Goal: Task Accomplishment & Management: Complete application form

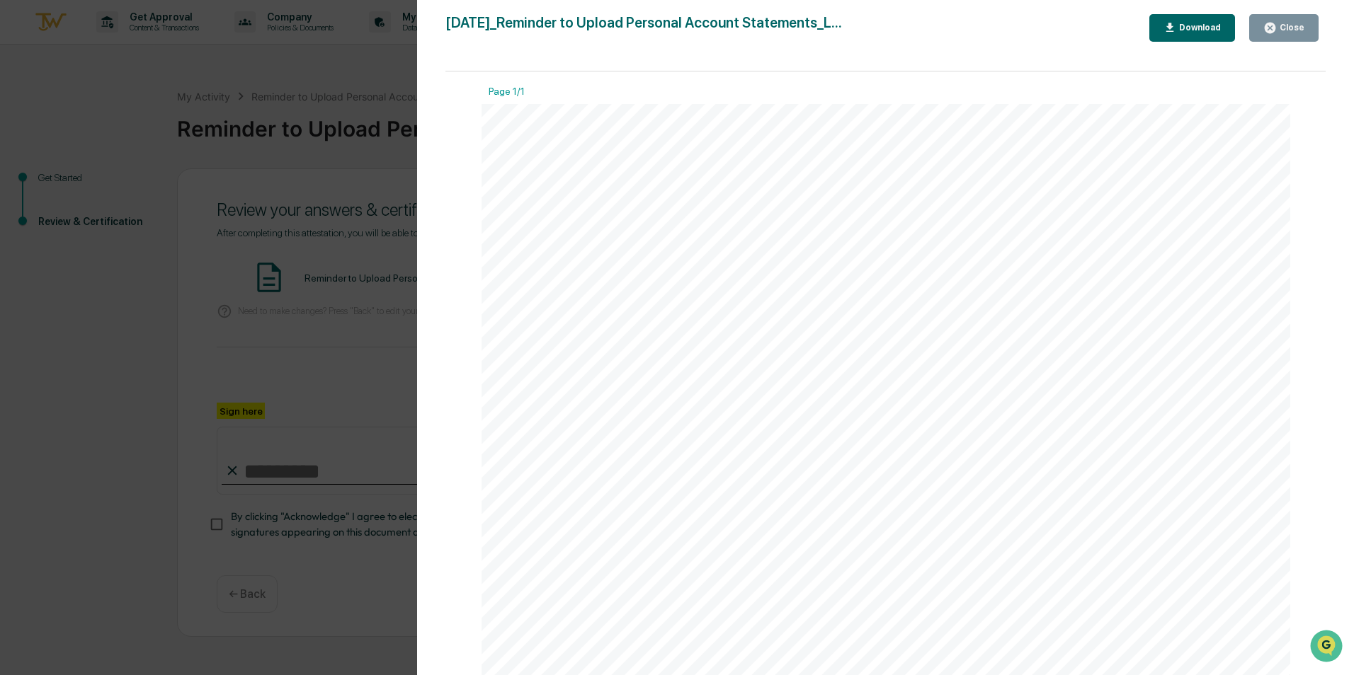
click at [1286, 25] on div "Close" at bounding box center [1291, 28] width 28 height 10
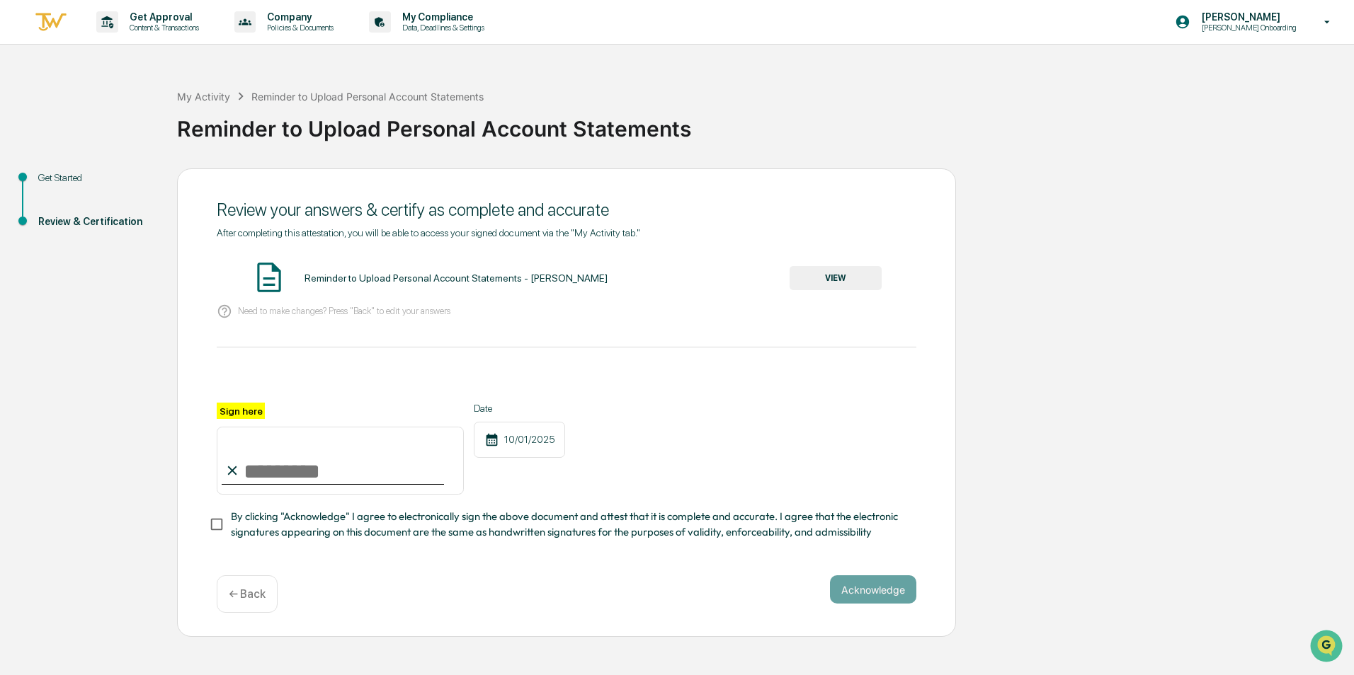
click at [234, 613] on div "← Back" at bounding box center [247, 595] width 61 height 38
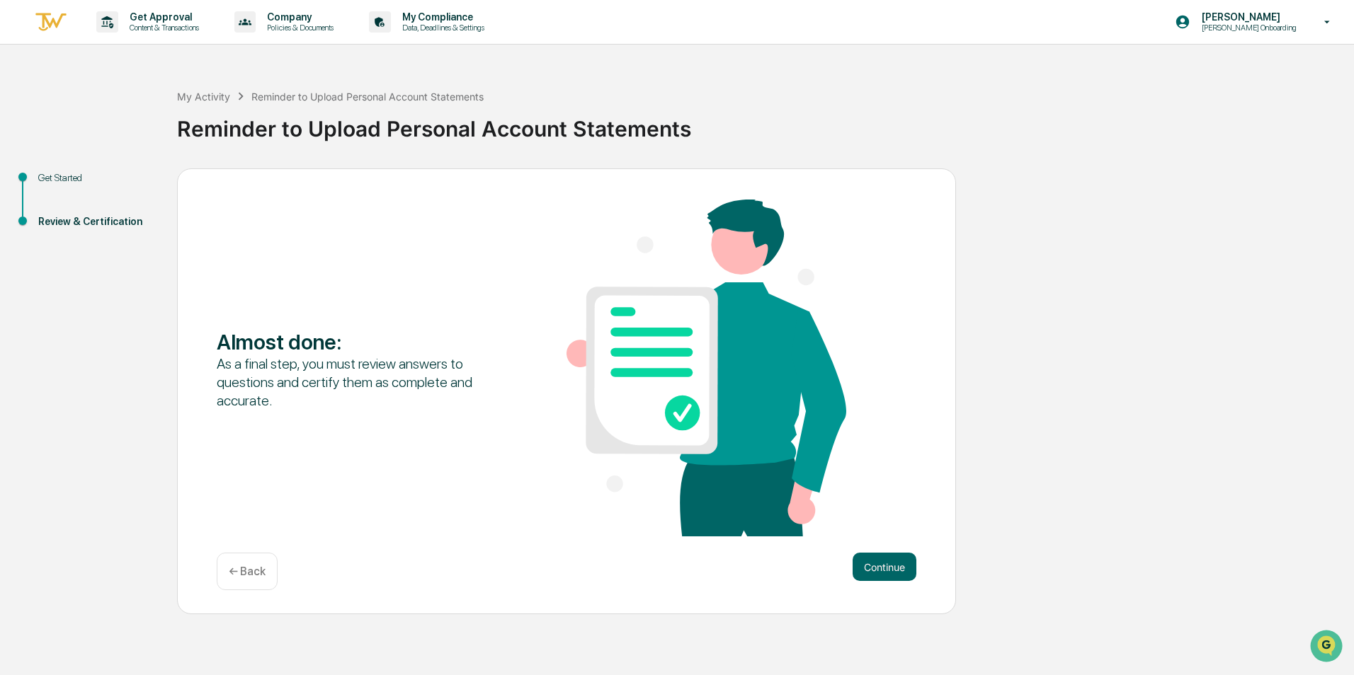
click at [246, 568] on p "← Back" at bounding box center [247, 571] width 37 height 13
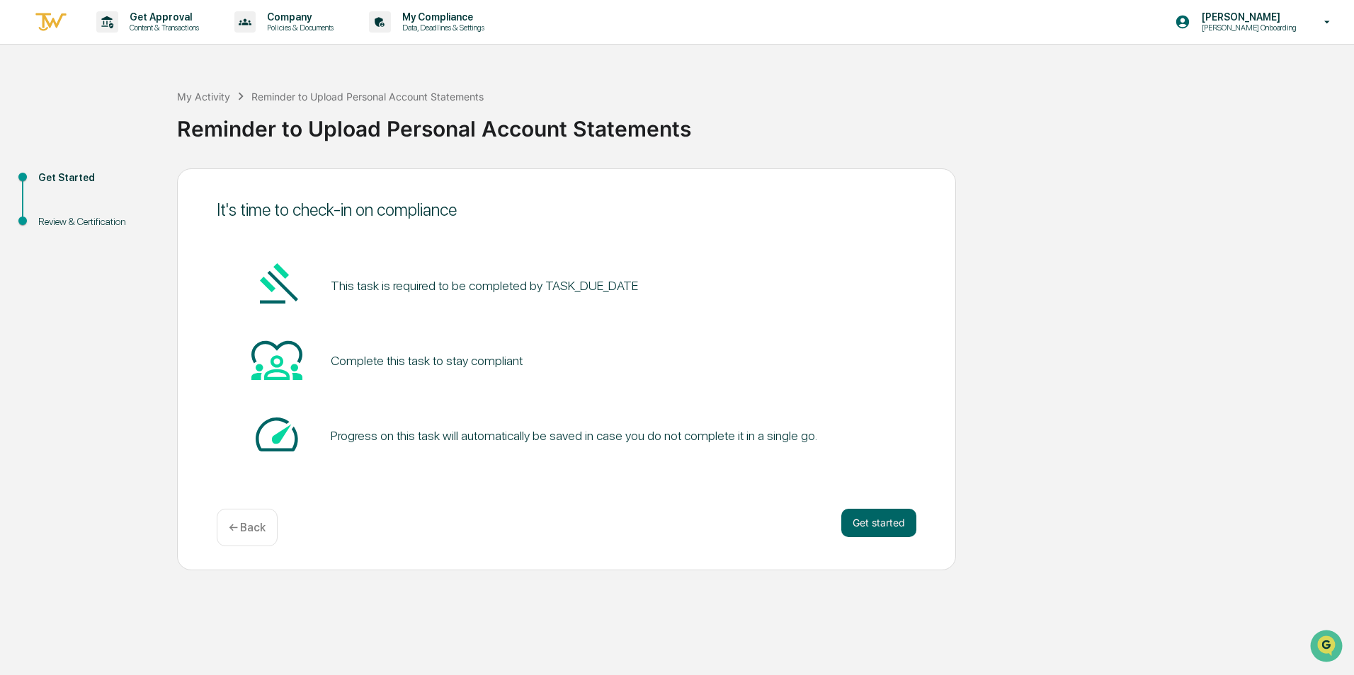
click at [249, 523] on p "← Back" at bounding box center [247, 527] width 37 height 13
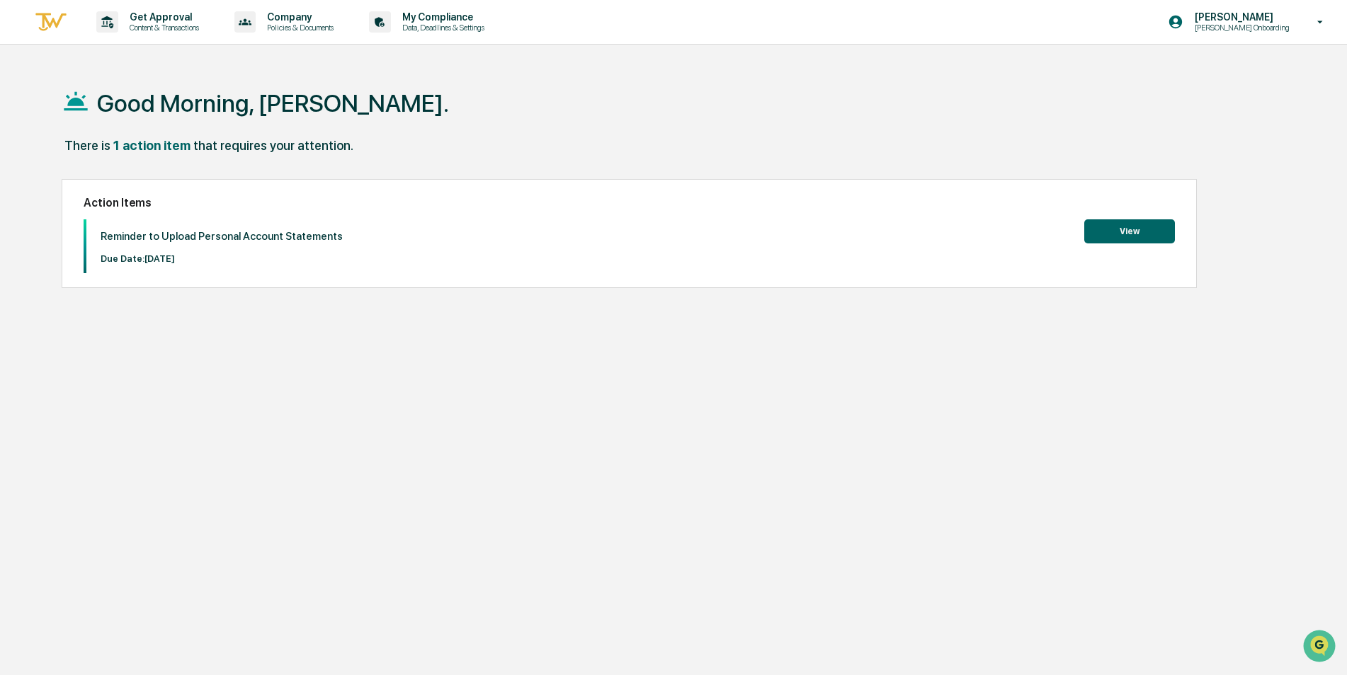
click at [1123, 230] on button "View" at bounding box center [1129, 231] width 91 height 24
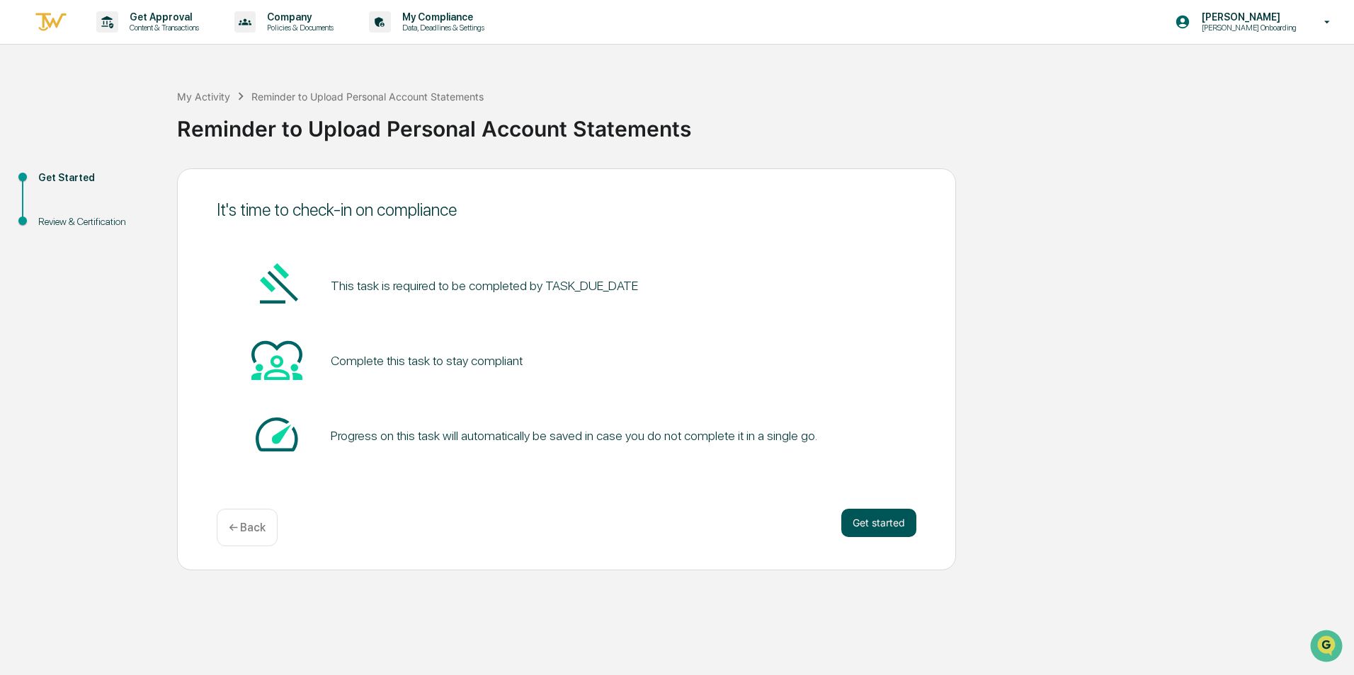
click at [881, 521] on button "Get started" at bounding box center [878, 523] width 75 height 28
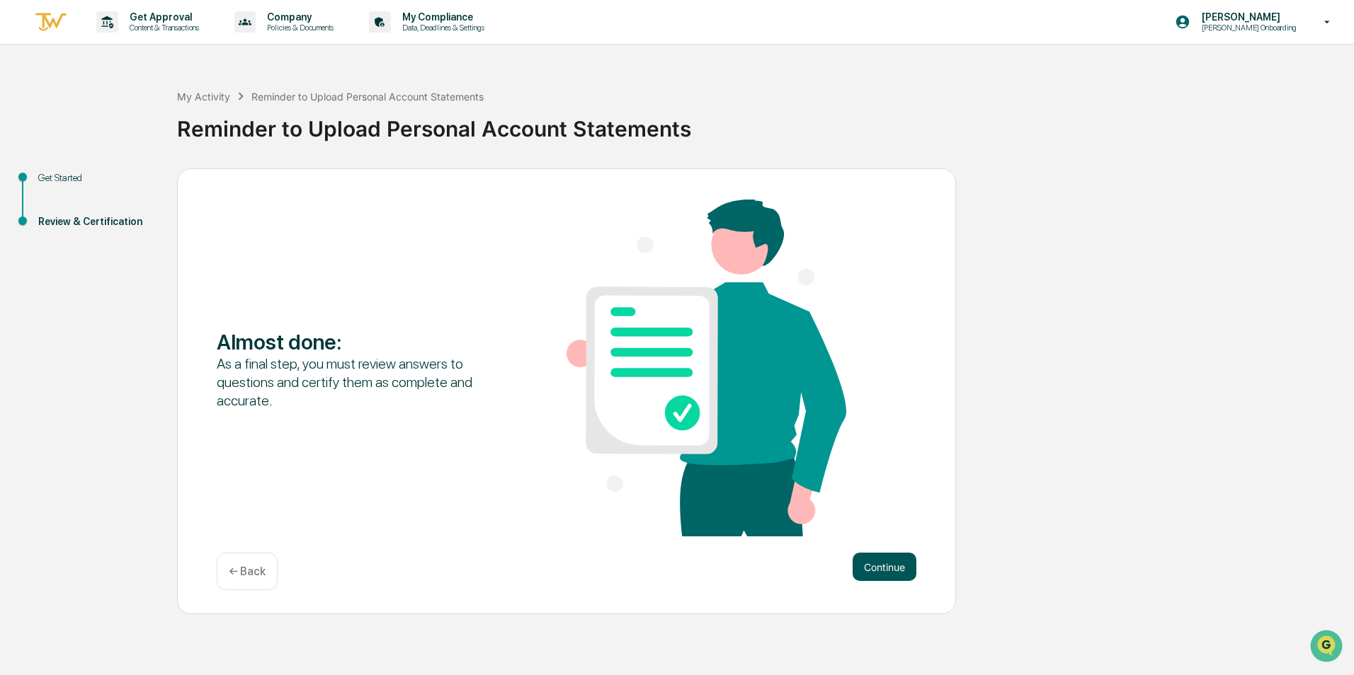
click at [892, 563] on button "Continue" at bounding box center [884, 567] width 64 height 28
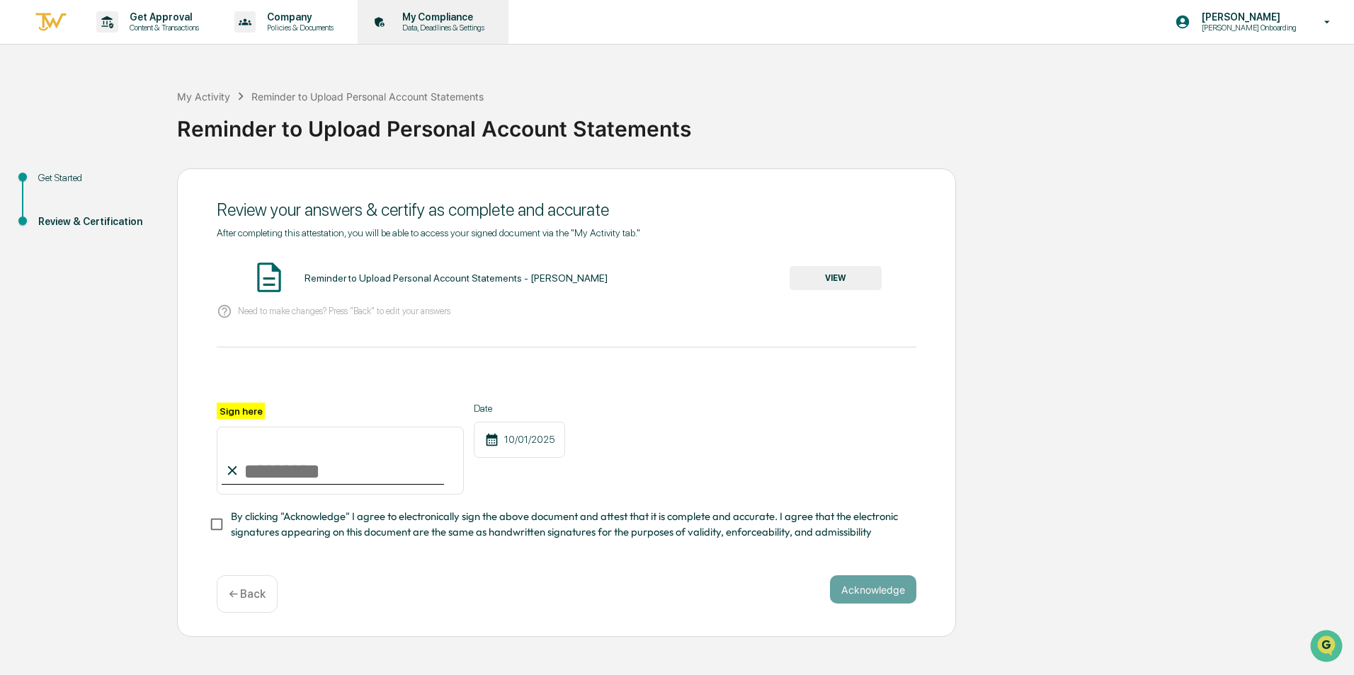
click at [456, 14] on p "My Compliance" at bounding box center [441, 16] width 101 height 11
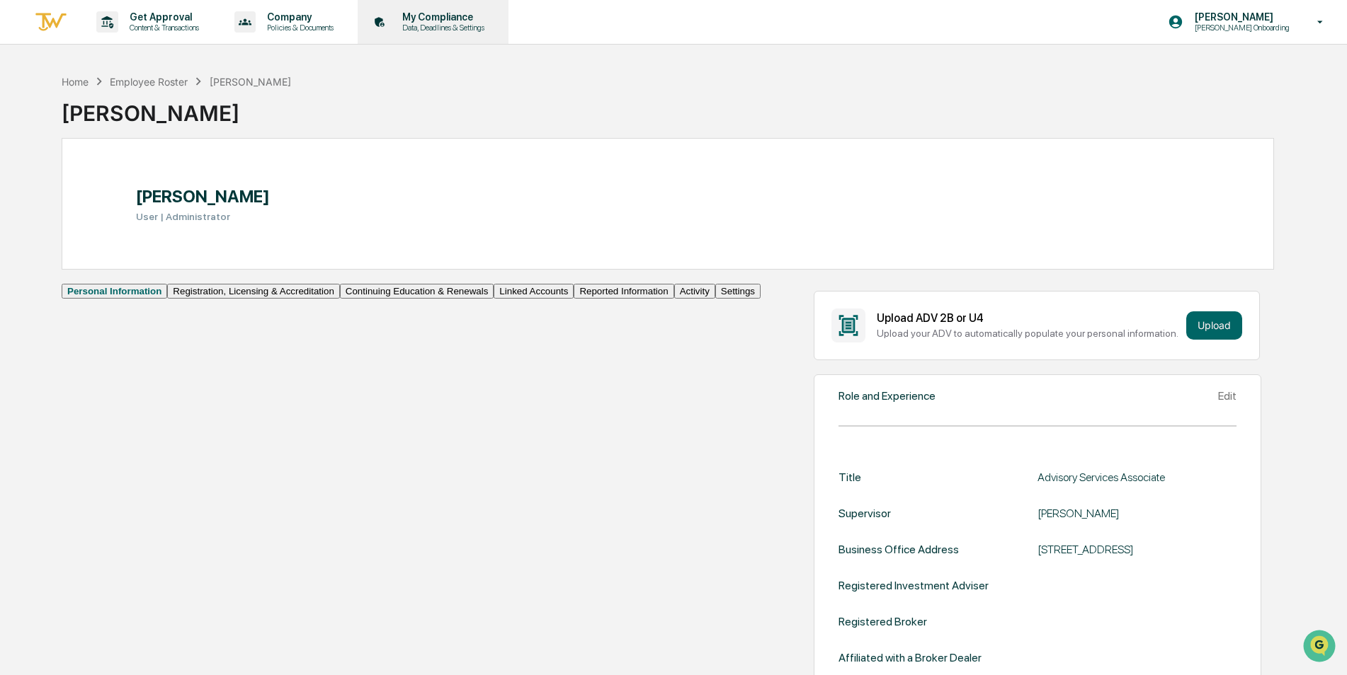
click at [441, 16] on p "My Compliance" at bounding box center [441, 16] width 101 height 11
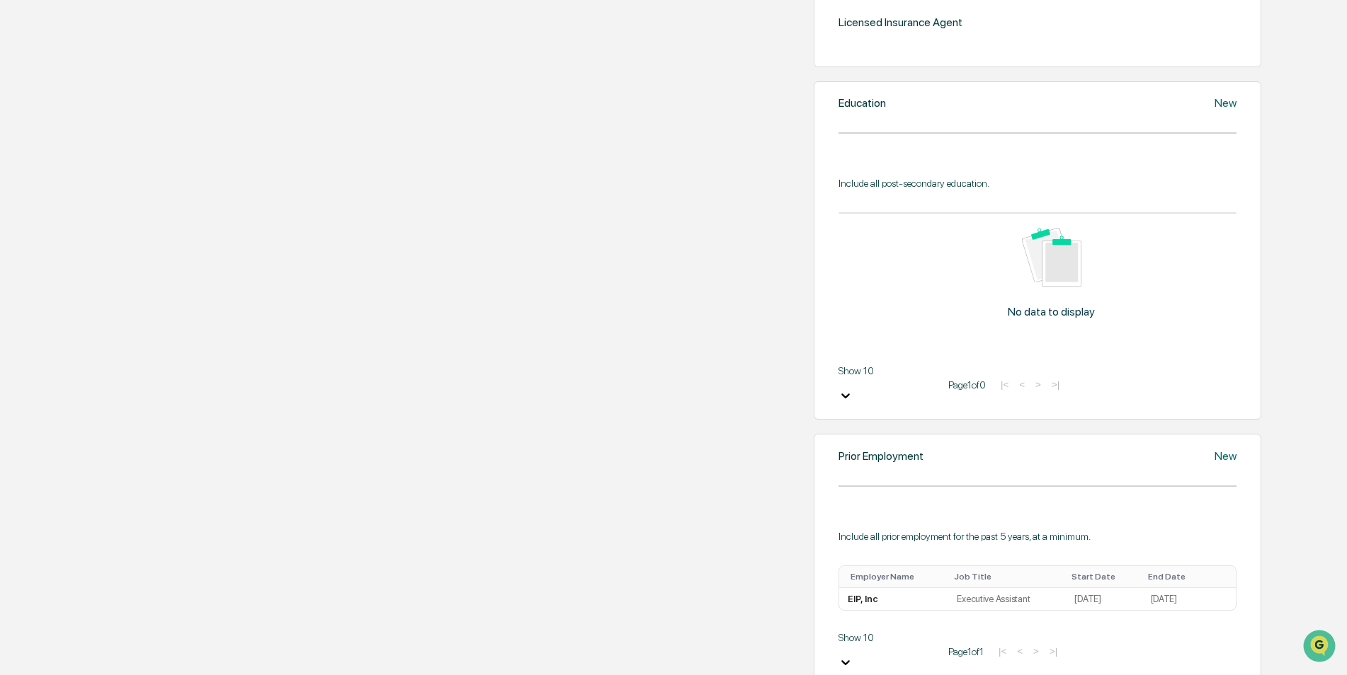
scroll to position [647, 0]
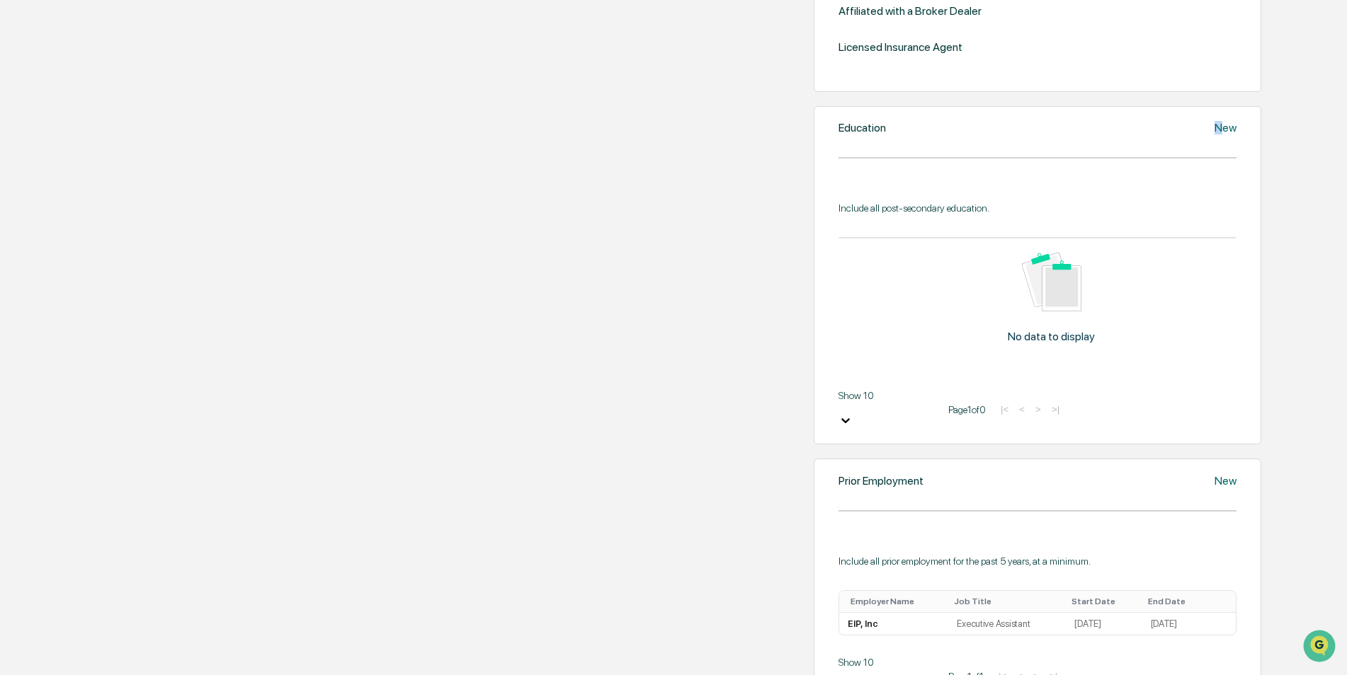
click at [1214, 135] on div "New" at bounding box center [1225, 127] width 22 height 13
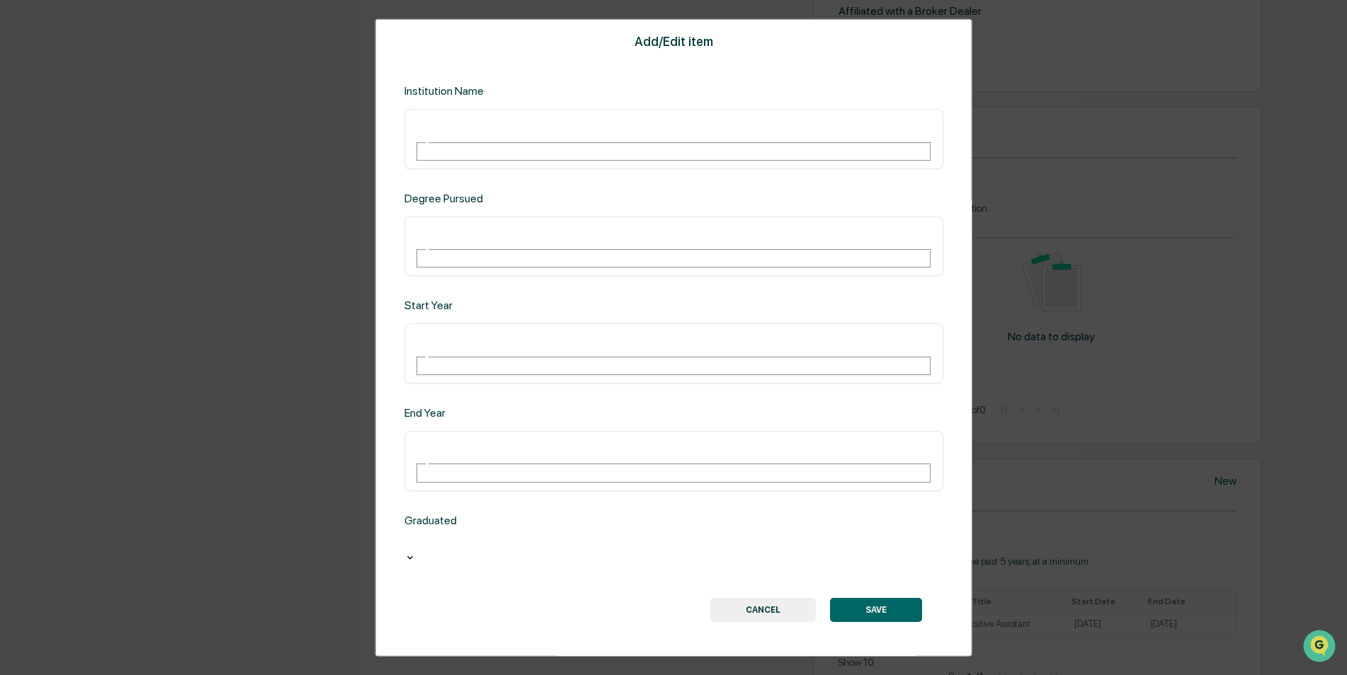
click at [475, 135] on input "text" at bounding box center [466, 126] width 102 height 18
type input "**********"
click at [487, 256] on div "​" at bounding box center [673, 246] width 539 height 60
click at [503, 242] on input "text" at bounding box center [466, 233] width 102 height 18
type input "**********"
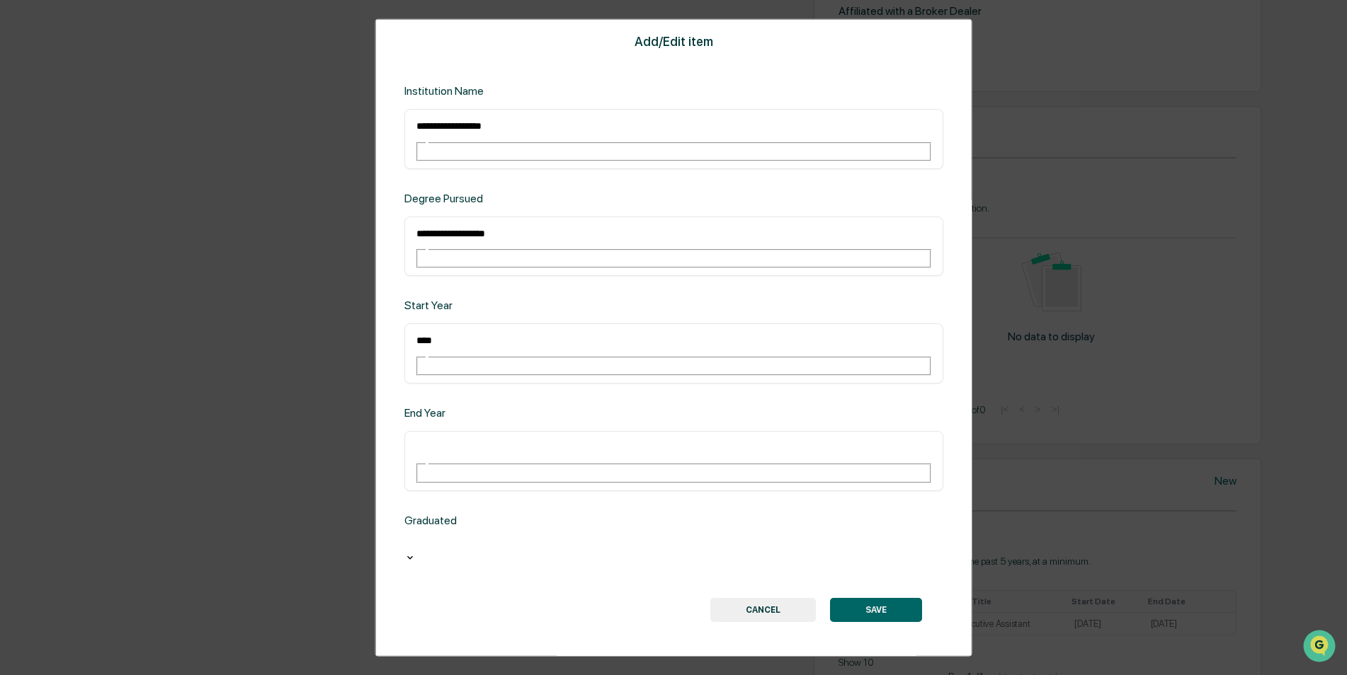
type input "****"
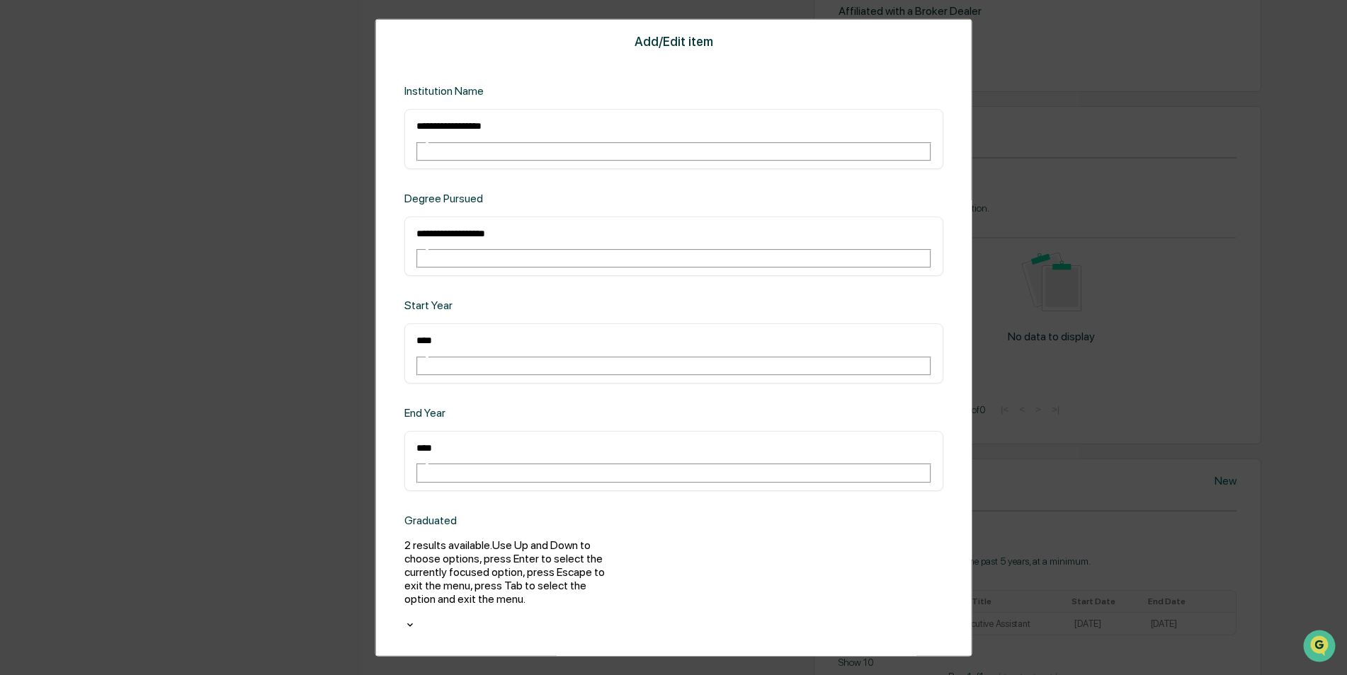
click at [553, 605] on div at bounding box center [510, 611] width 212 height 13
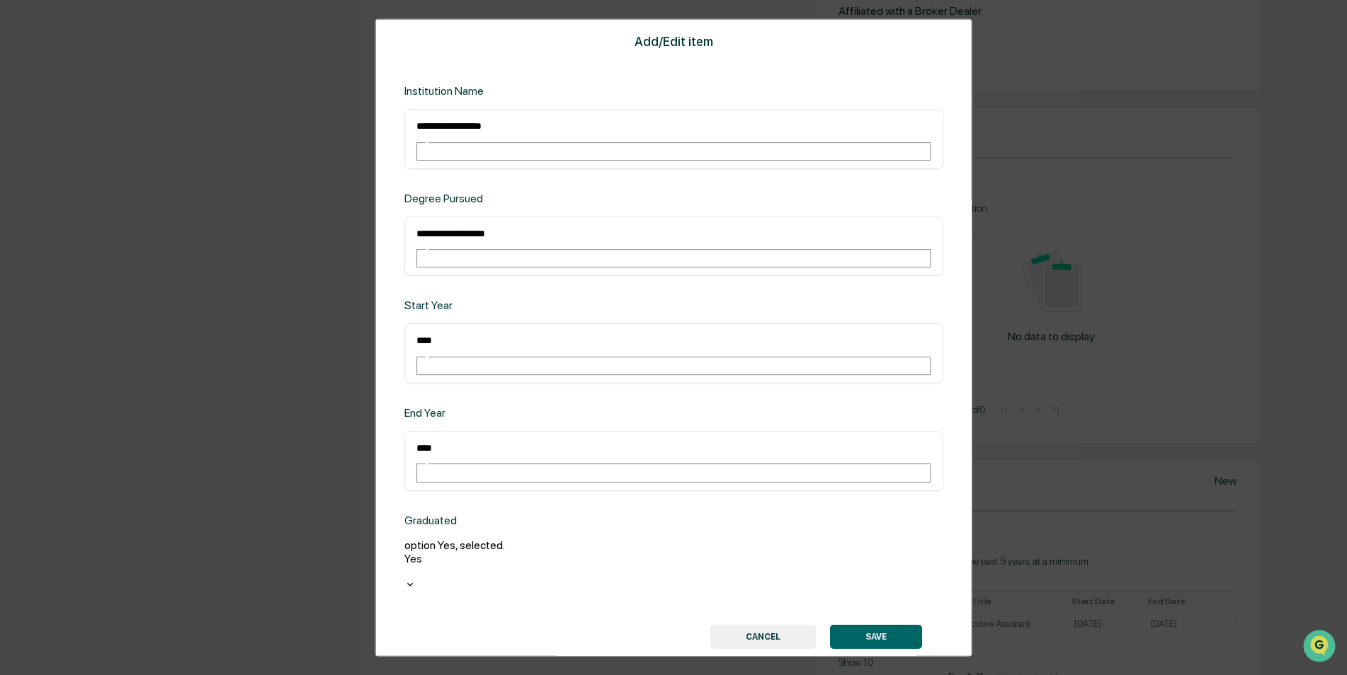
click at [879, 624] on button "SAVE" at bounding box center [875, 636] width 92 height 24
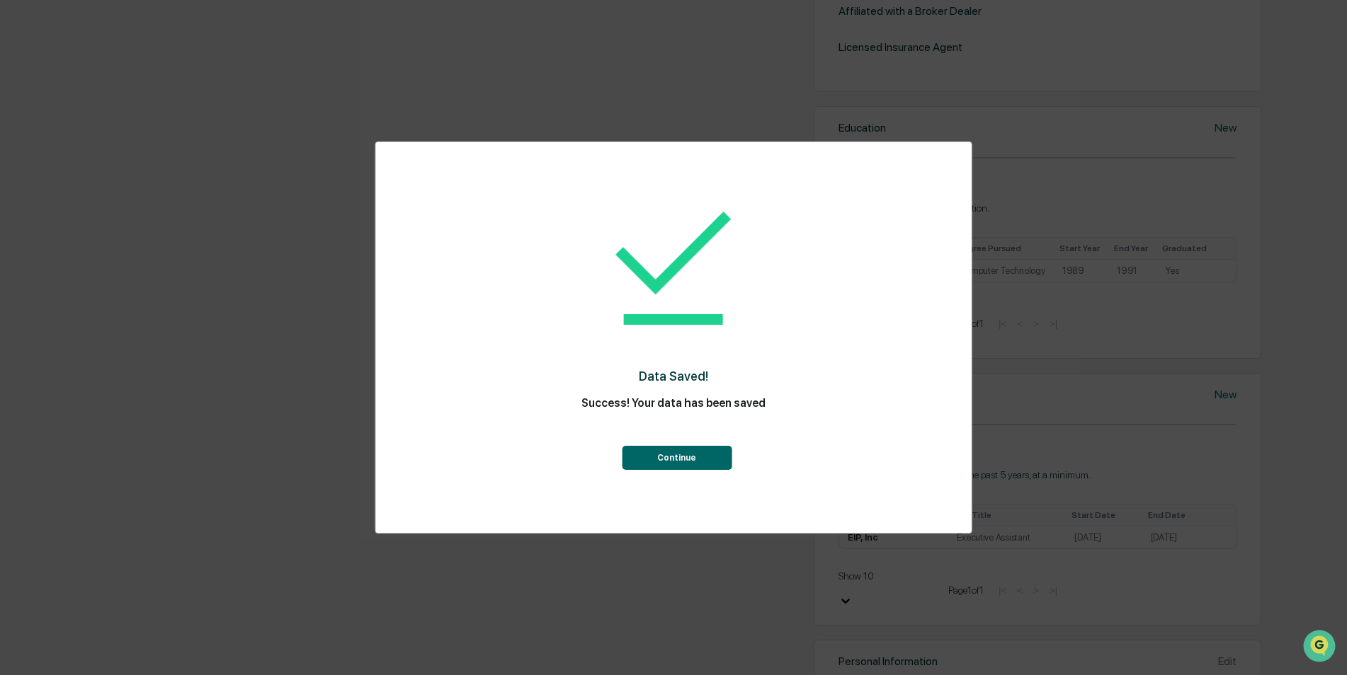
click at [678, 462] on button "Continue" at bounding box center [677, 458] width 110 height 24
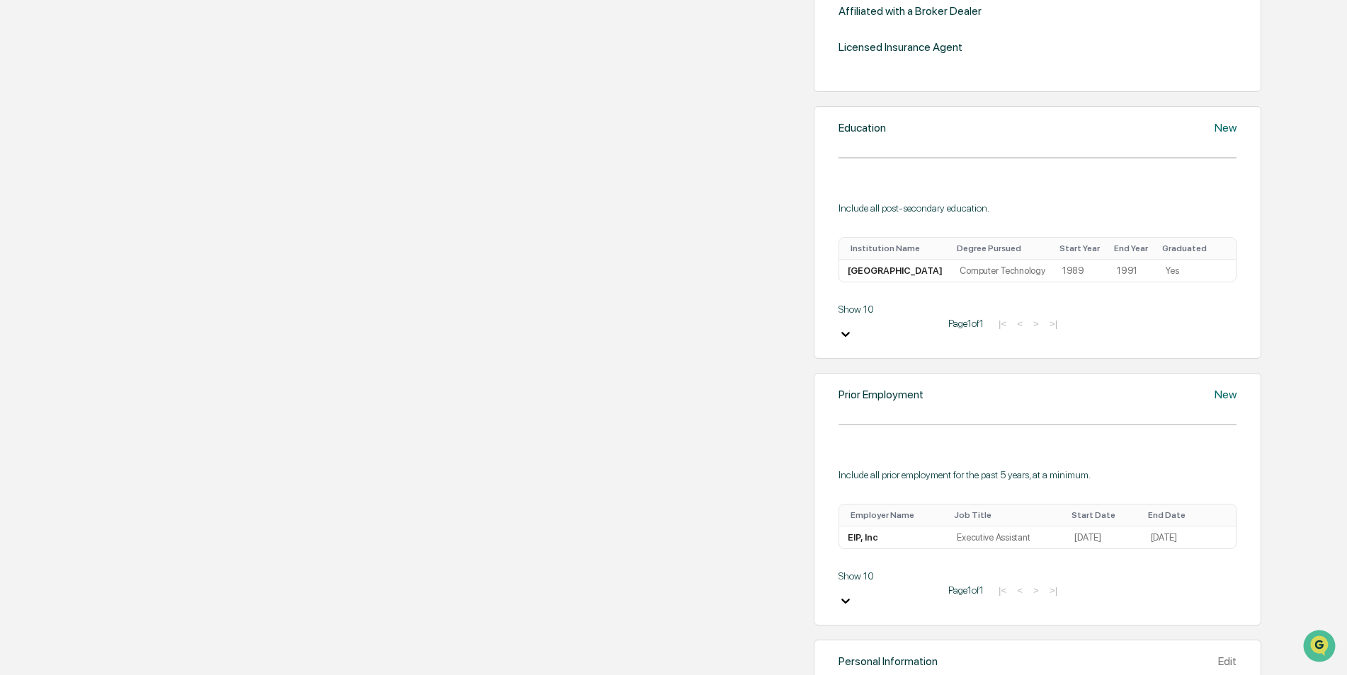
click at [1214, 135] on div "New" at bounding box center [1225, 127] width 22 height 13
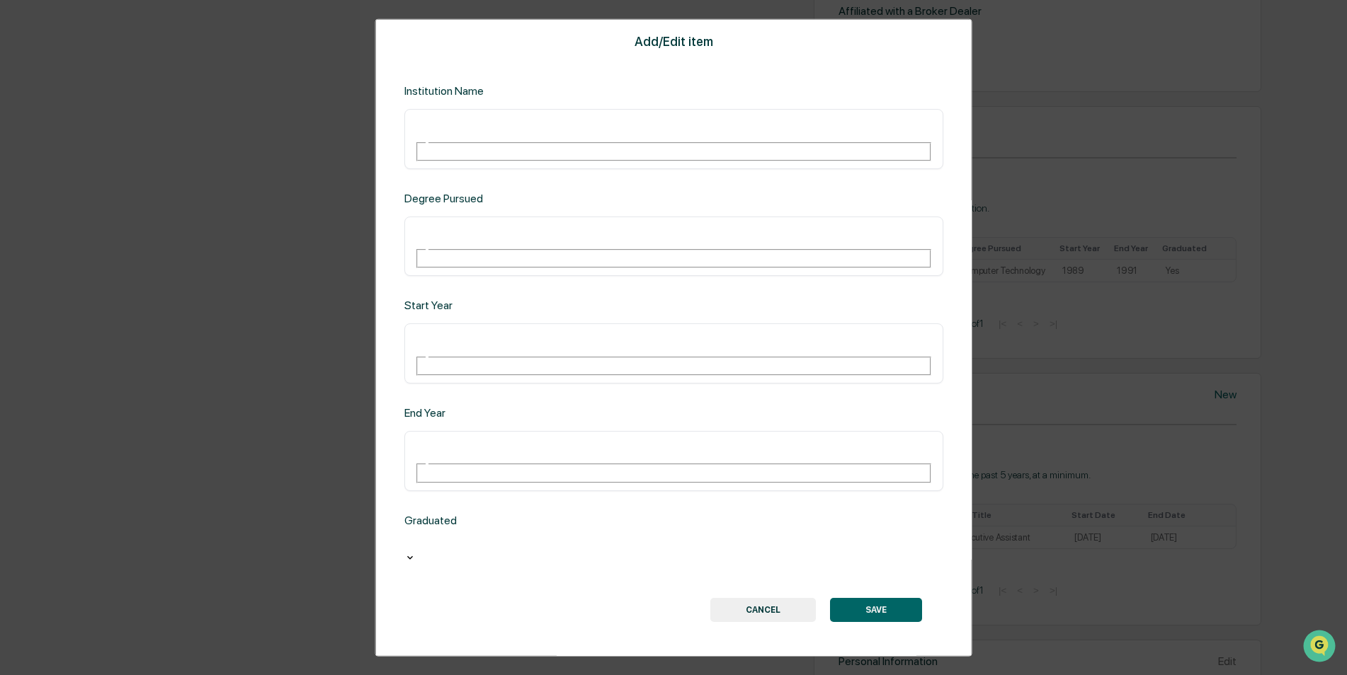
click at [517, 135] on input "text" at bounding box center [466, 126] width 102 height 18
type input "**********"
type input "********"
type input "****"
click at [517, 439] on input "text" at bounding box center [466, 448] width 102 height 18
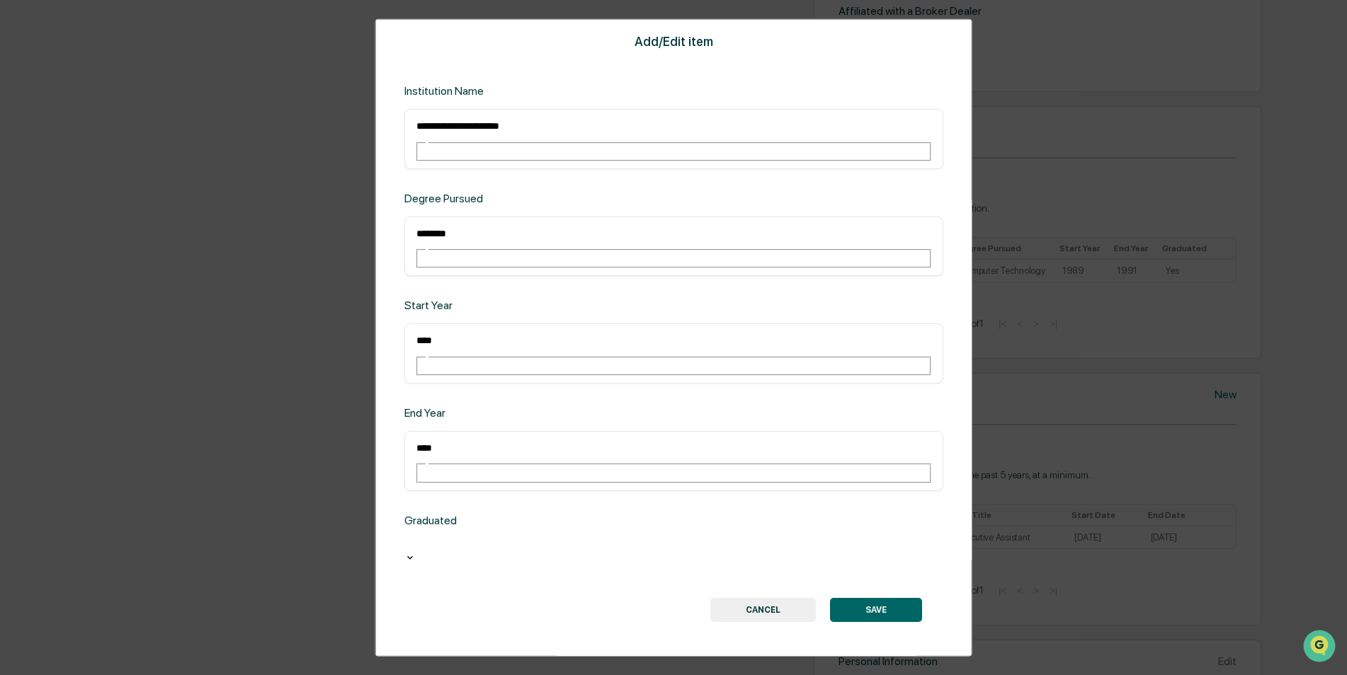
type input "****"
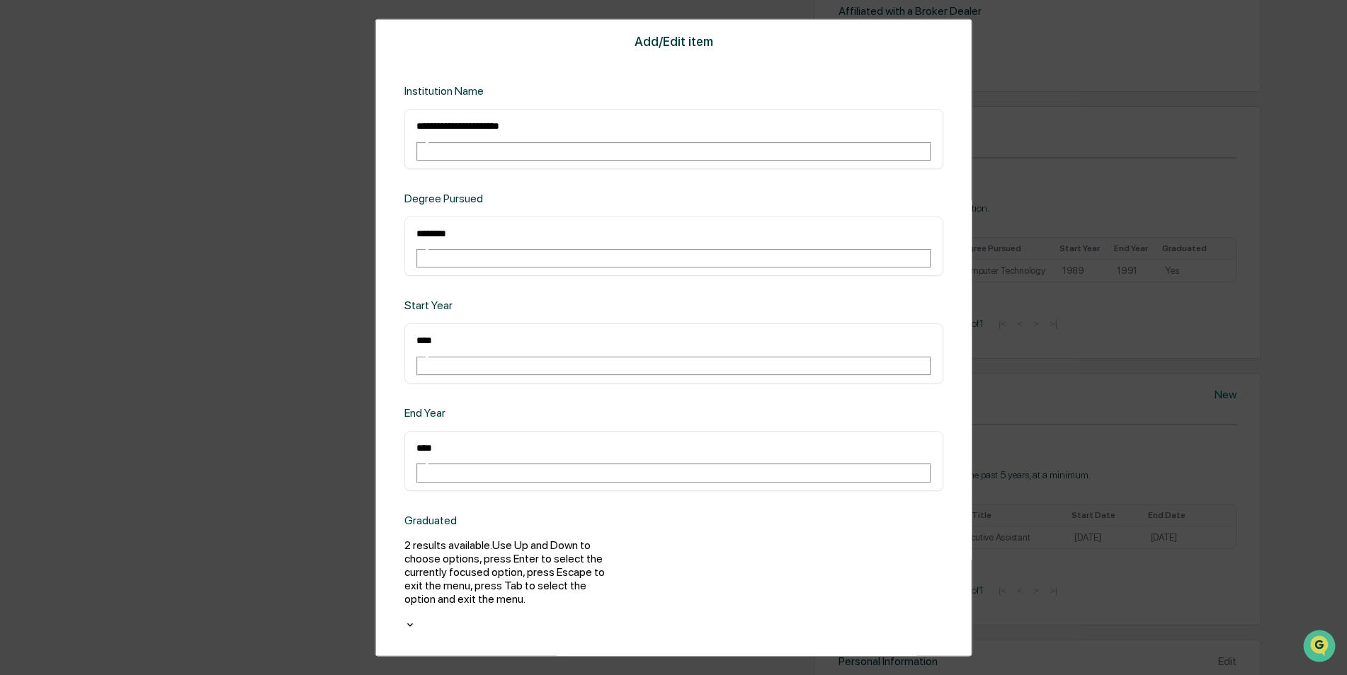
click at [539, 605] on div at bounding box center [510, 611] width 212 height 13
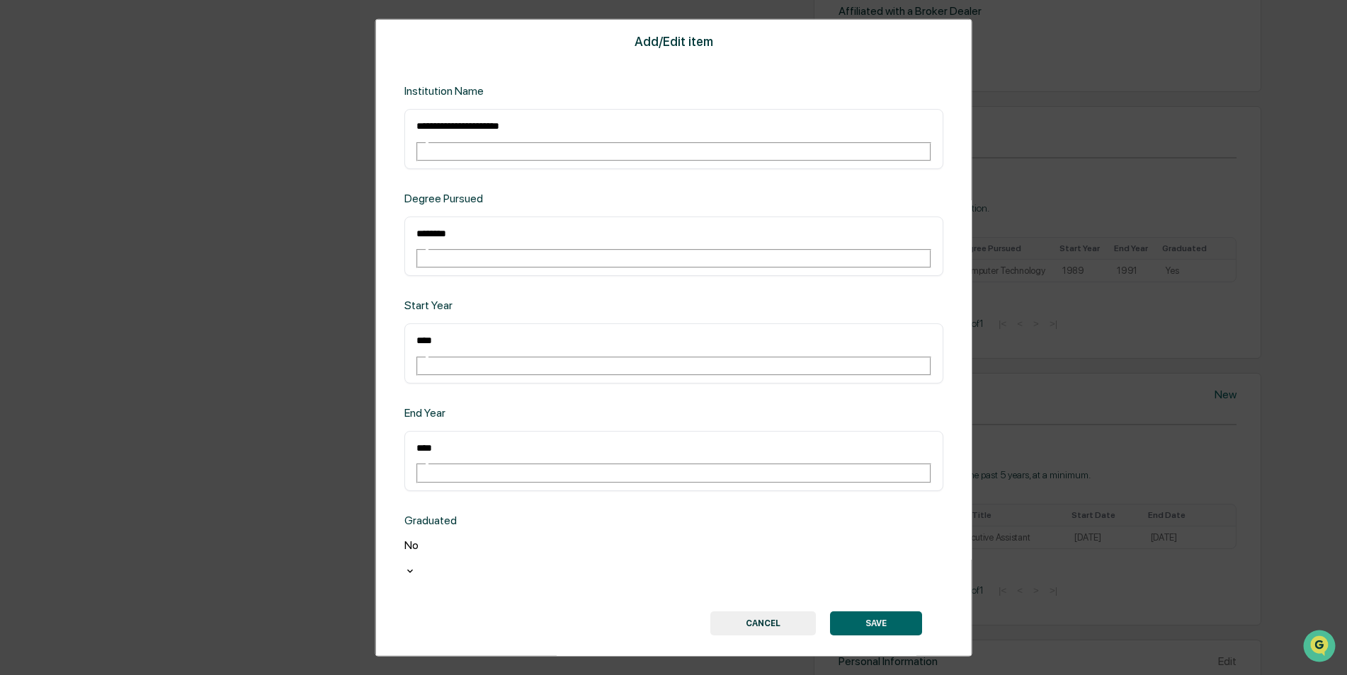
click at [877, 611] on button "SAVE" at bounding box center [875, 623] width 92 height 24
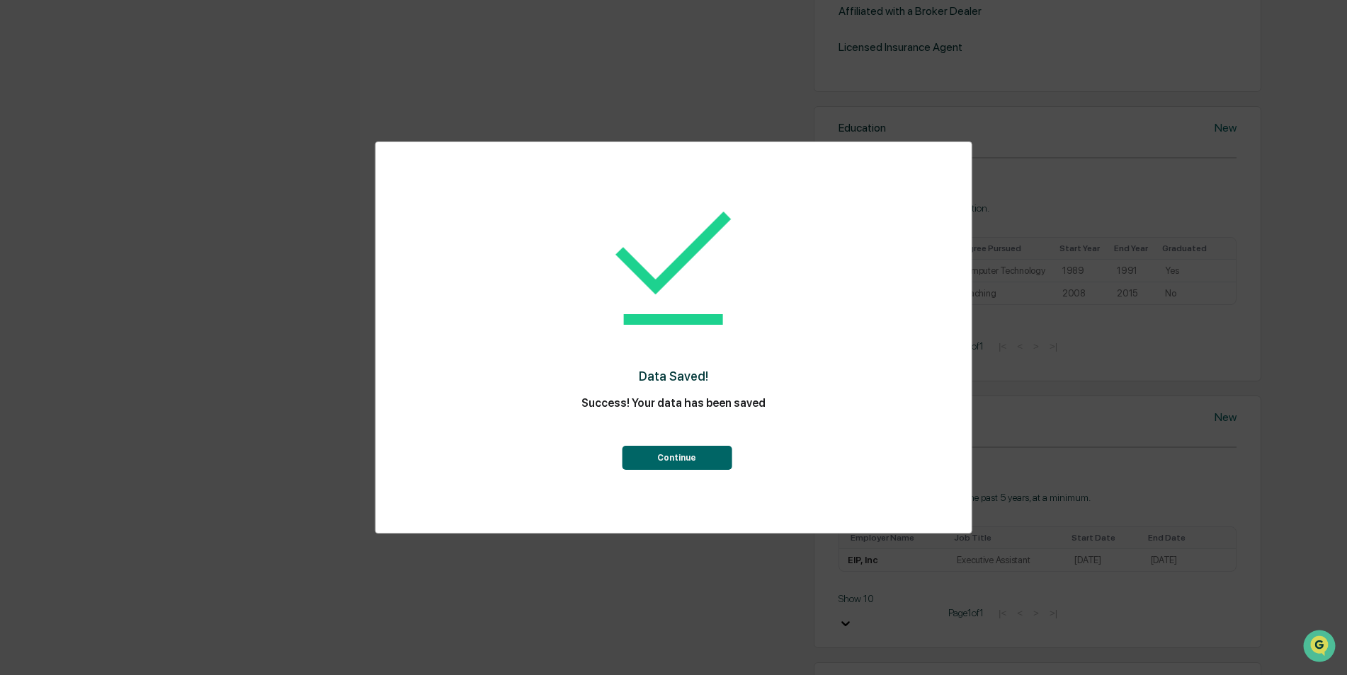
click at [672, 453] on button "Continue" at bounding box center [677, 458] width 110 height 24
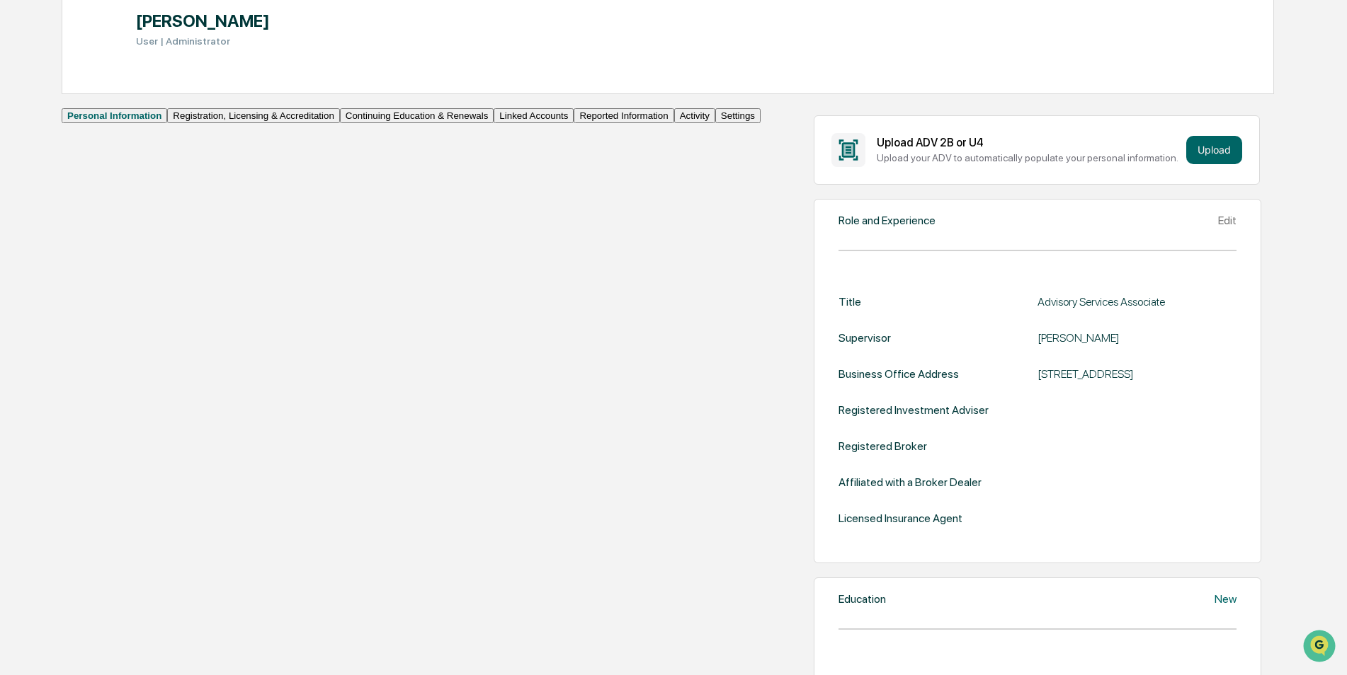
scroll to position [152, 0]
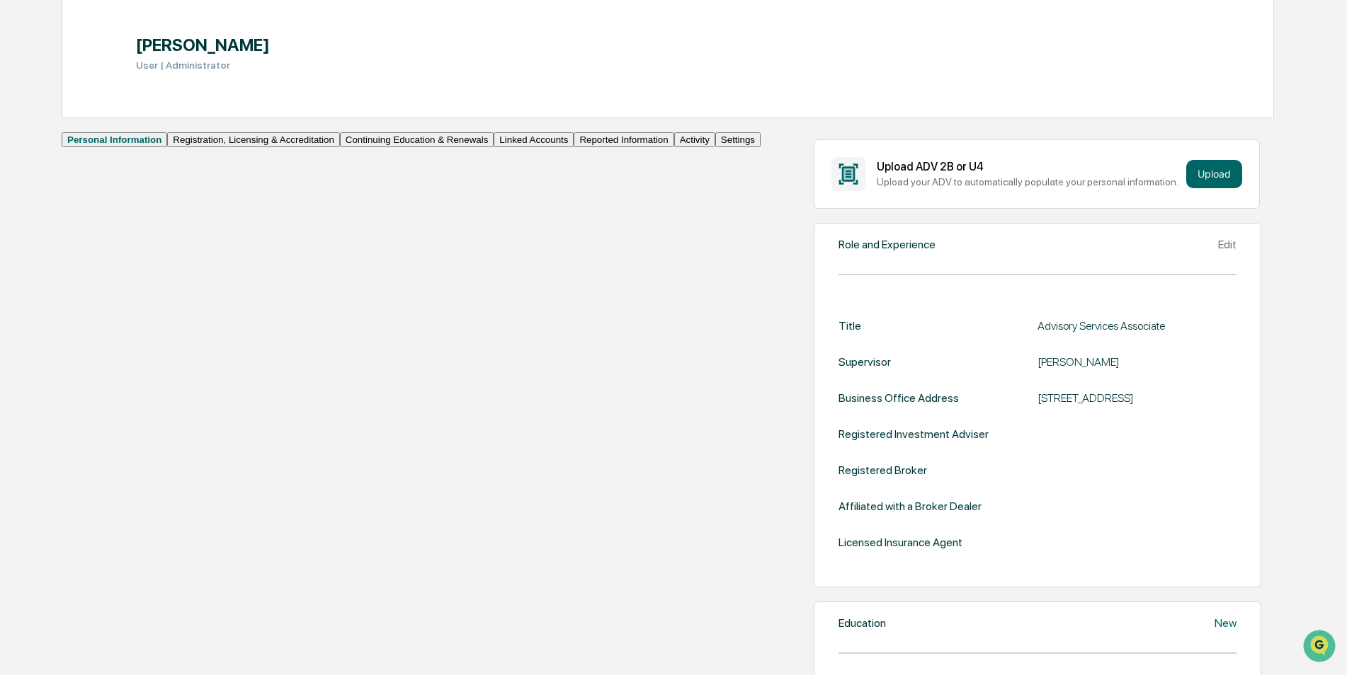
click at [493, 147] on button "Linked Accounts" at bounding box center [533, 139] width 80 height 15
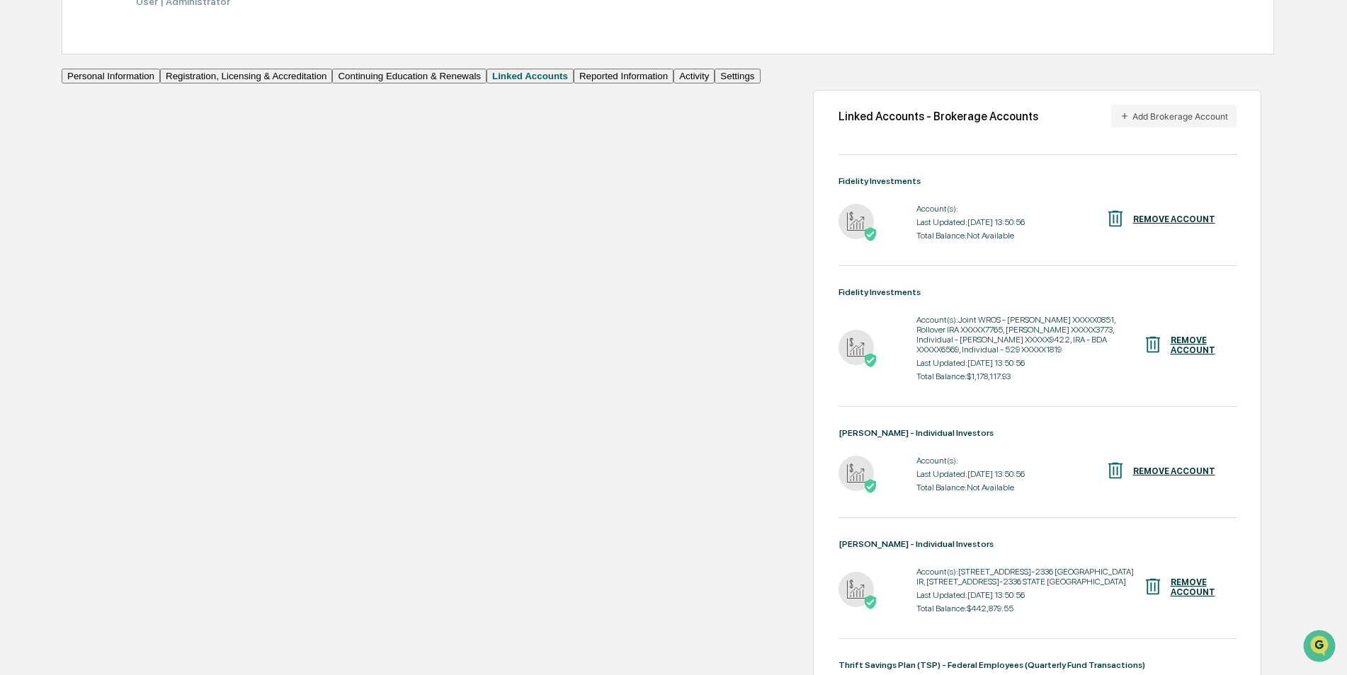
scroll to position [200, 0]
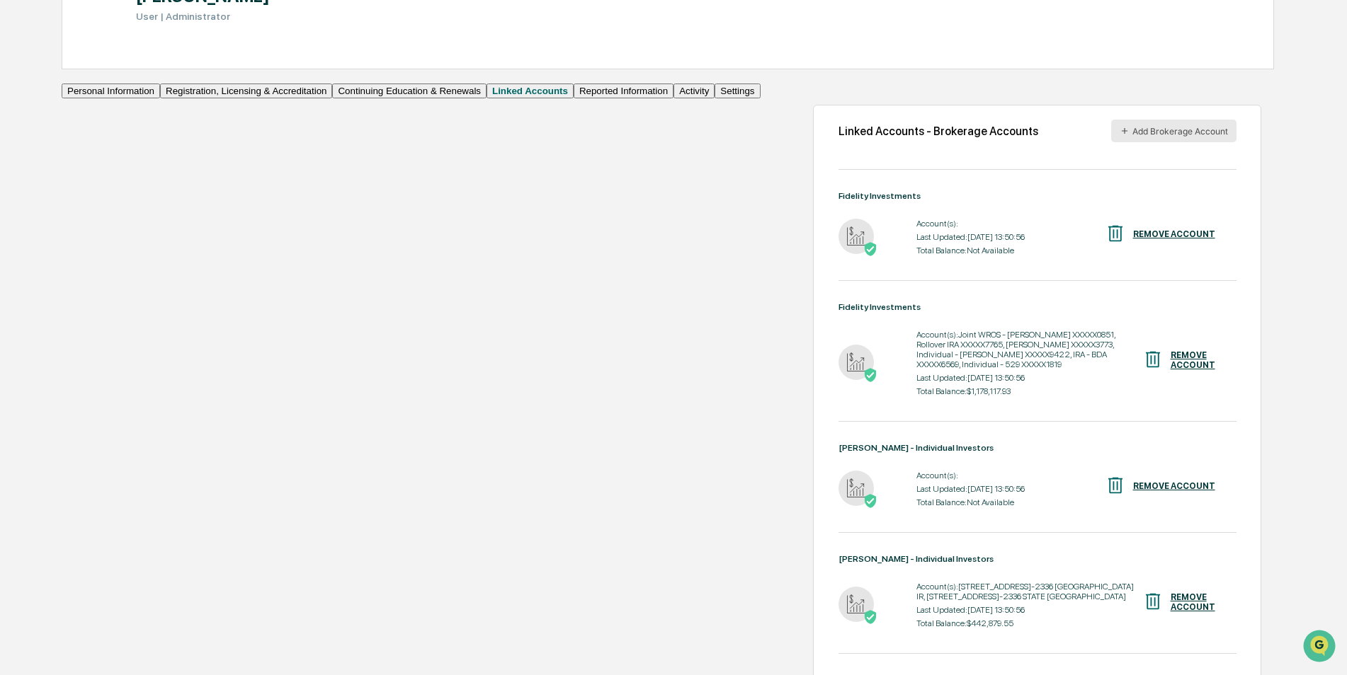
click at [1134, 142] on button "Add Brokerage Account" at bounding box center [1173, 131] width 125 height 23
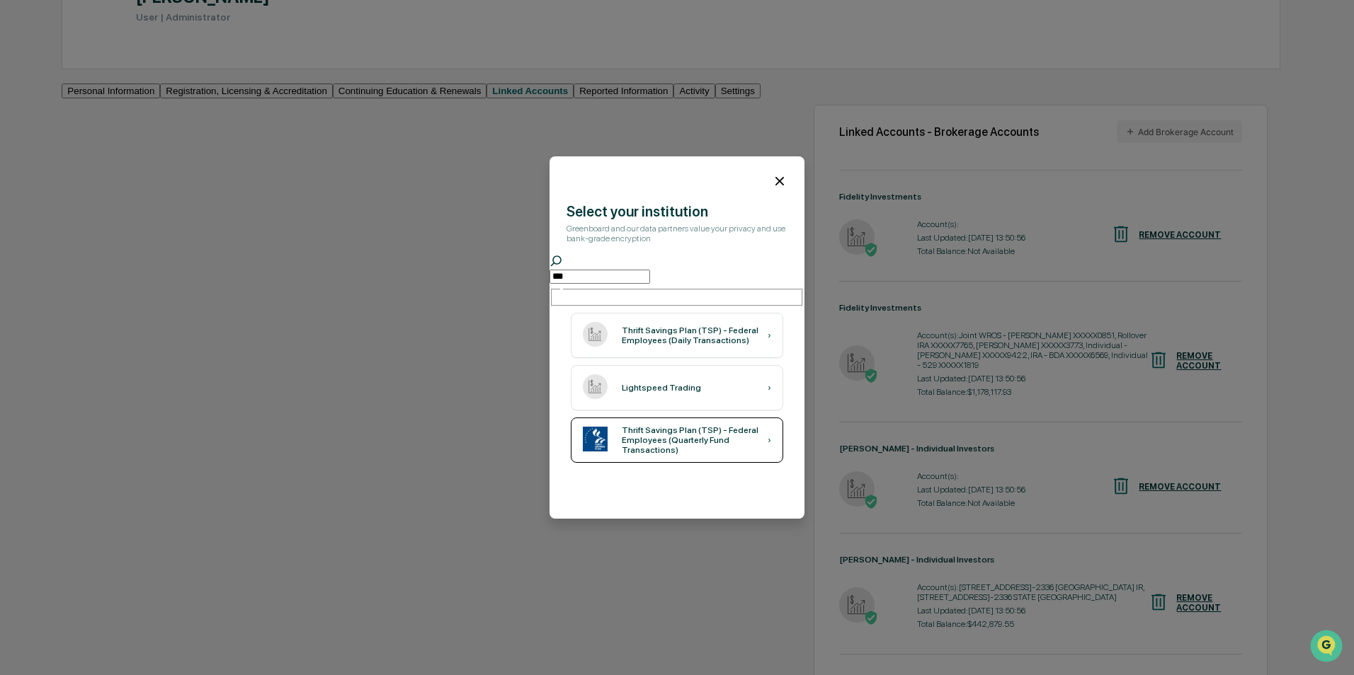
type input "***"
click at [654, 430] on div "Thrift Savings Plan (TSP) - Federal Employees (Quarterly Fund Transactions)" at bounding box center [695, 441] width 146 height 30
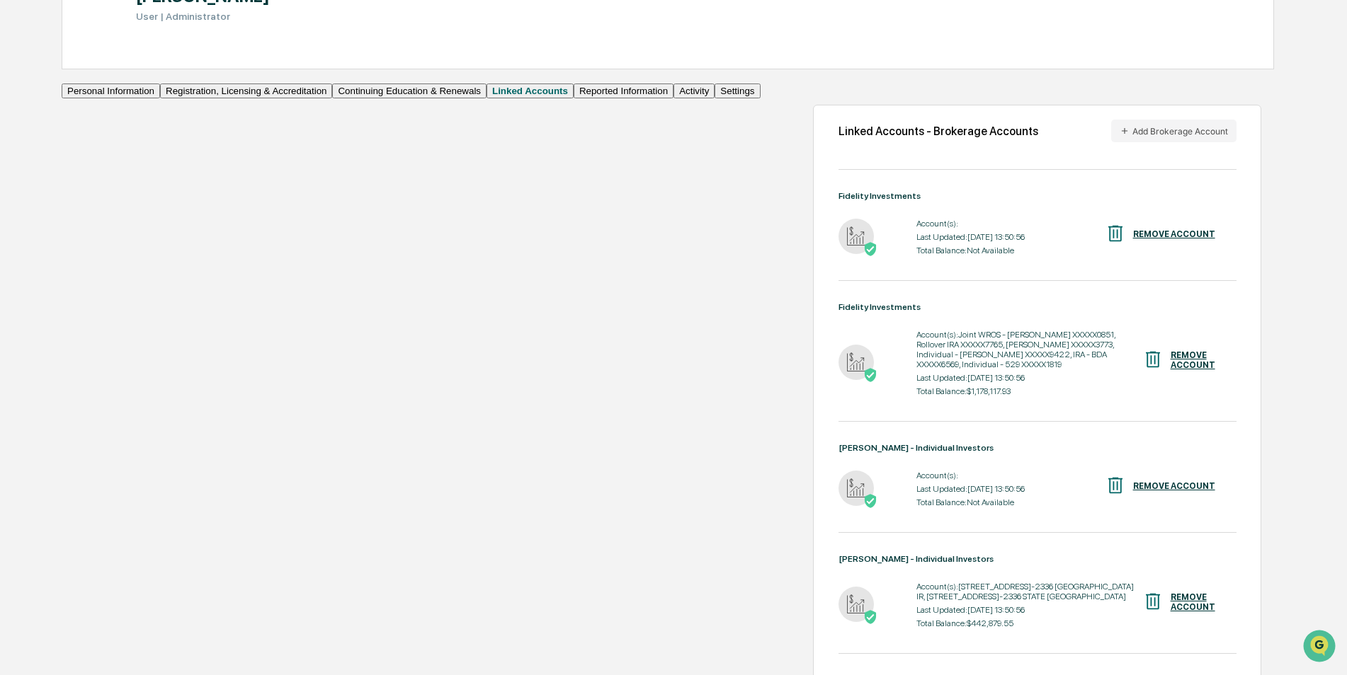
click at [1153, 239] on div "REMOVE ACCOUNT" at bounding box center [1174, 234] width 82 height 10
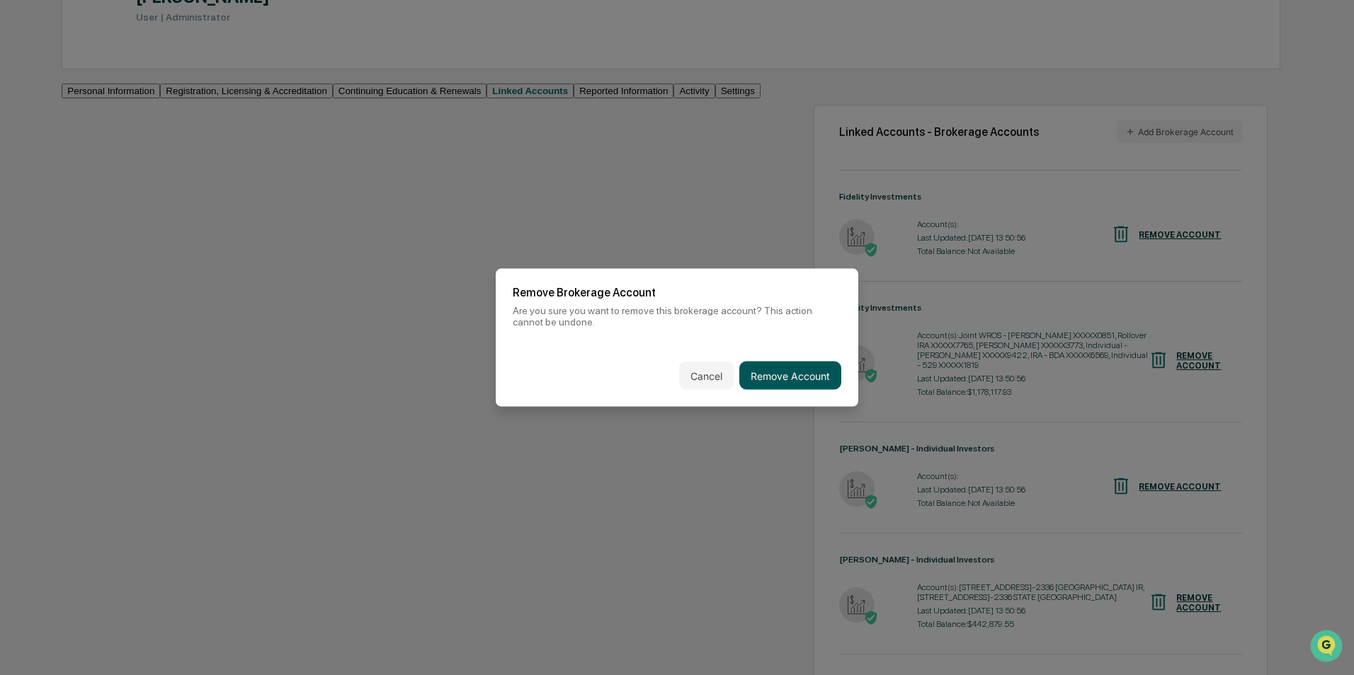
click at [784, 371] on button "Remove Account" at bounding box center [790, 376] width 102 height 28
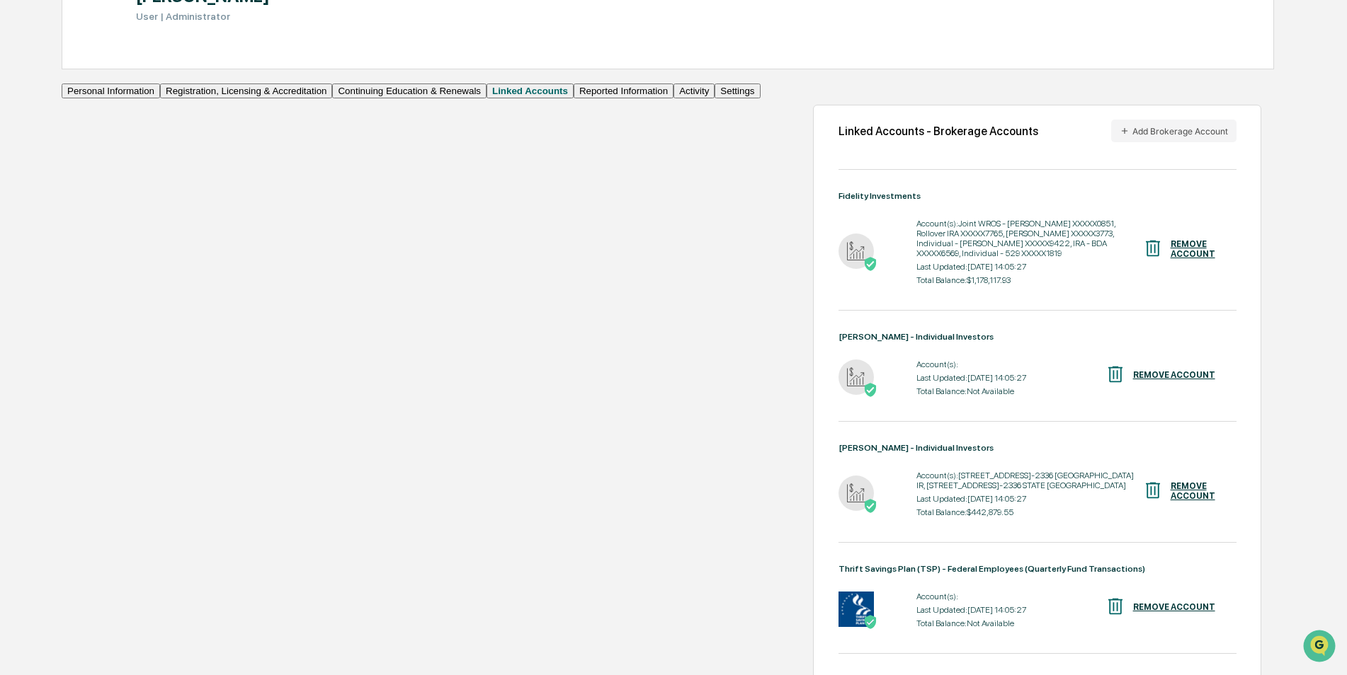
click at [1143, 370] on div "REMOVE ACCOUNT" at bounding box center [1174, 375] width 82 height 10
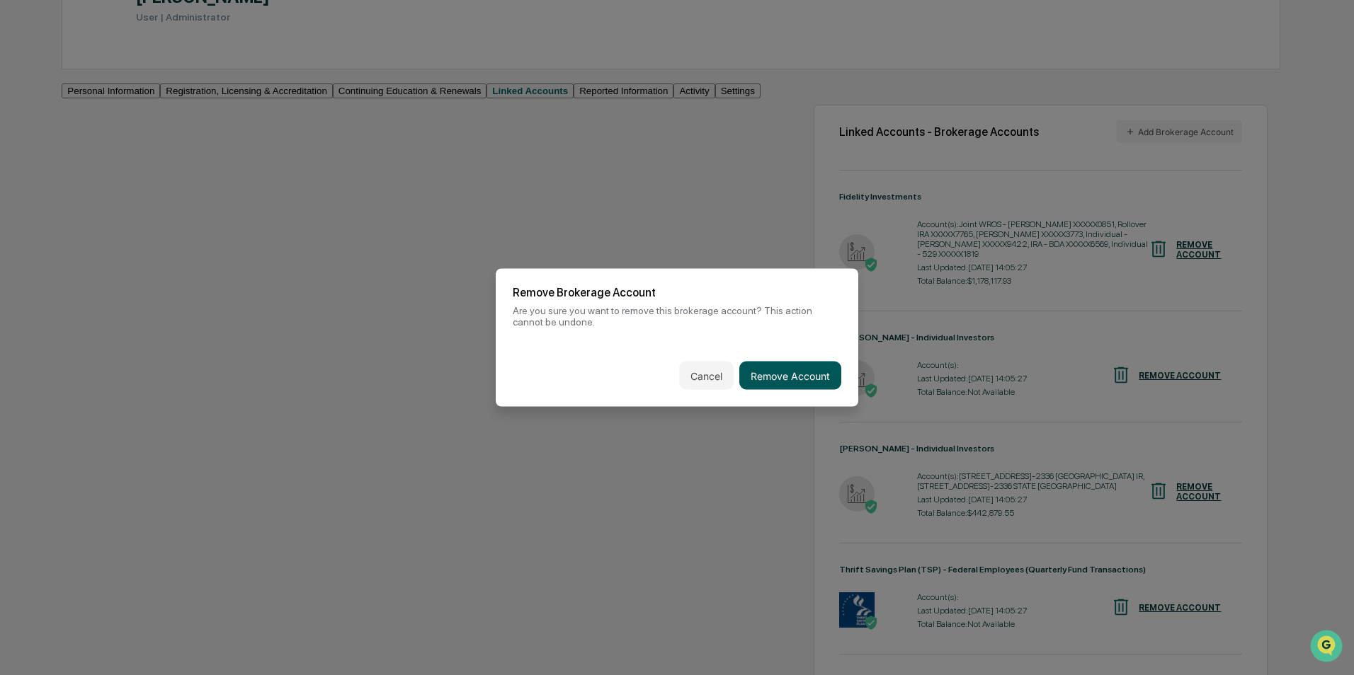
click at [789, 371] on button "Remove Account" at bounding box center [790, 376] width 102 height 28
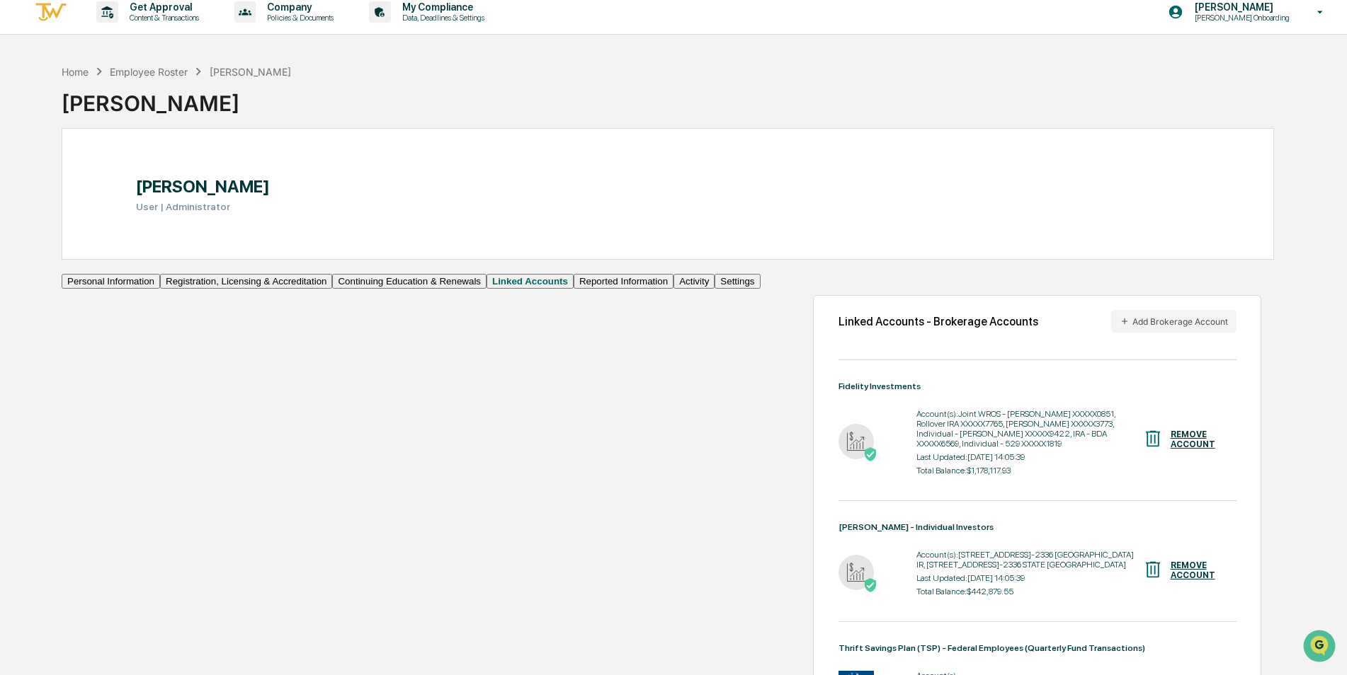
scroll to position [0, 0]
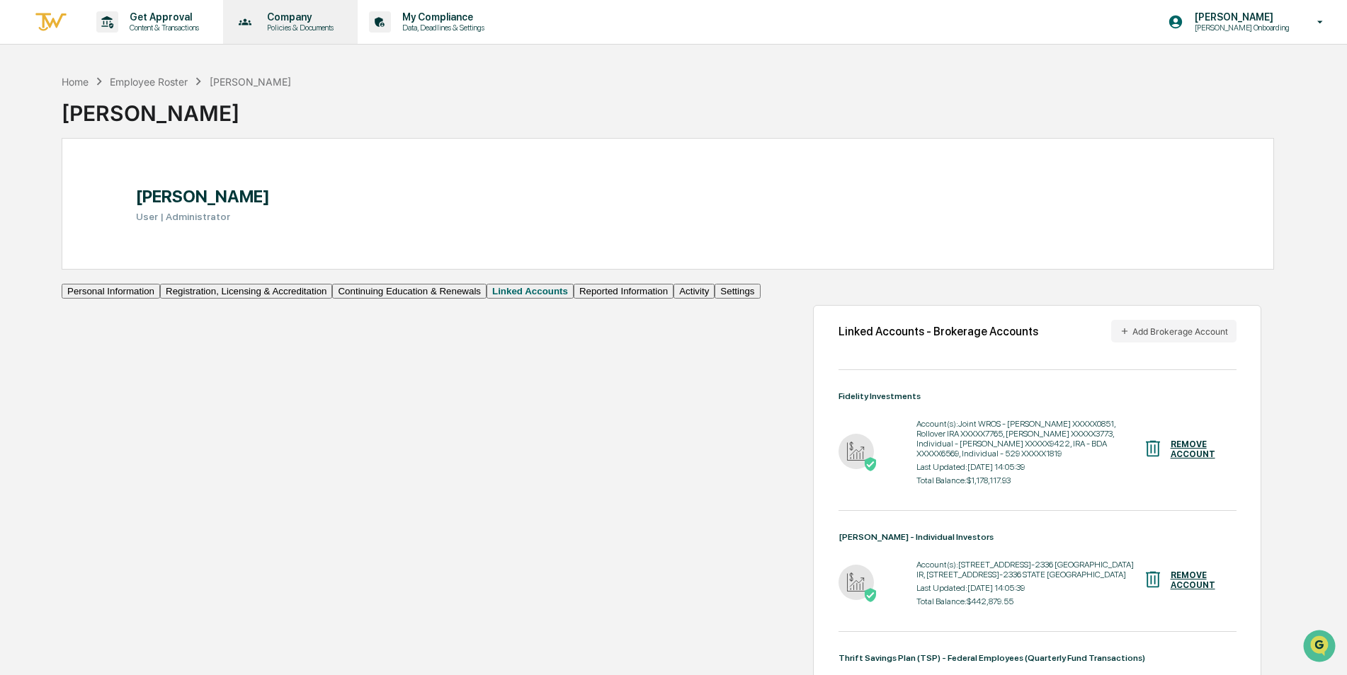
click at [289, 17] on p "Company" at bounding box center [298, 16] width 85 height 11
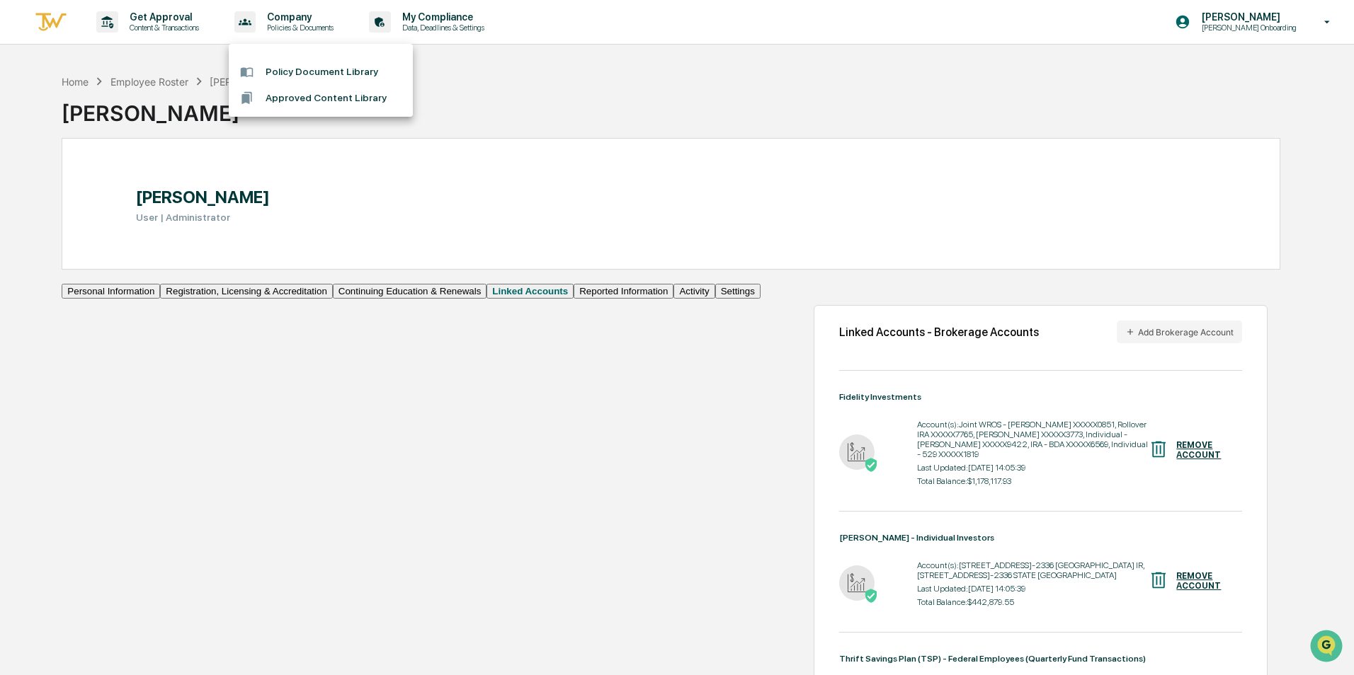
click at [421, 17] on div at bounding box center [677, 337] width 1354 height 675
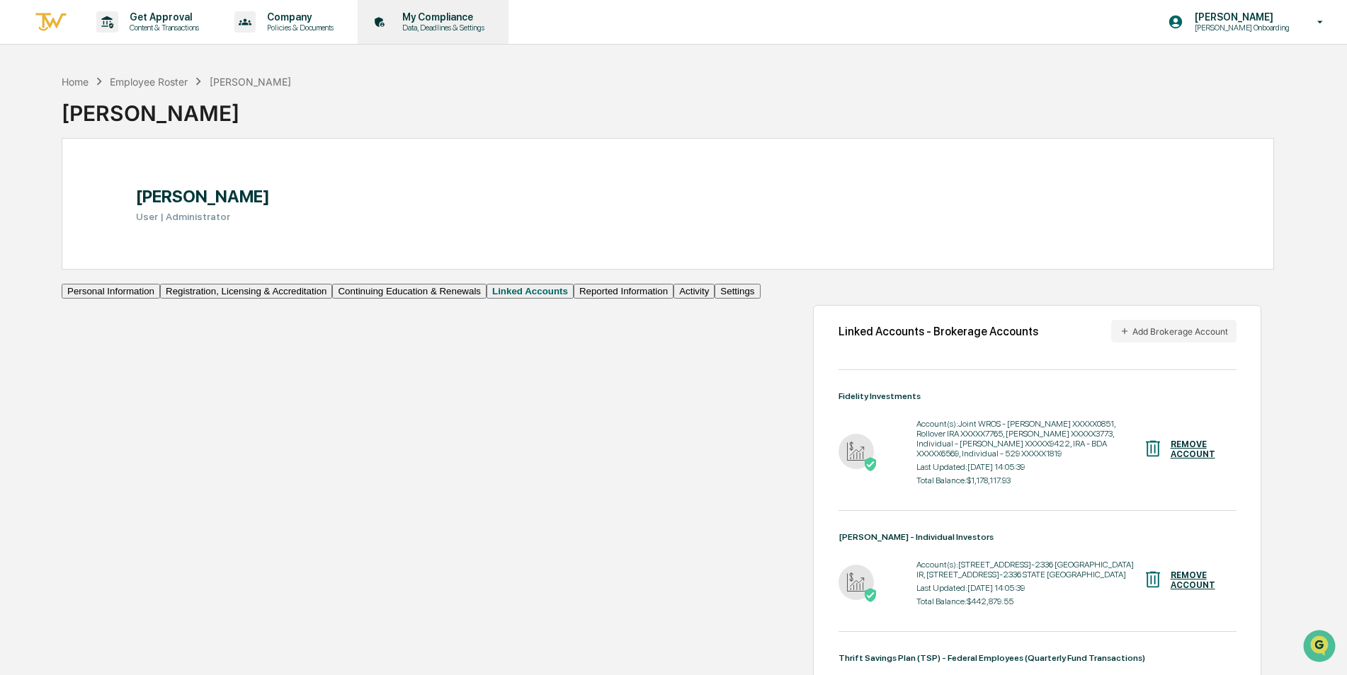
click at [440, 21] on p "My Compliance" at bounding box center [441, 16] width 101 height 11
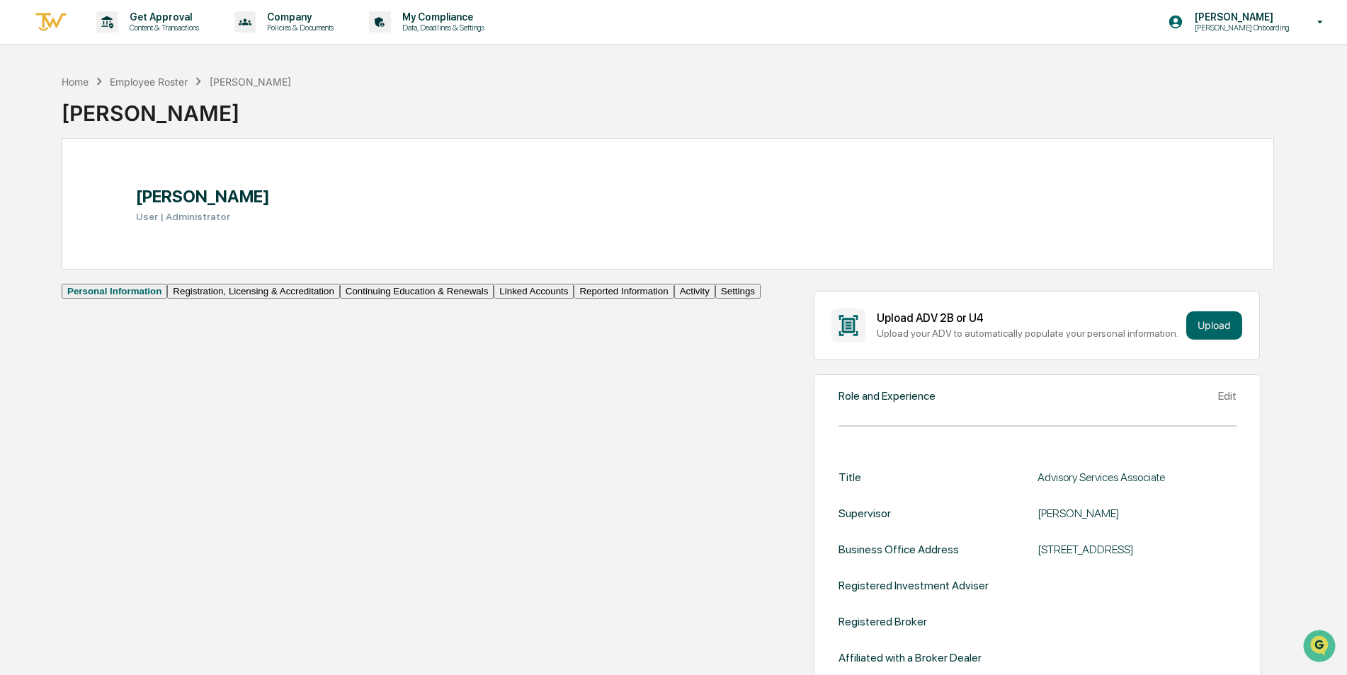
click at [340, 299] on button "Continuing Education & Renewals" at bounding box center [417, 291] width 154 height 15
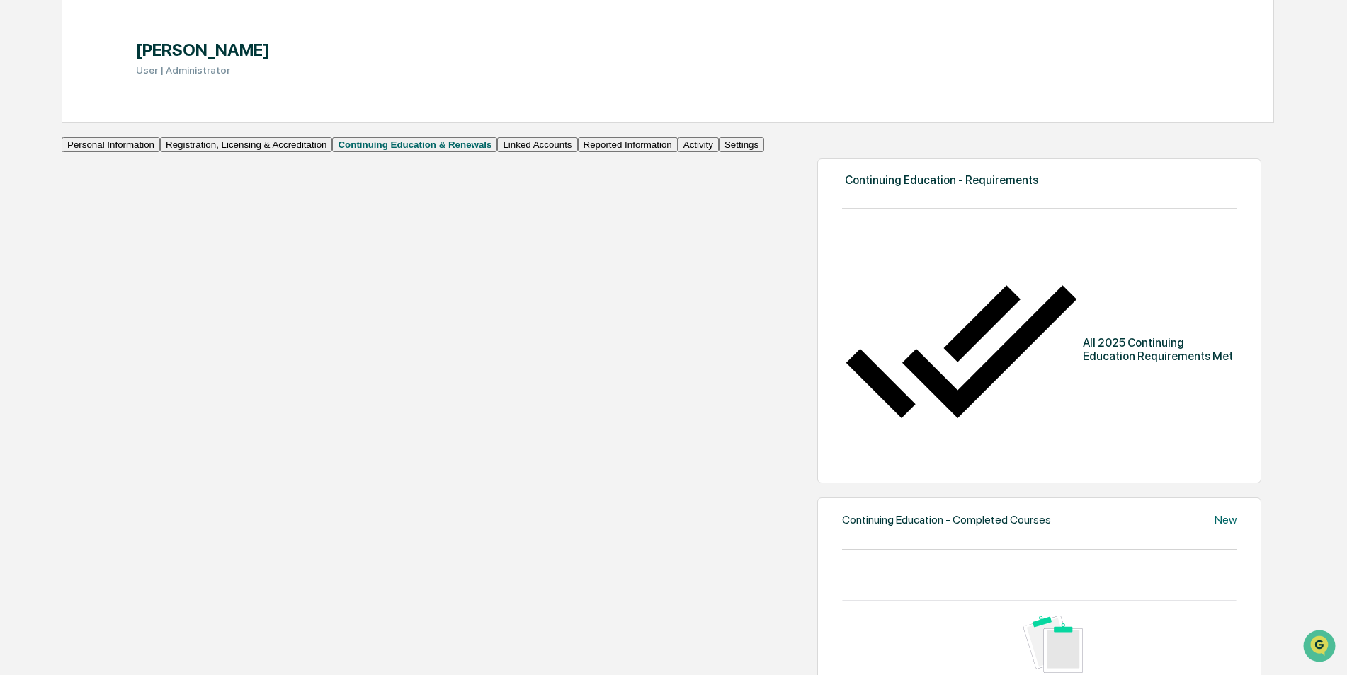
scroll to position [127, 0]
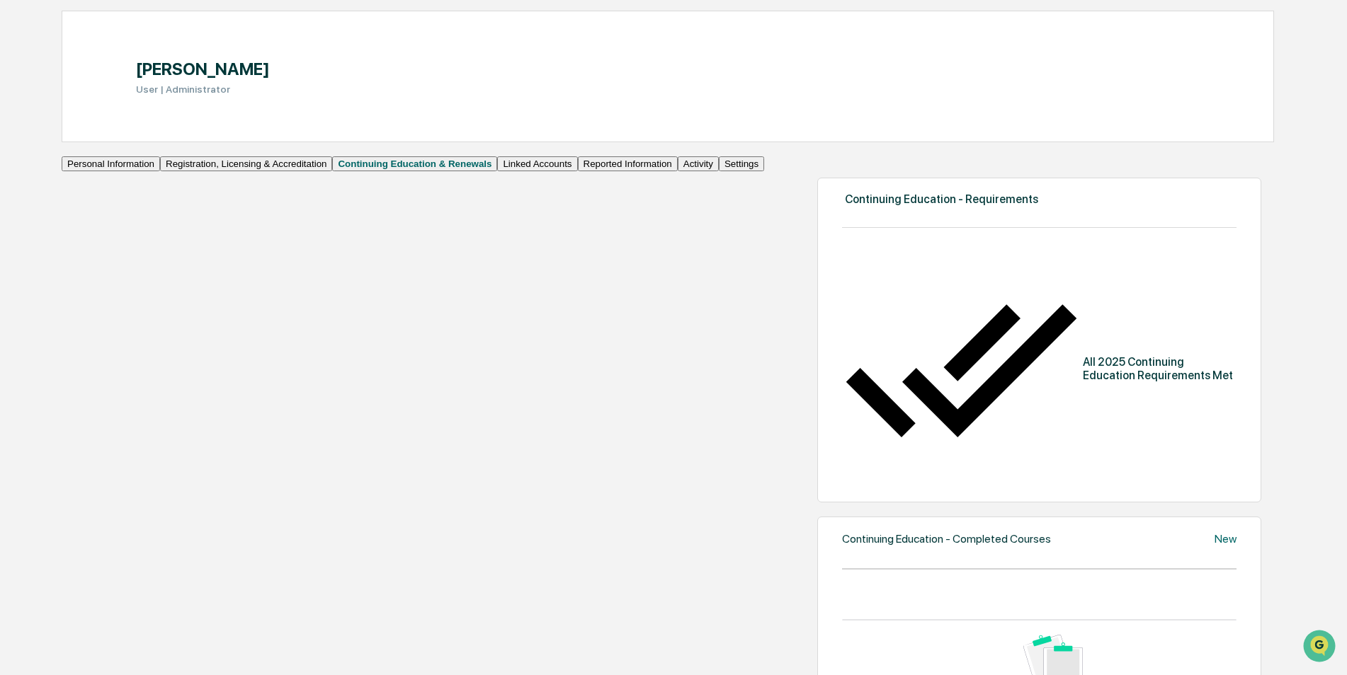
click at [497, 171] on button "Linked Accounts" at bounding box center [537, 163] width 80 height 15
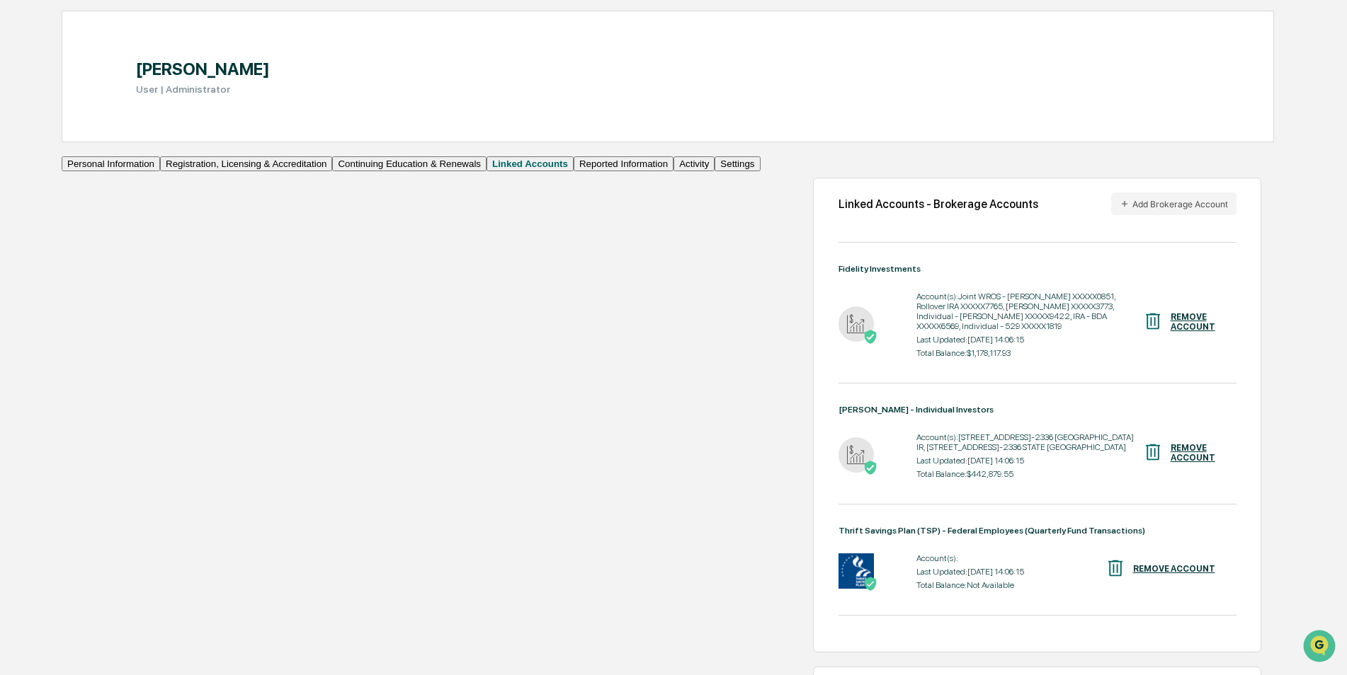
scroll to position [198, 0]
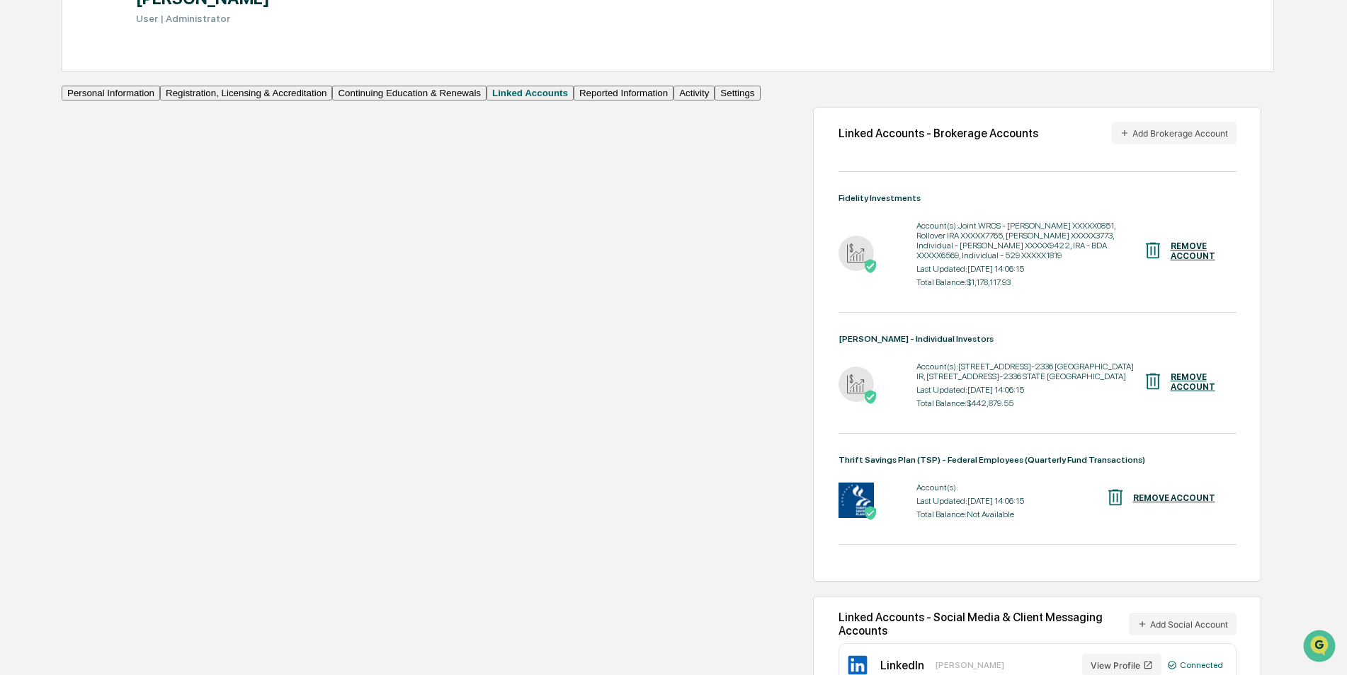
click at [573, 101] on button "Reported Information" at bounding box center [623, 93] width 100 height 15
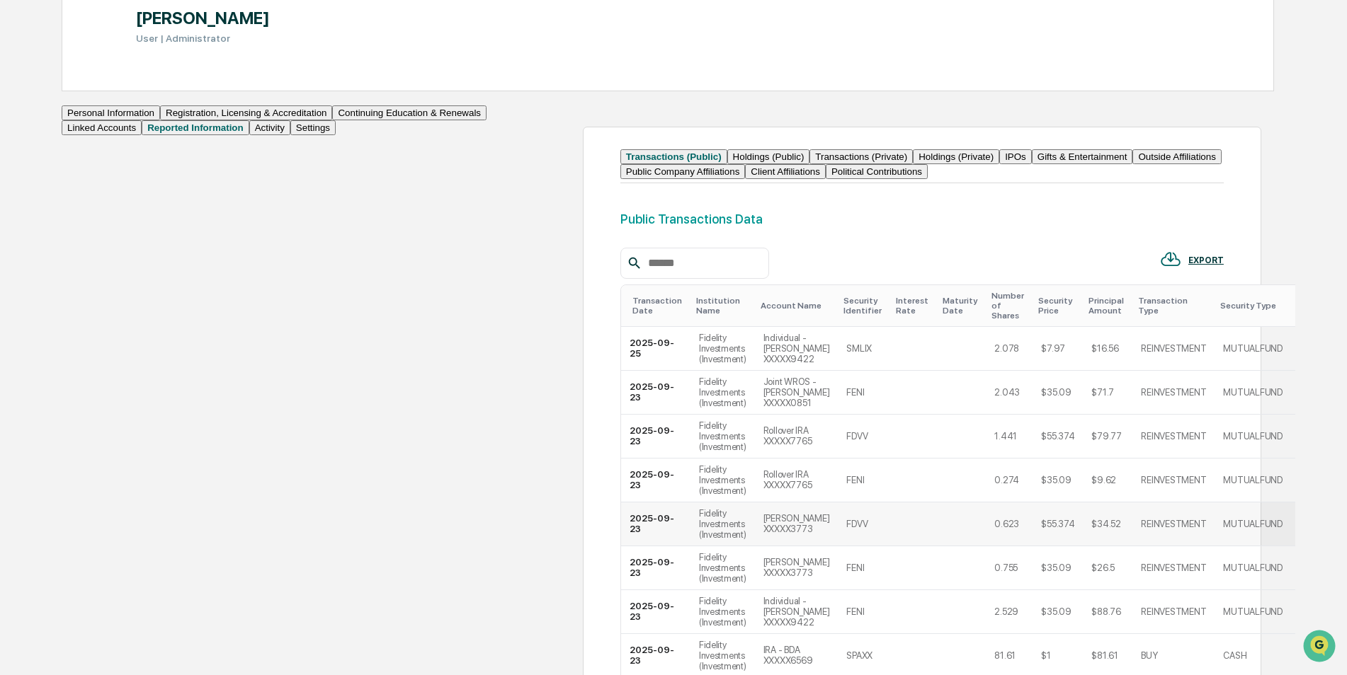
scroll to position [156, 0]
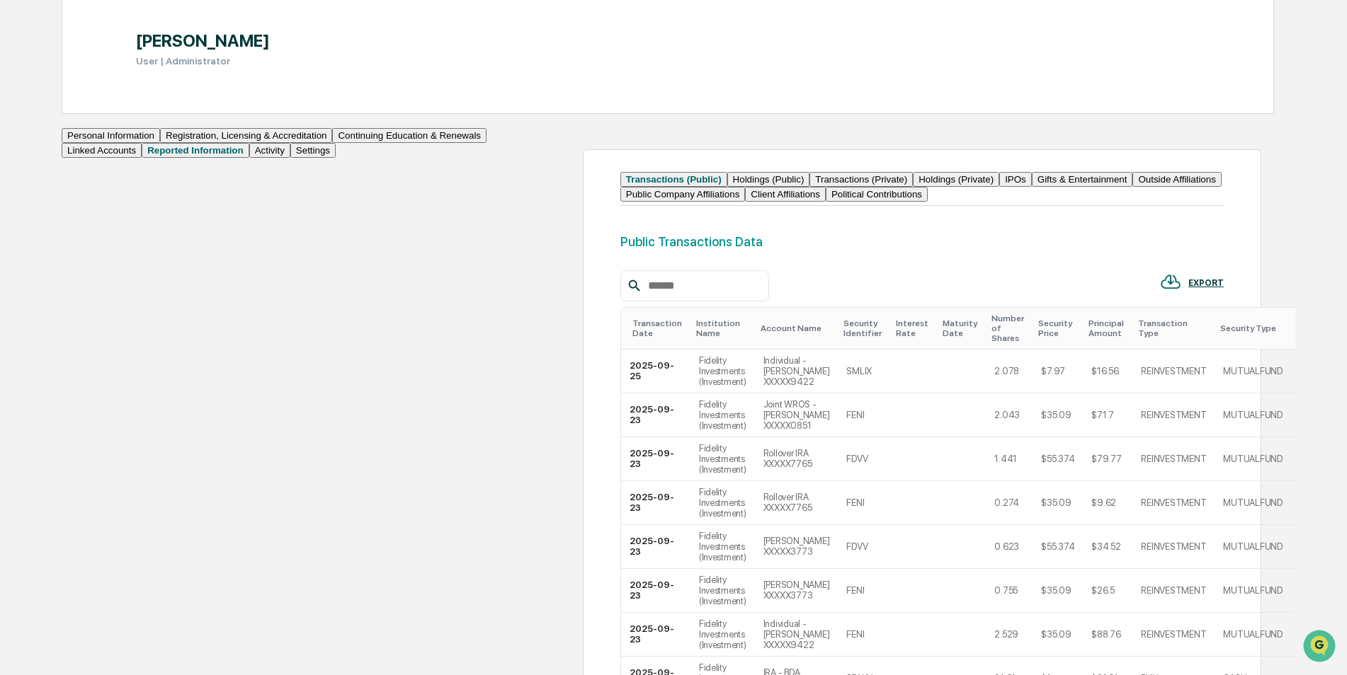
click at [249, 158] on button "Activity" at bounding box center [269, 150] width 41 height 15
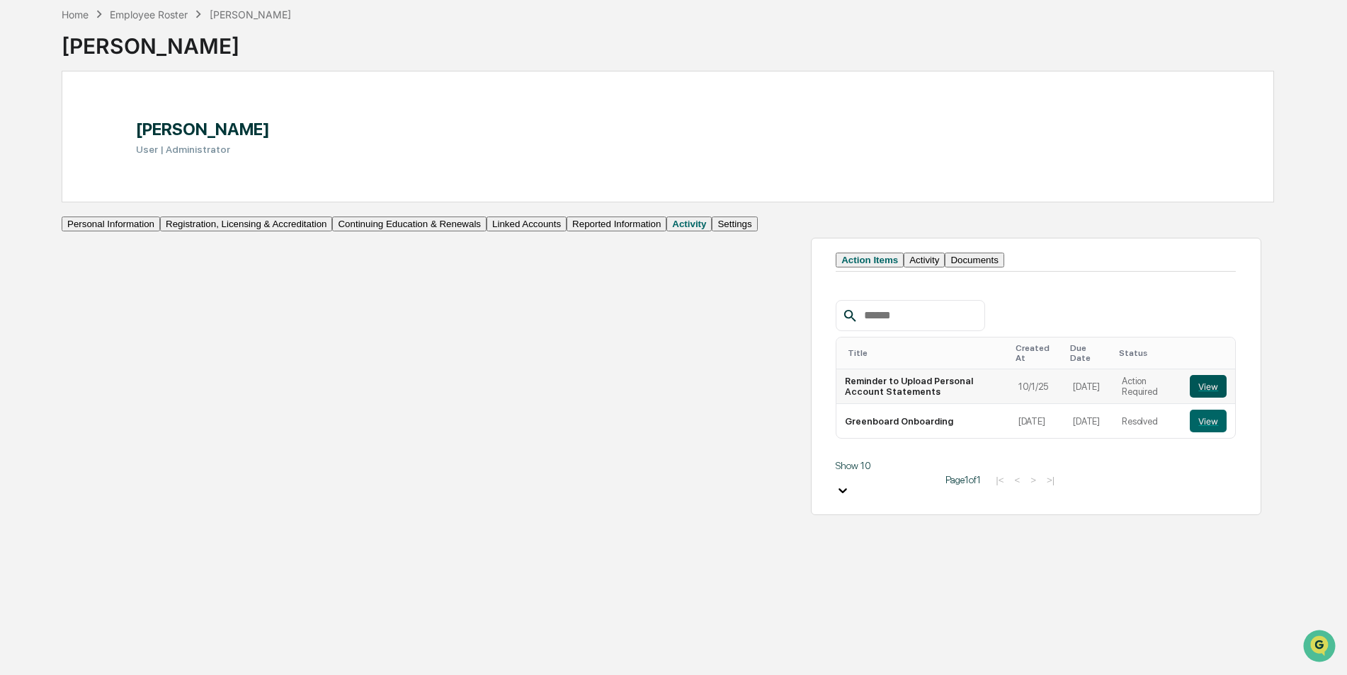
click at [1189, 398] on button "View" at bounding box center [1207, 386] width 37 height 23
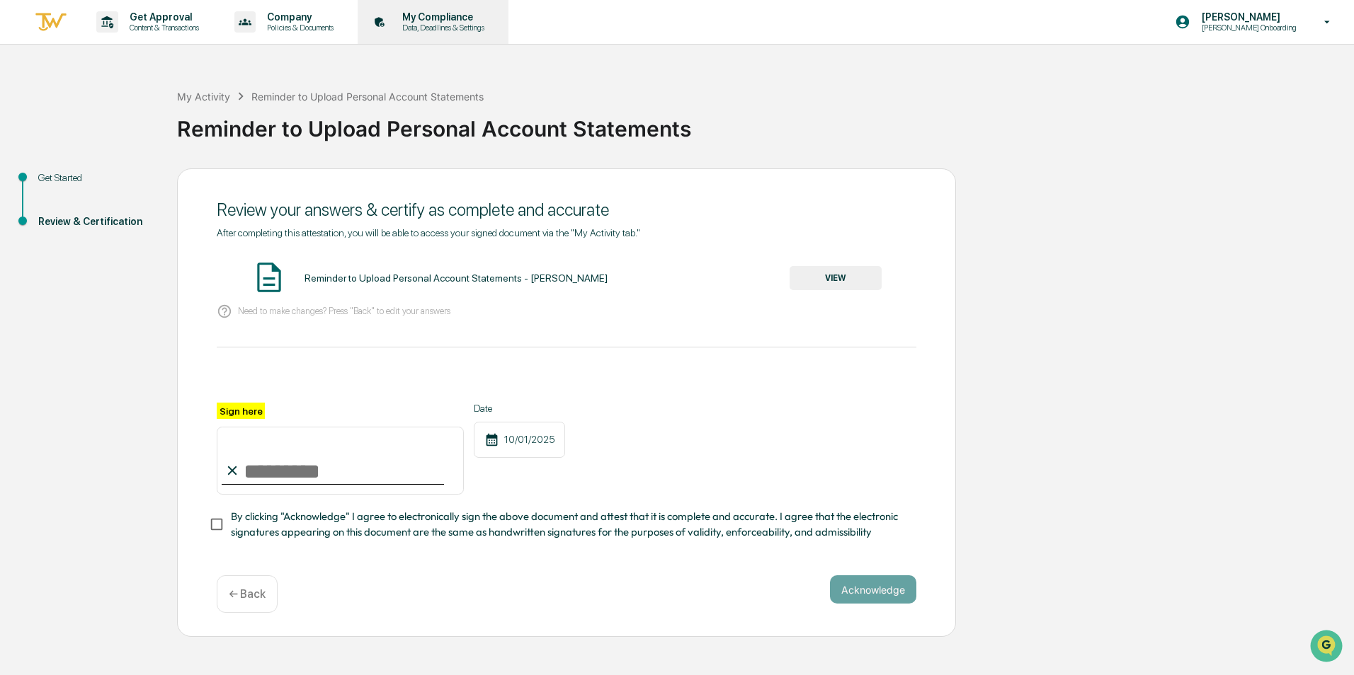
click at [459, 18] on p "My Compliance" at bounding box center [441, 16] width 101 height 11
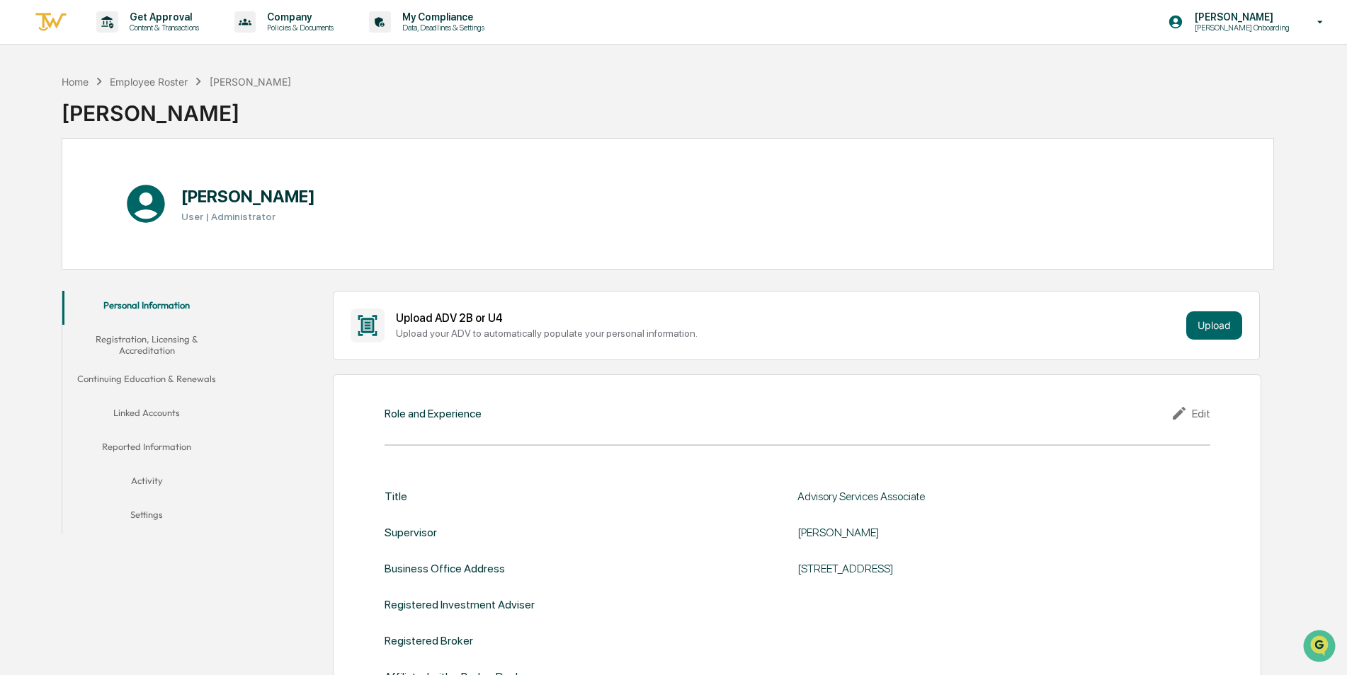
click at [133, 512] on button "Settings" at bounding box center [146, 518] width 169 height 34
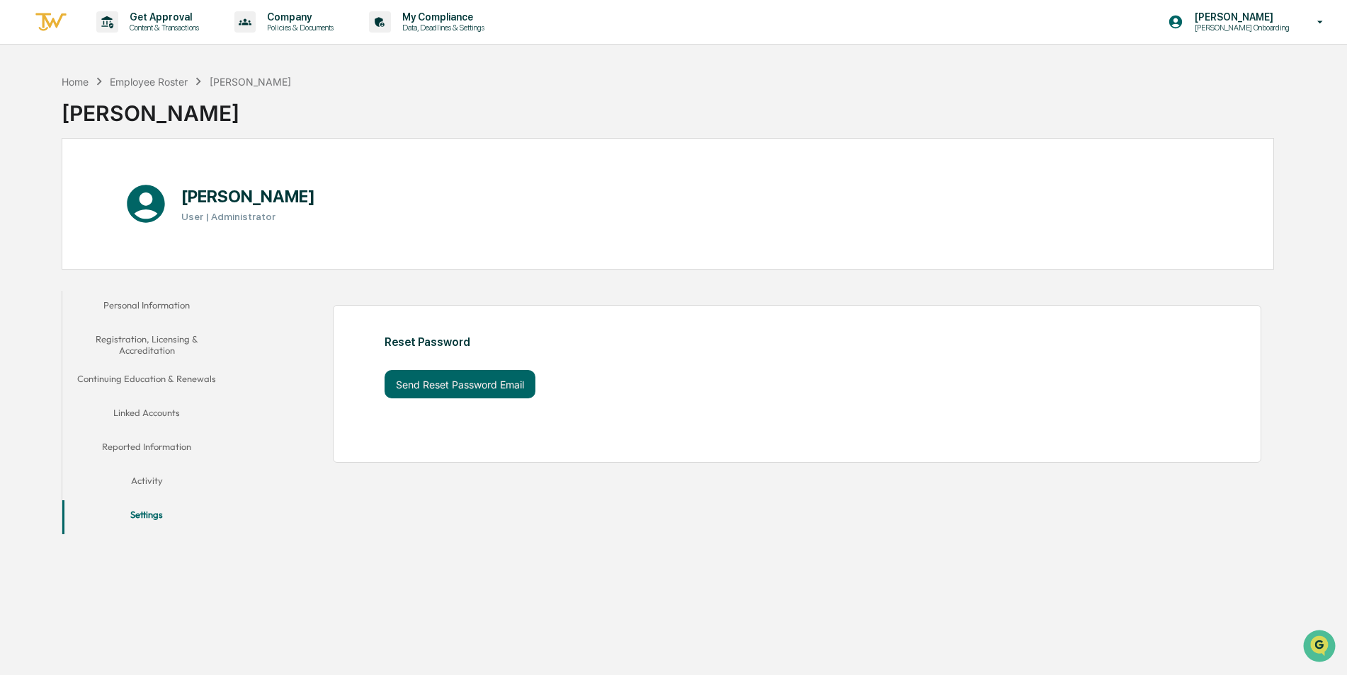
click at [143, 481] on button "Activity" at bounding box center [146, 484] width 169 height 34
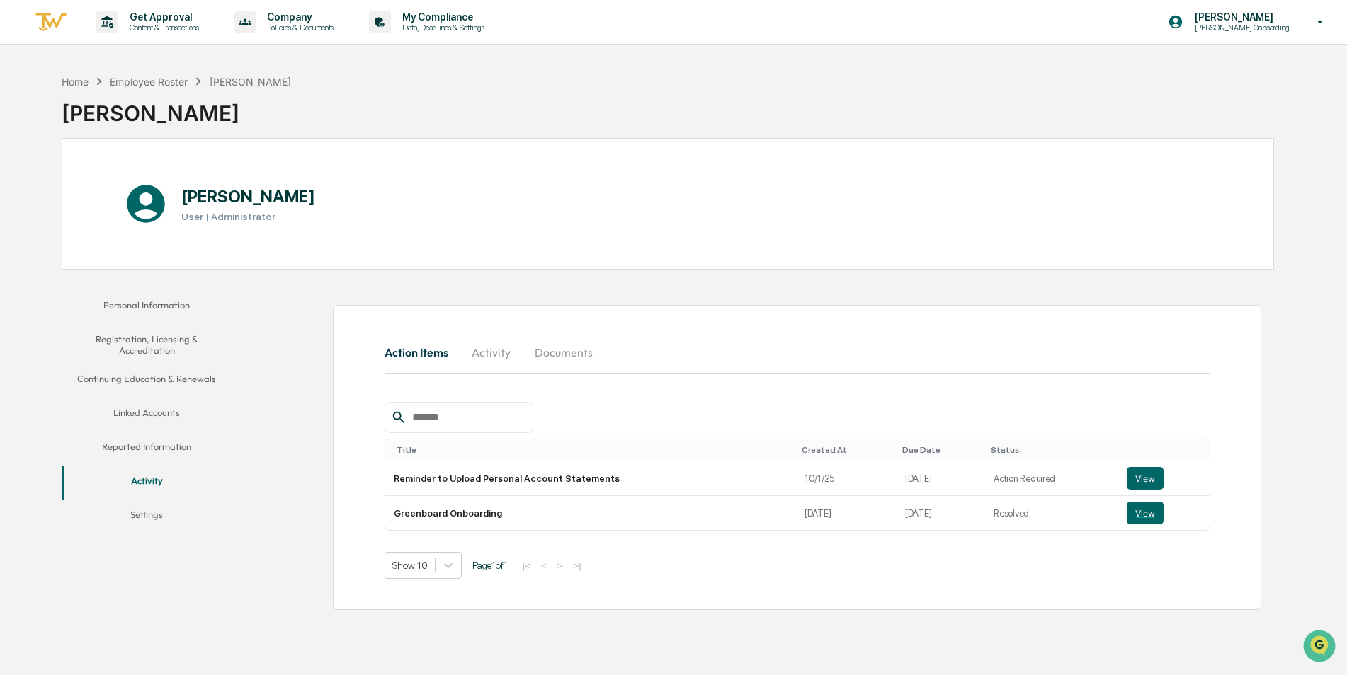
click at [147, 444] on button "Reported Information" at bounding box center [146, 450] width 169 height 34
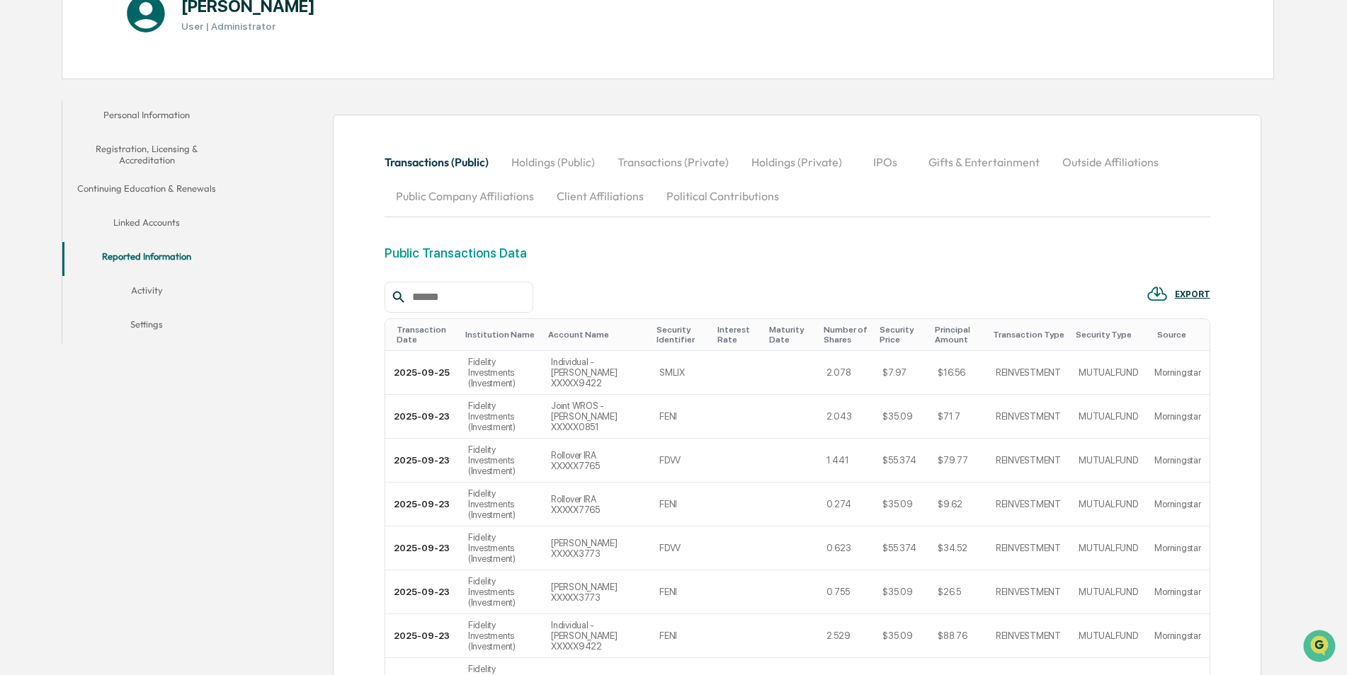
scroll to position [156, 0]
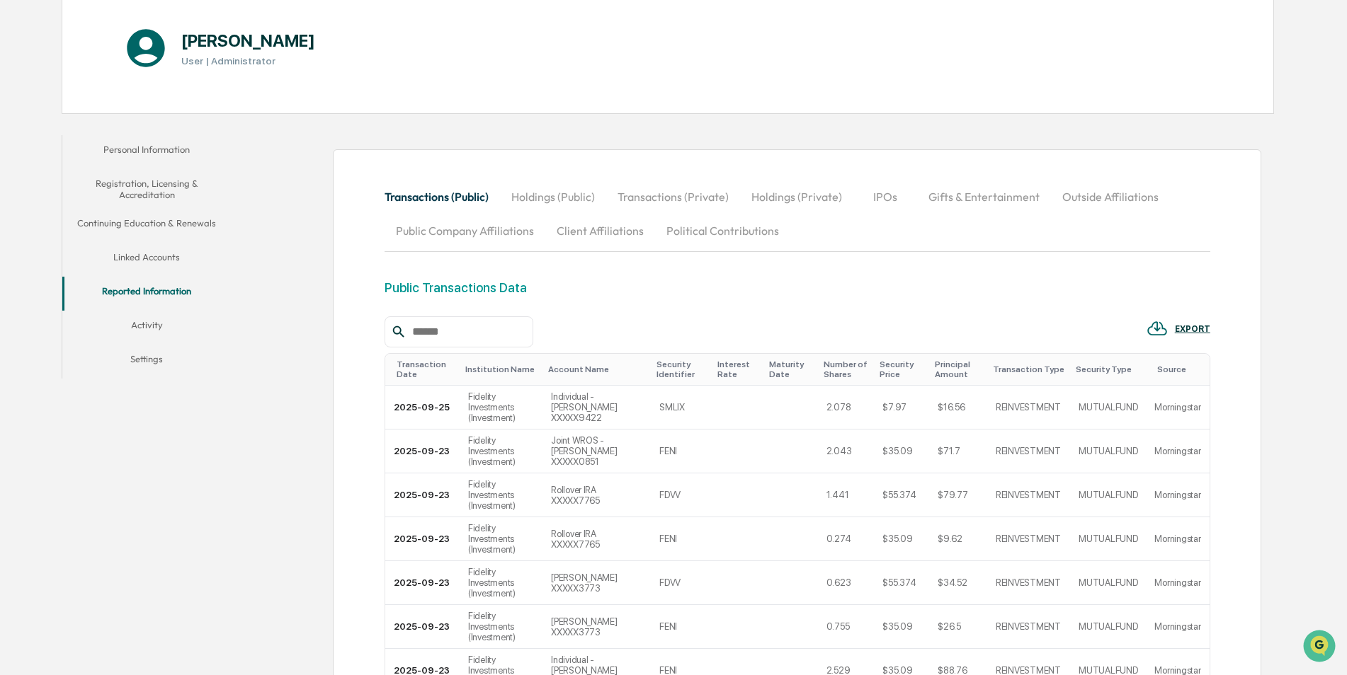
click at [726, 230] on button "Political Contributions" at bounding box center [722, 231] width 135 height 34
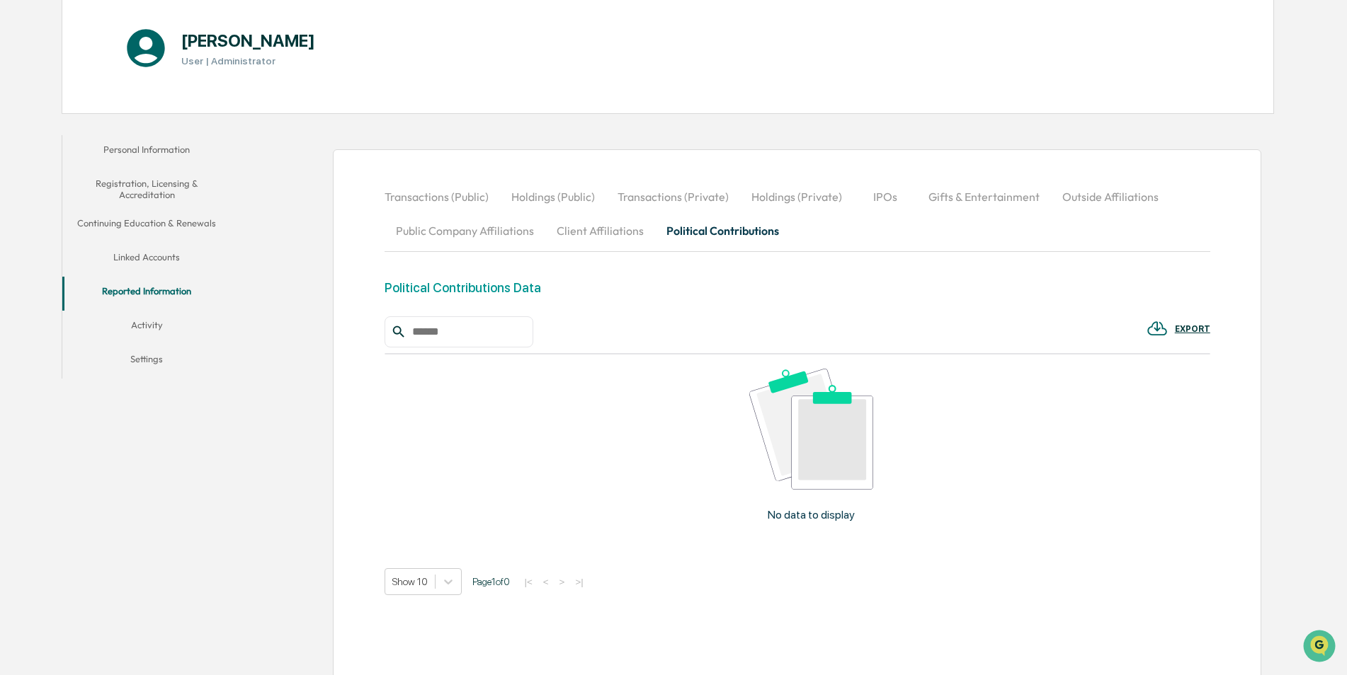
click at [604, 230] on button "Client Affiliations" at bounding box center [600, 231] width 110 height 34
click at [437, 232] on button "Public Company Affiliations" at bounding box center [464, 231] width 161 height 34
click at [1085, 190] on button "Outside Affiliations" at bounding box center [1110, 197] width 119 height 34
click at [982, 196] on button "Gifts & Entertainment" at bounding box center [984, 197] width 134 height 34
click at [874, 198] on button "IPOs" at bounding box center [885, 197] width 64 height 34
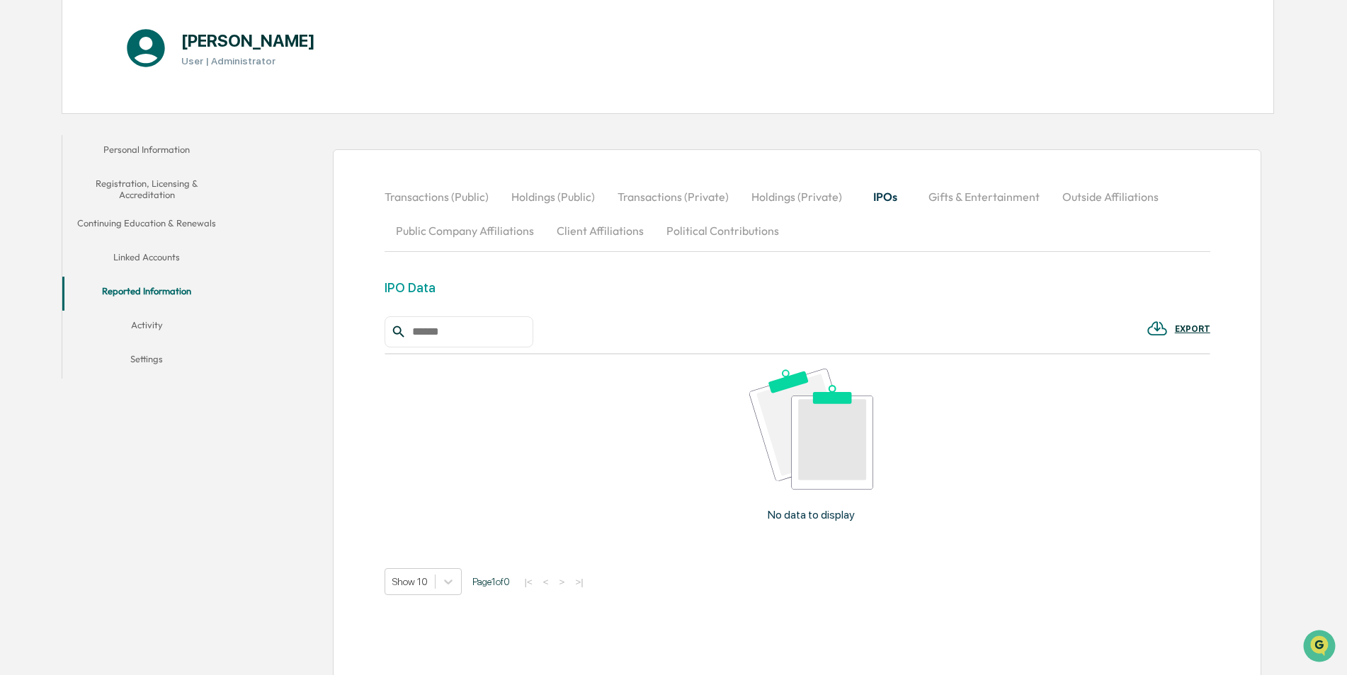
click at [790, 198] on button "Holdings (Private)" at bounding box center [796, 197] width 113 height 34
click at [674, 200] on button "Transactions (Private)" at bounding box center [673, 197] width 134 height 34
click at [558, 199] on button "Holdings (Public)" at bounding box center [553, 197] width 106 height 34
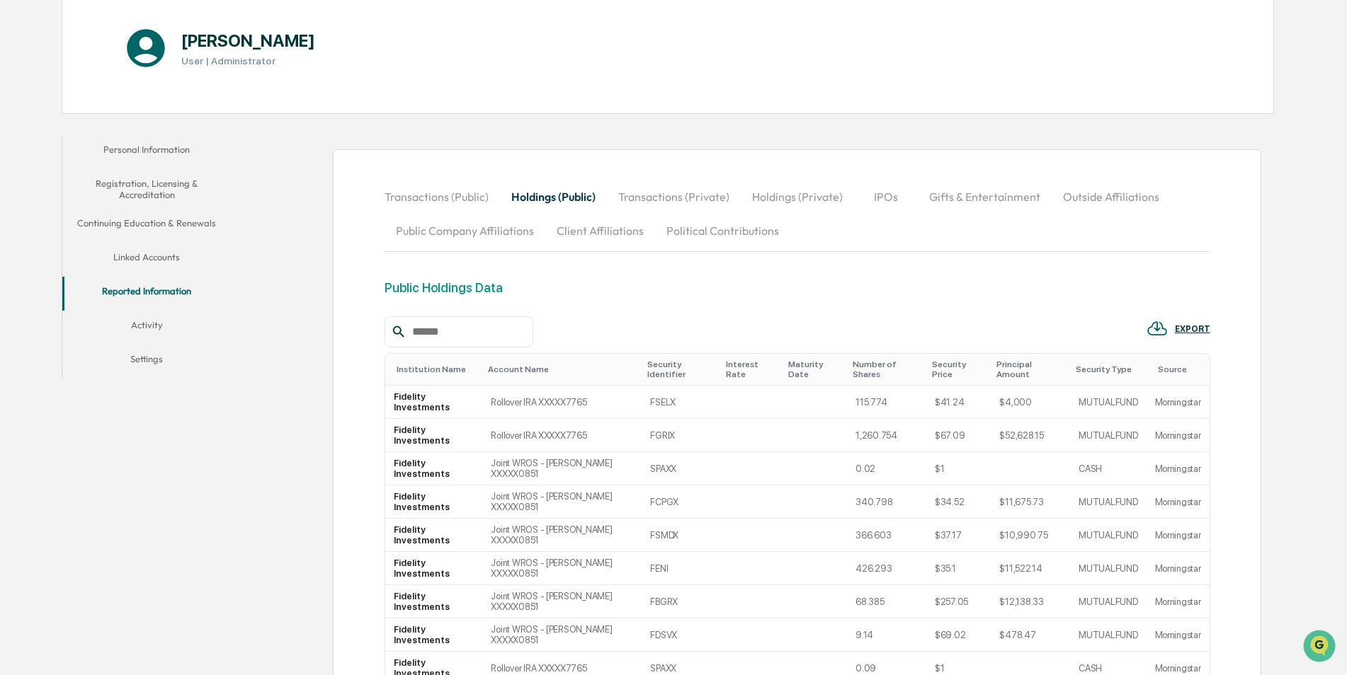
click at [440, 197] on button "Transactions (Public)" at bounding box center [441, 197] width 115 height 34
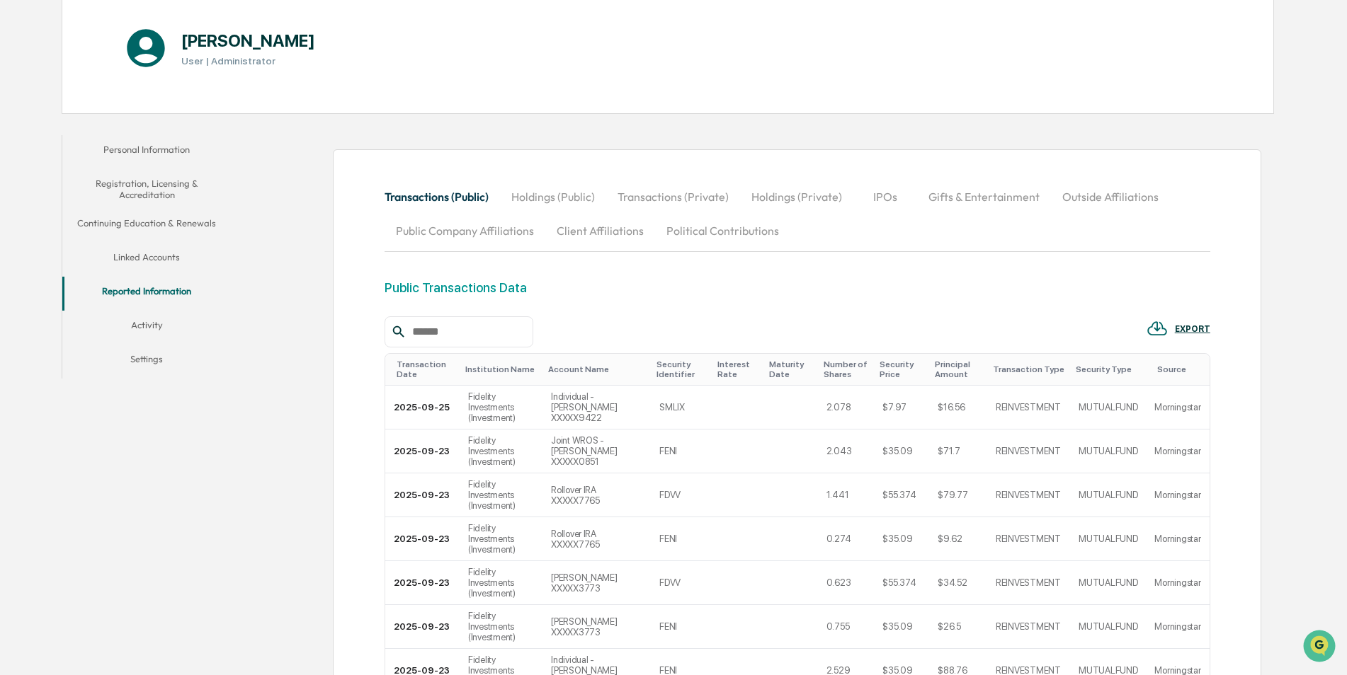
click at [547, 194] on button "Holdings (Public)" at bounding box center [553, 197] width 106 height 34
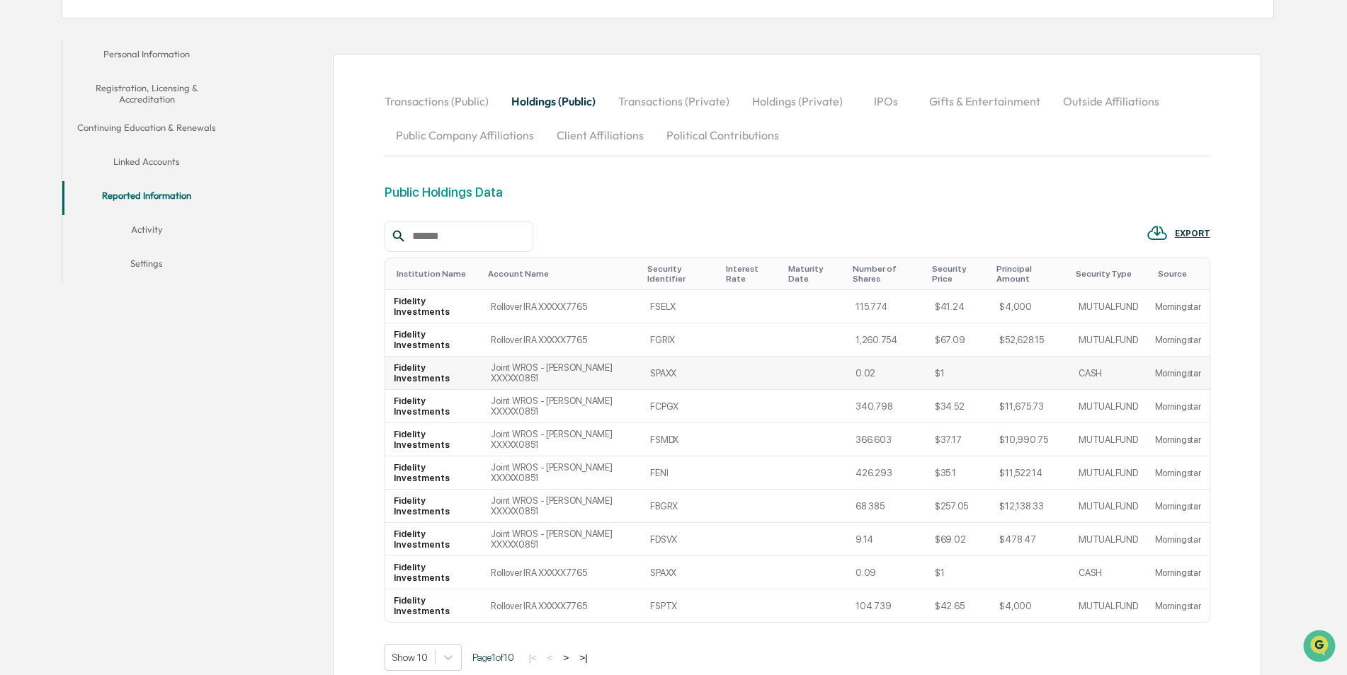
scroll to position [252, 0]
click at [569, 651] on button ">" at bounding box center [566, 657] width 14 height 12
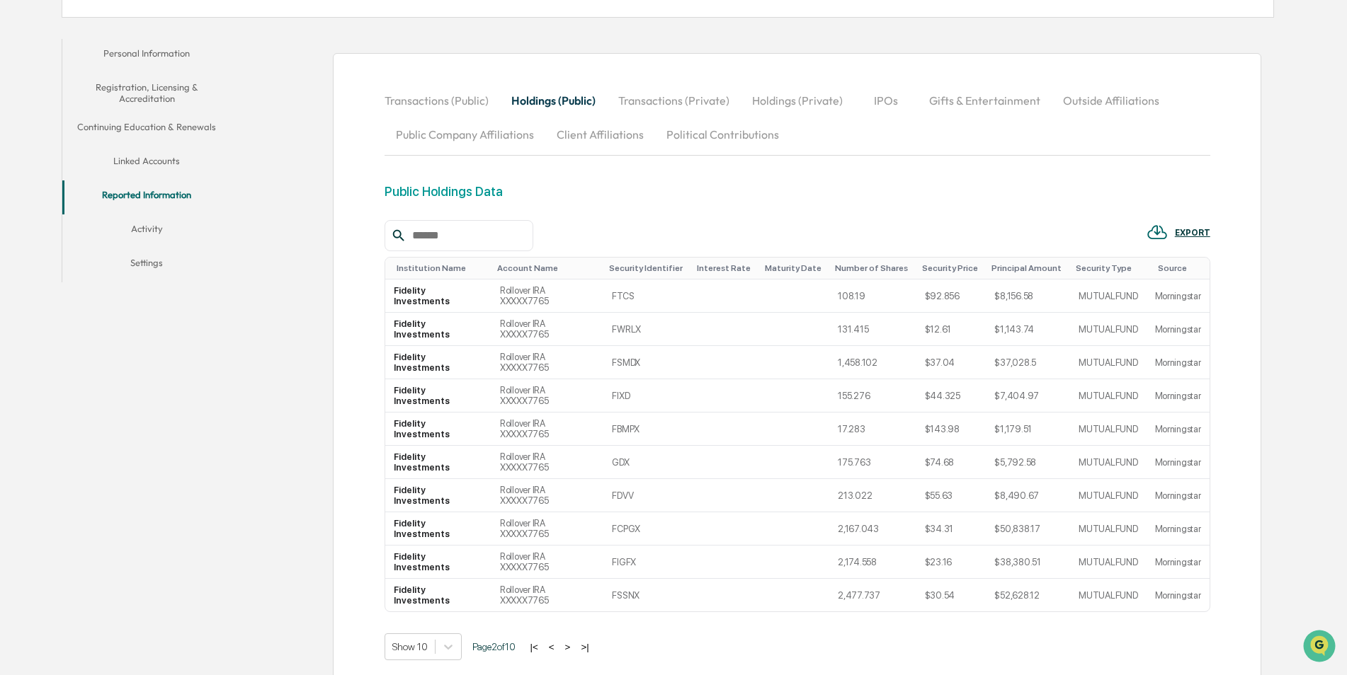
click at [574, 641] on button ">" at bounding box center [568, 647] width 14 height 12
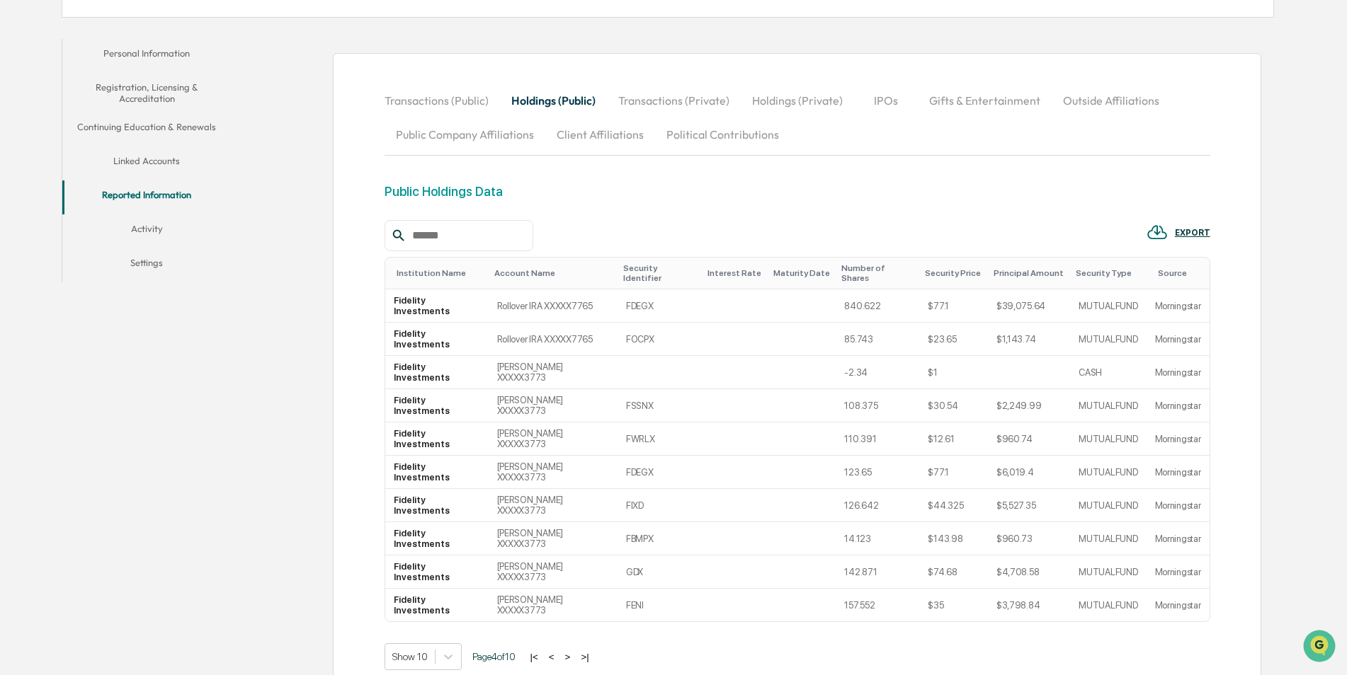
click at [574, 651] on button ">" at bounding box center [568, 657] width 14 height 12
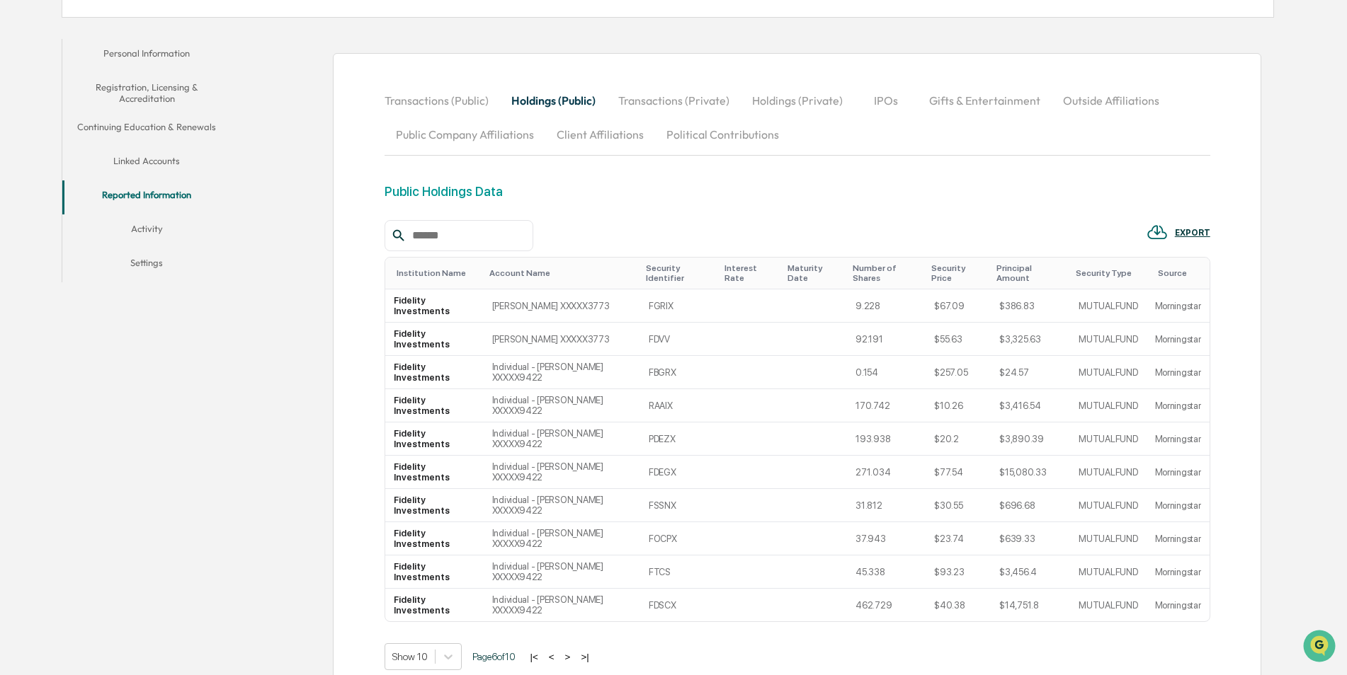
click at [574, 651] on button ">" at bounding box center [568, 657] width 14 height 12
click at [574, 651] on button ">" at bounding box center [567, 657] width 14 height 12
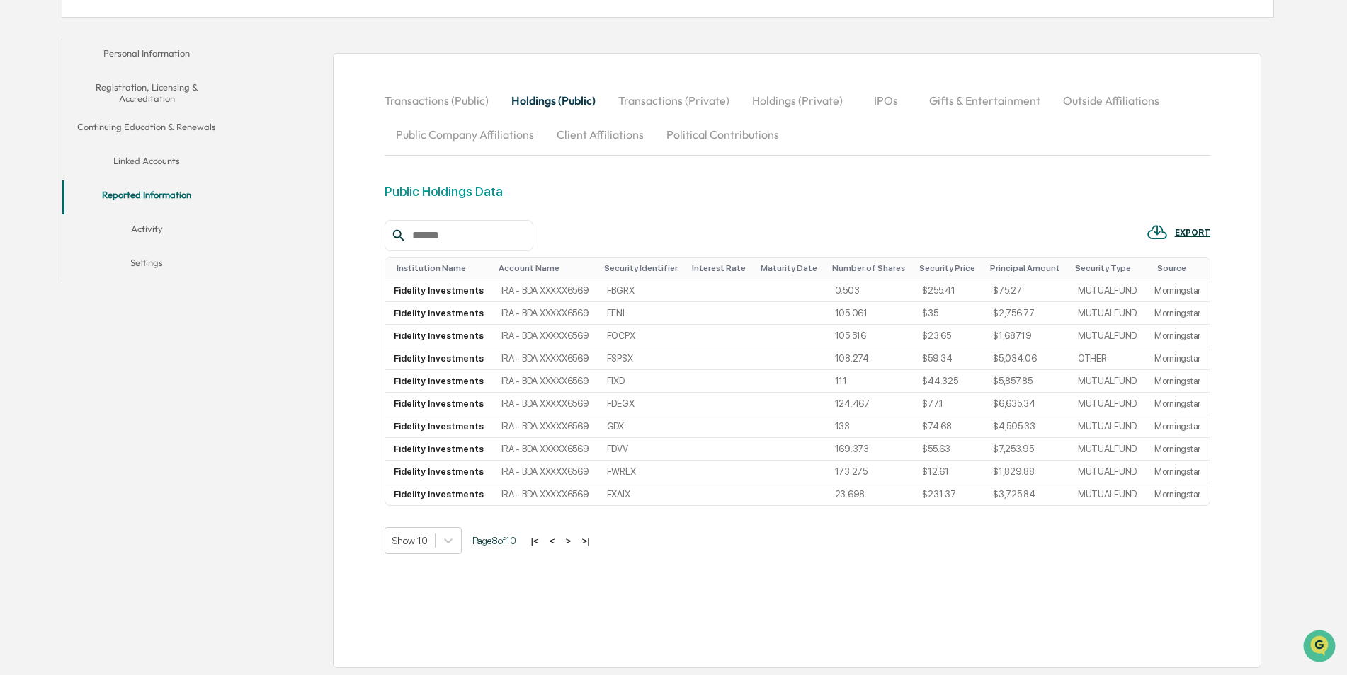
click at [574, 539] on button ">" at bounding box center [568, 541] width 14 height 12
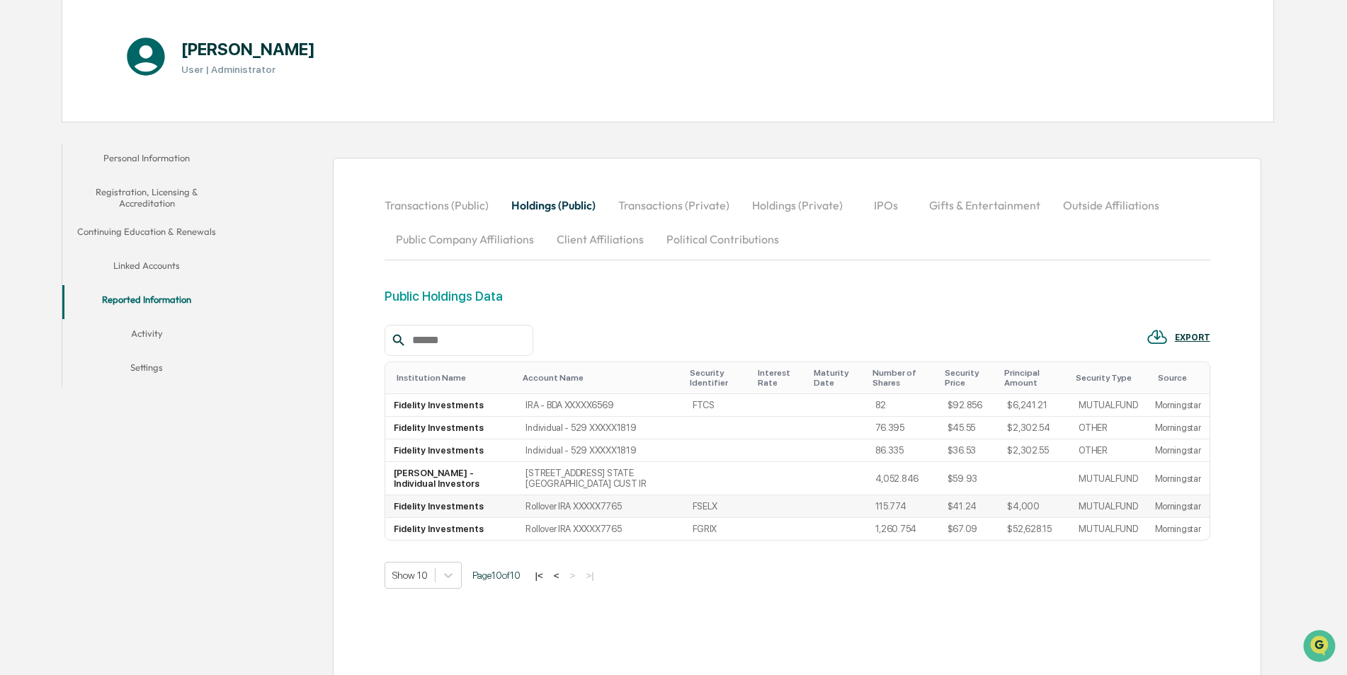
scroll to position [182, 0]
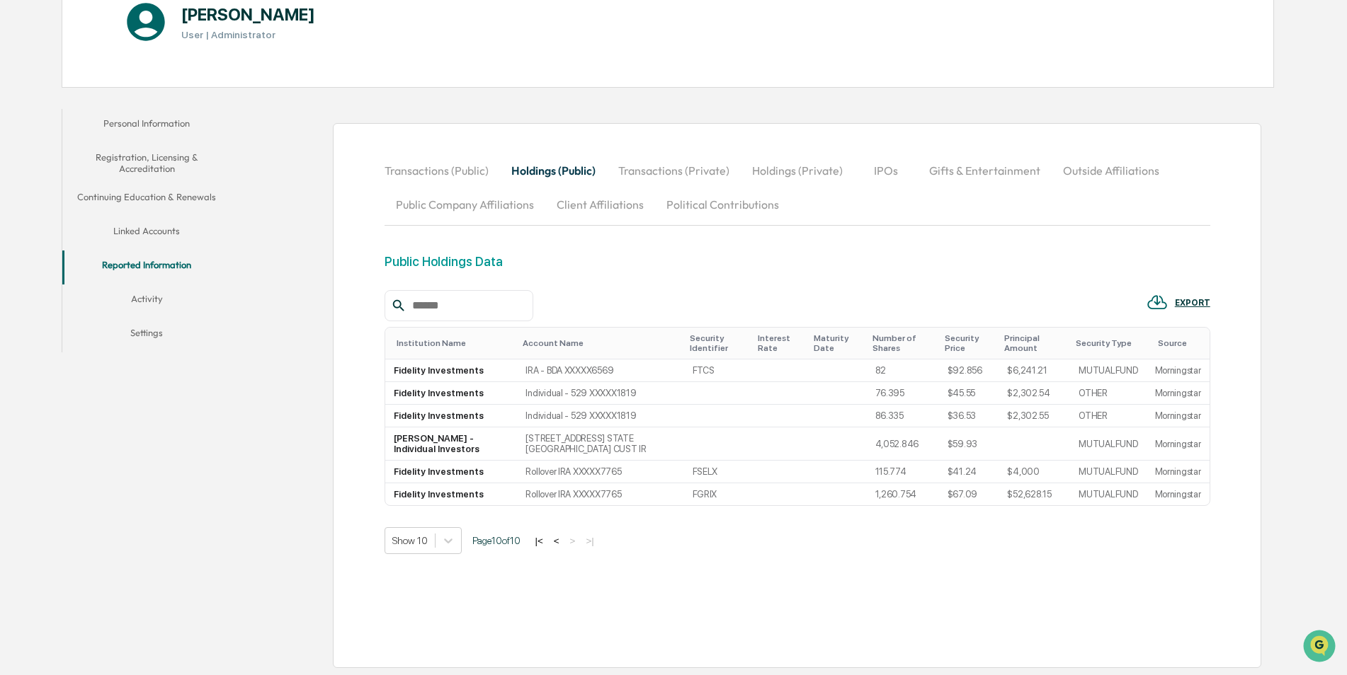
click at [134, 229] on button "Linked Accounts" at bounding box center [146, 234] width 169 height 34
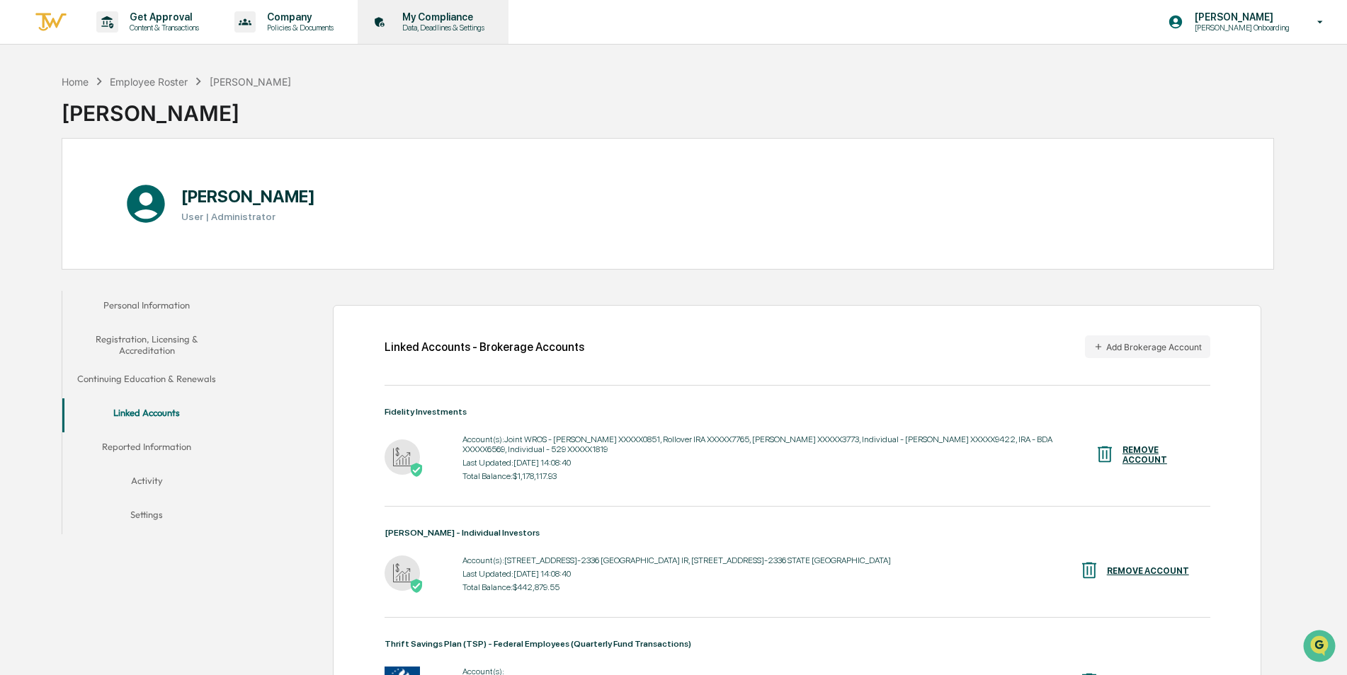
click at [448, 16] on p "My Compliance" at bounding box center [441, 16] width 101 height 11
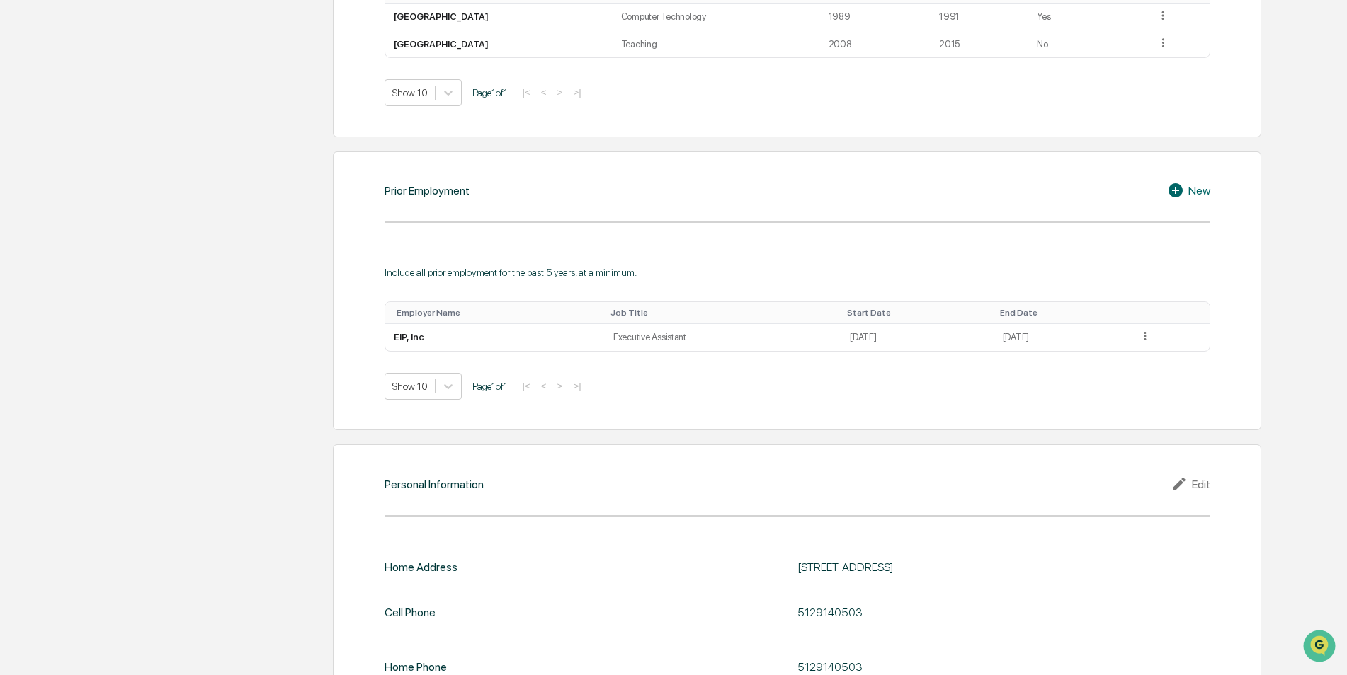
scroll to position [932, 0]
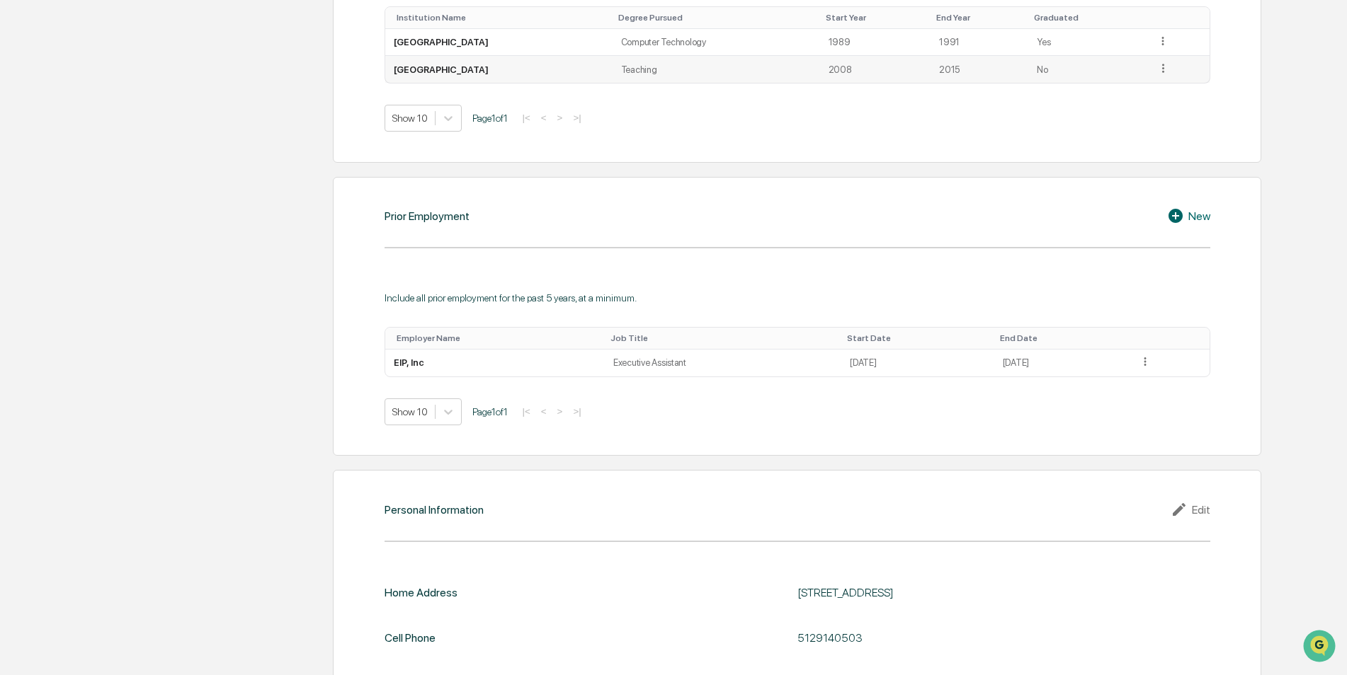
click at [1158, 60] on td at bounding box center [1179, 69] width 62 height 27
click at [1158, 64] on icon at bounding box center [1162, 68] width 13 height 13
click at [1139, 87] on div "Edit" at bounding box center [1146, 88] width 45 height 23
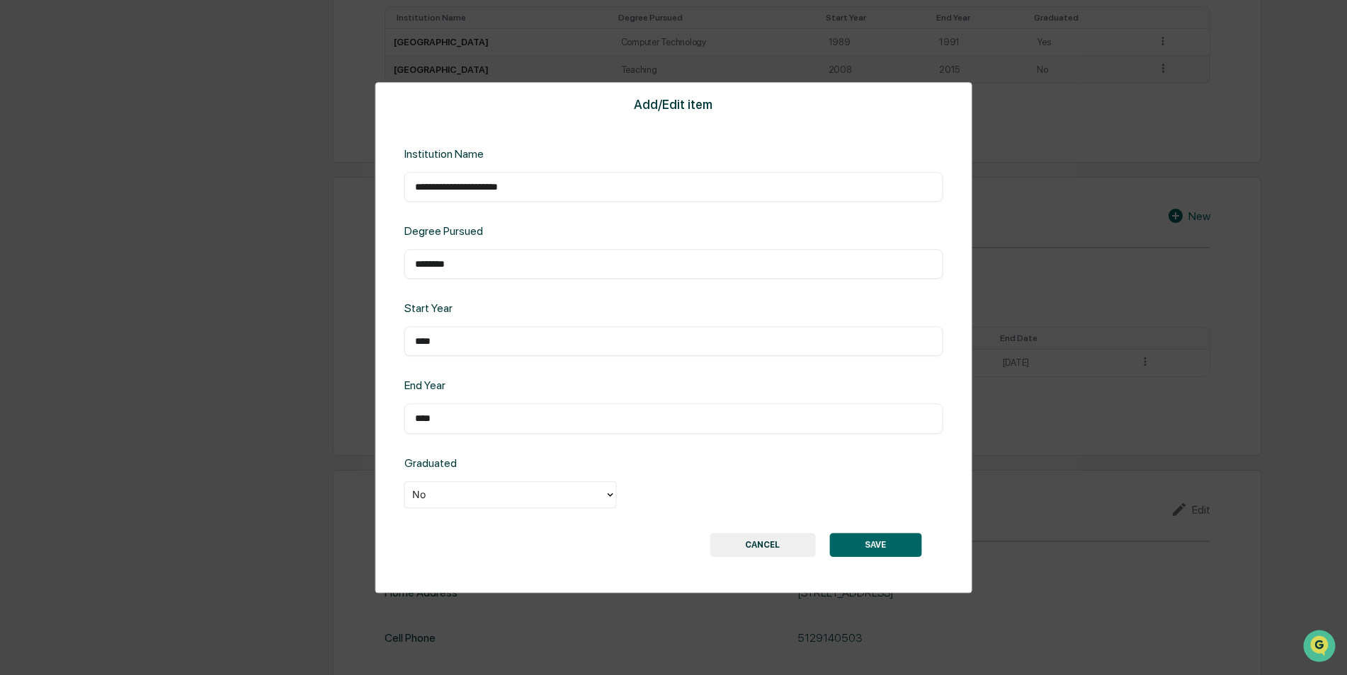
click at [486, 267] on input "********" at bounding box center [674, 264] width 518 height 14
type input "**********"
click at [872, 544] on button "SAVE" at bounding box center [875, 545] width 92 height 24
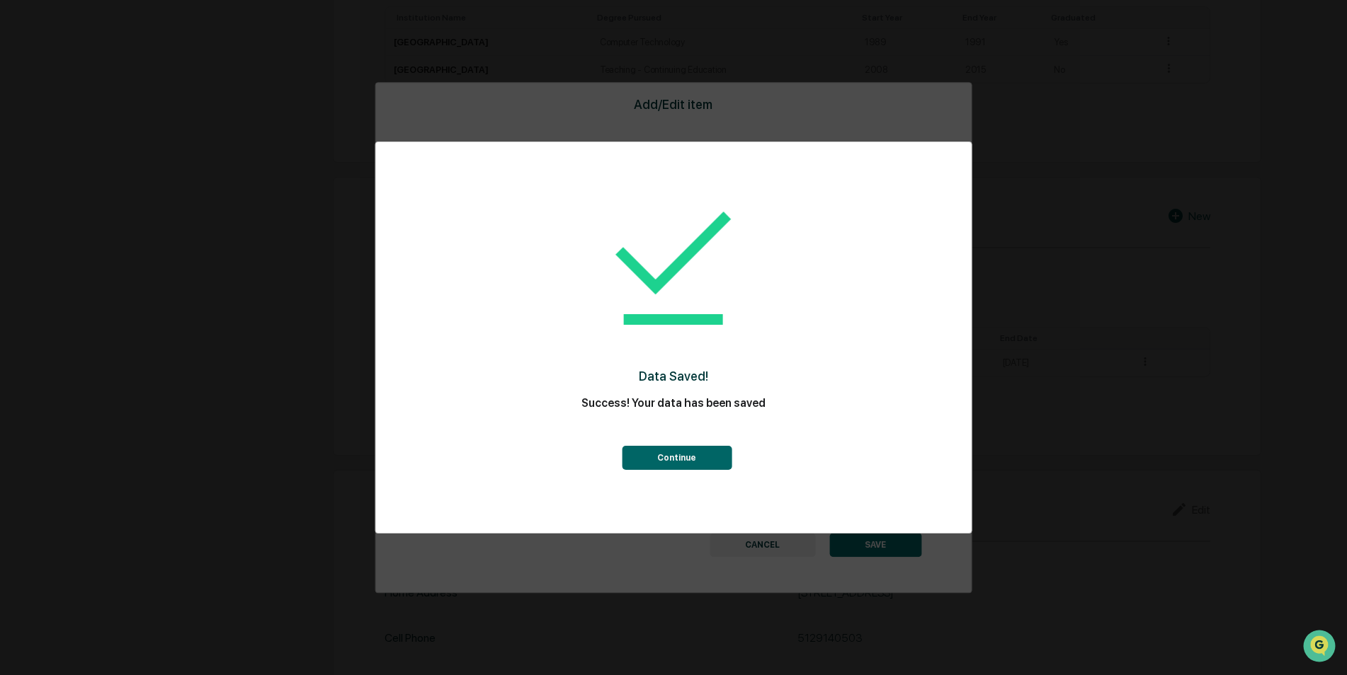
click at [681, 457] on button "Continue" at bounding box center [677, 458] width 110 height 24
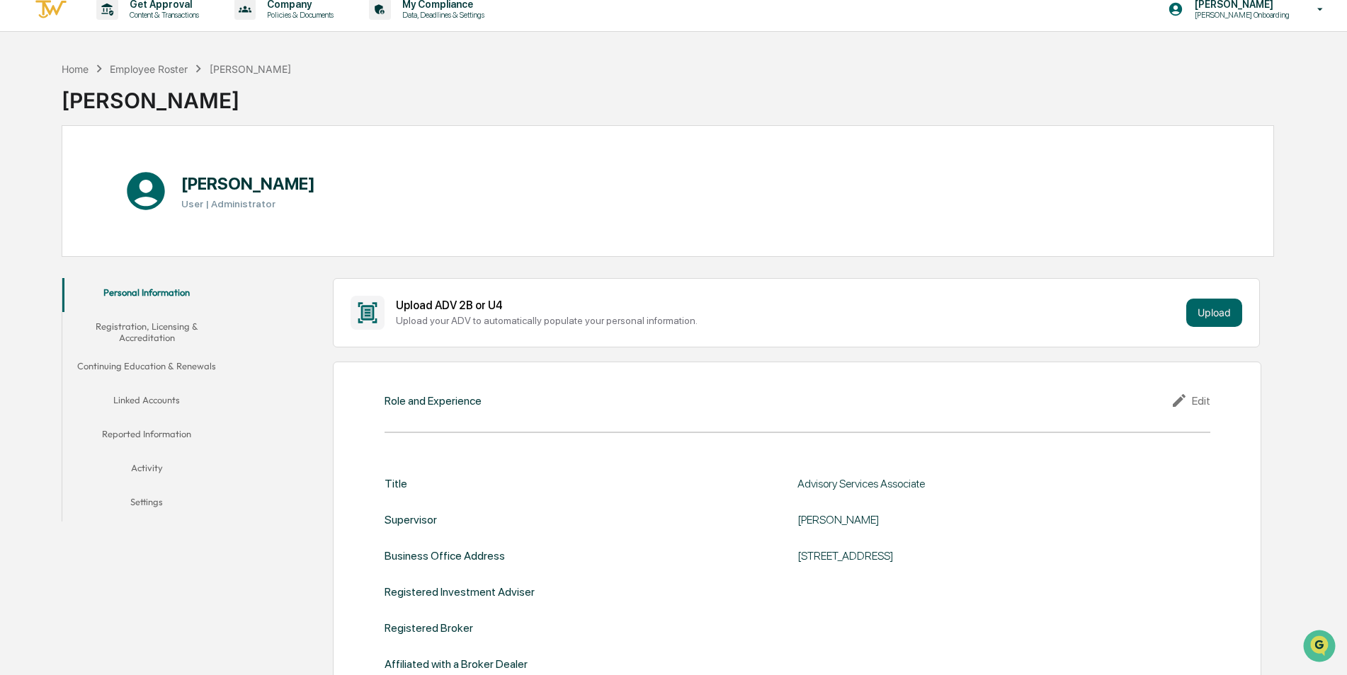
scroll to position [0, 0]
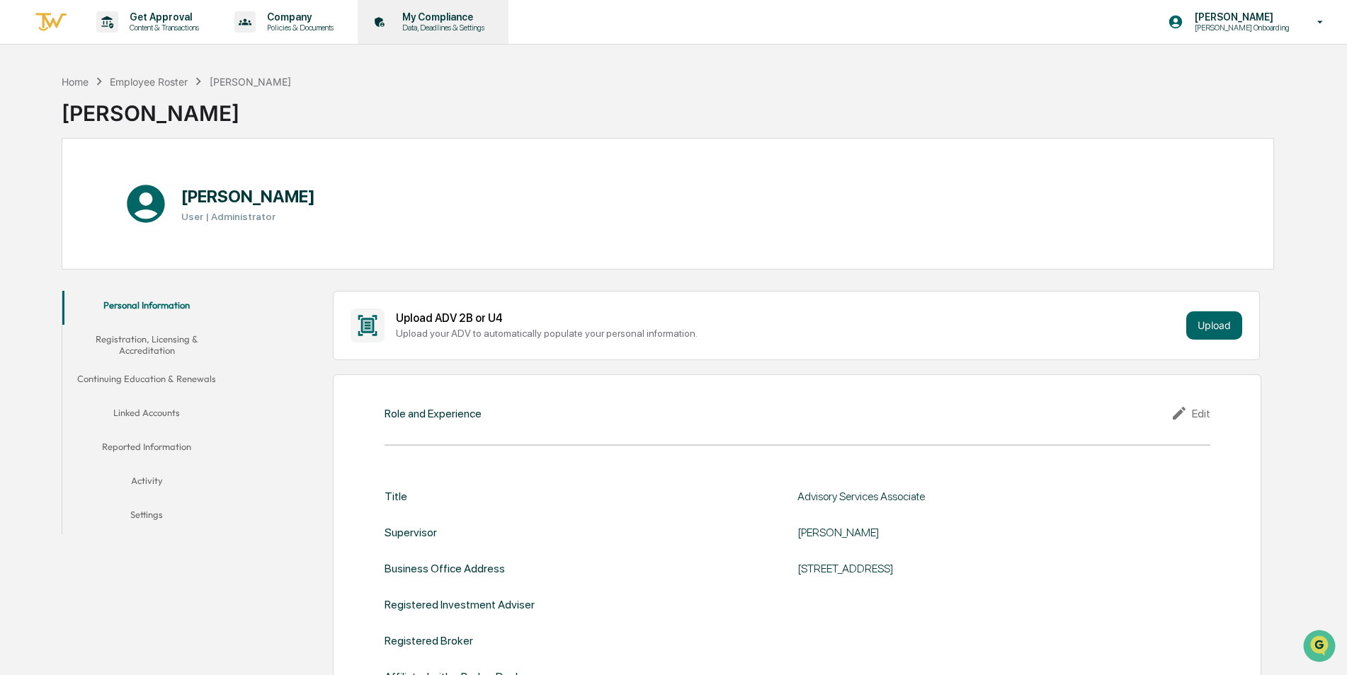
click at [447, 20] on p "My Compliance" at bounding box center [441, 16] width 101 height 11
click at [173, 445] on button "Reported Information" at bounding box center [146, 450] width 169 height 34
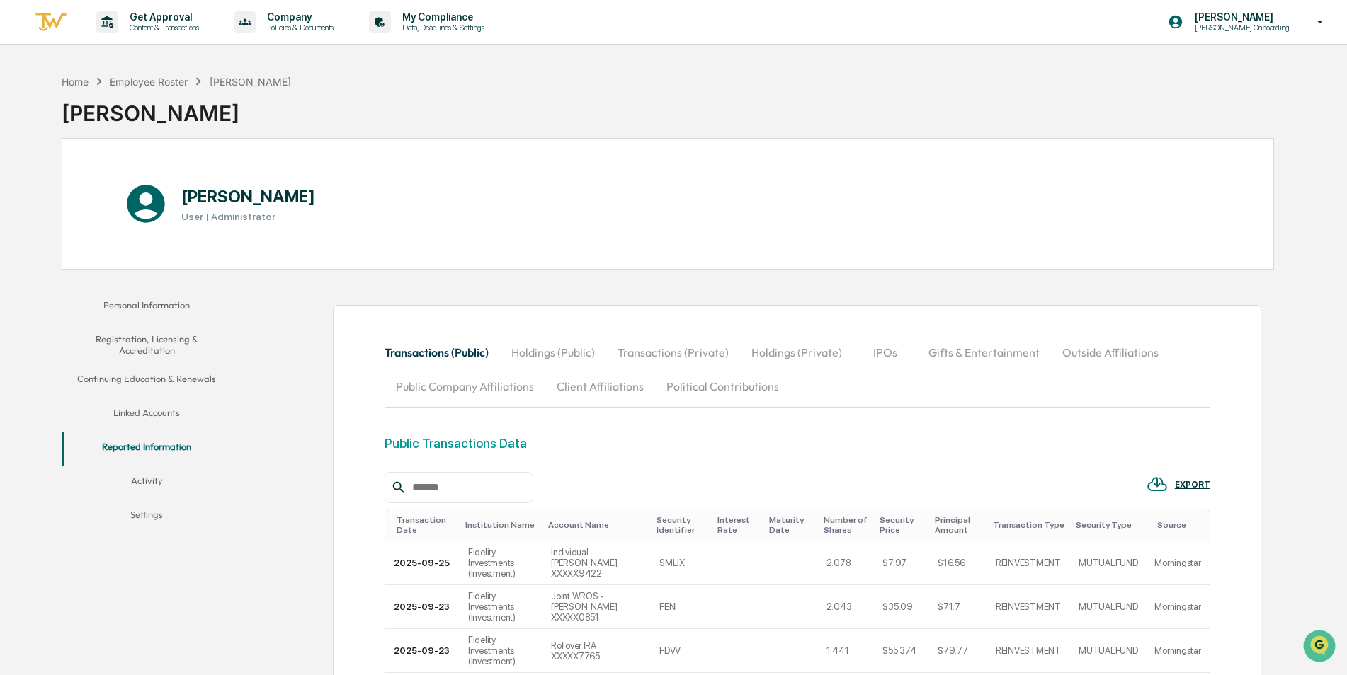
click at [152, 410] on button "Linked Accounts" at bounding box center [146, 416] width 169 height 34
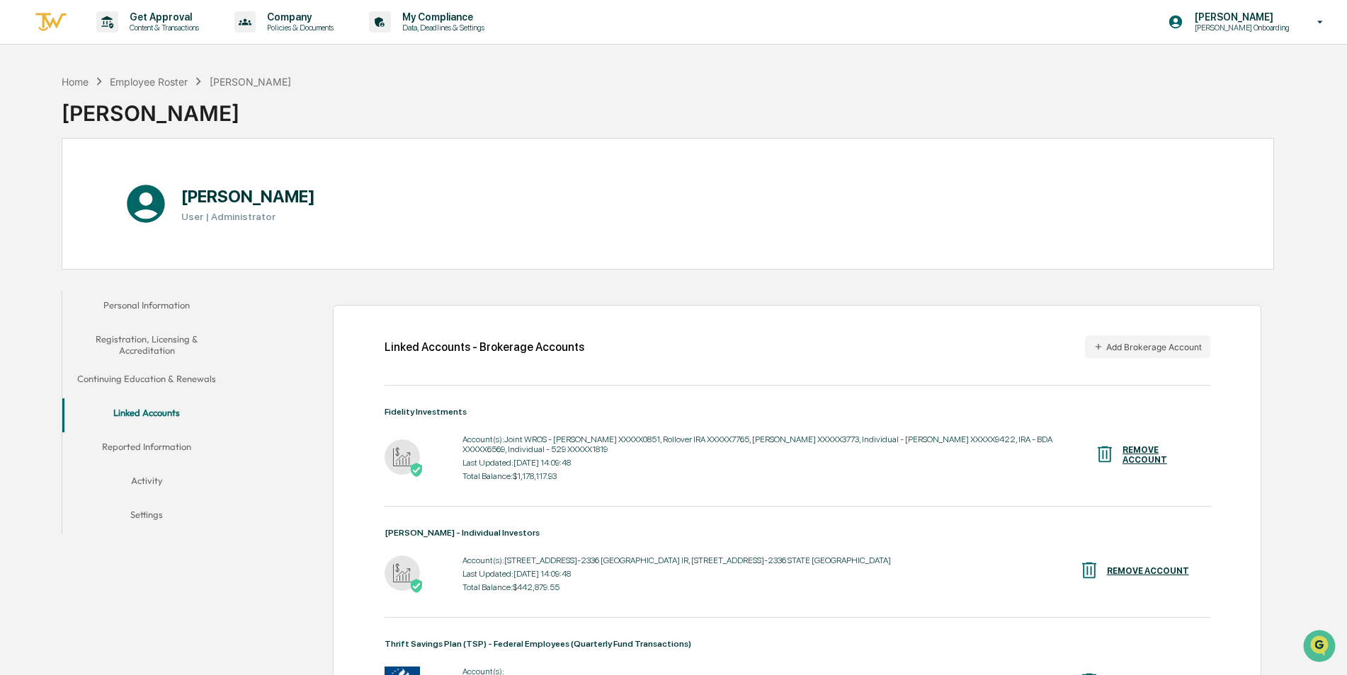
click at [153, 478] on button "Activity" at bounding box center [146, 484] width 169 height 34
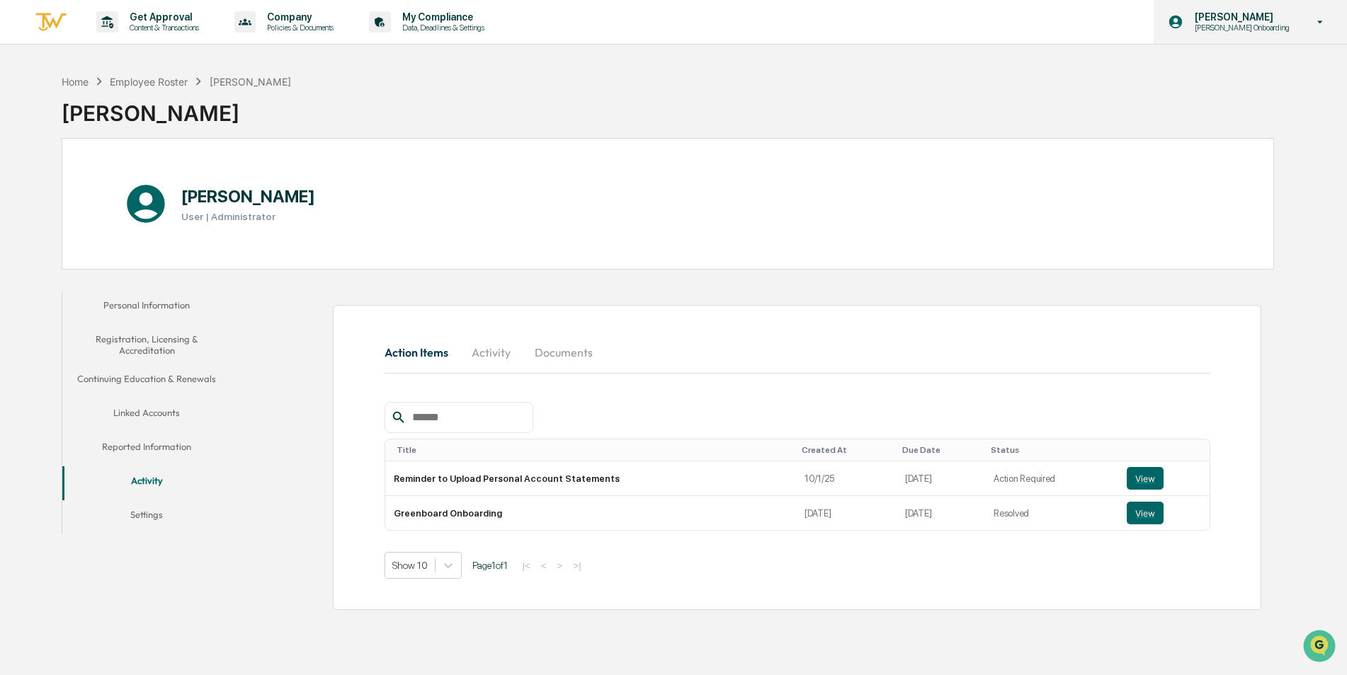
click at [1275, 23] on p "[PERSON_NAME] Onboarding" at bounding box center [1239, 28] width 113 height 10
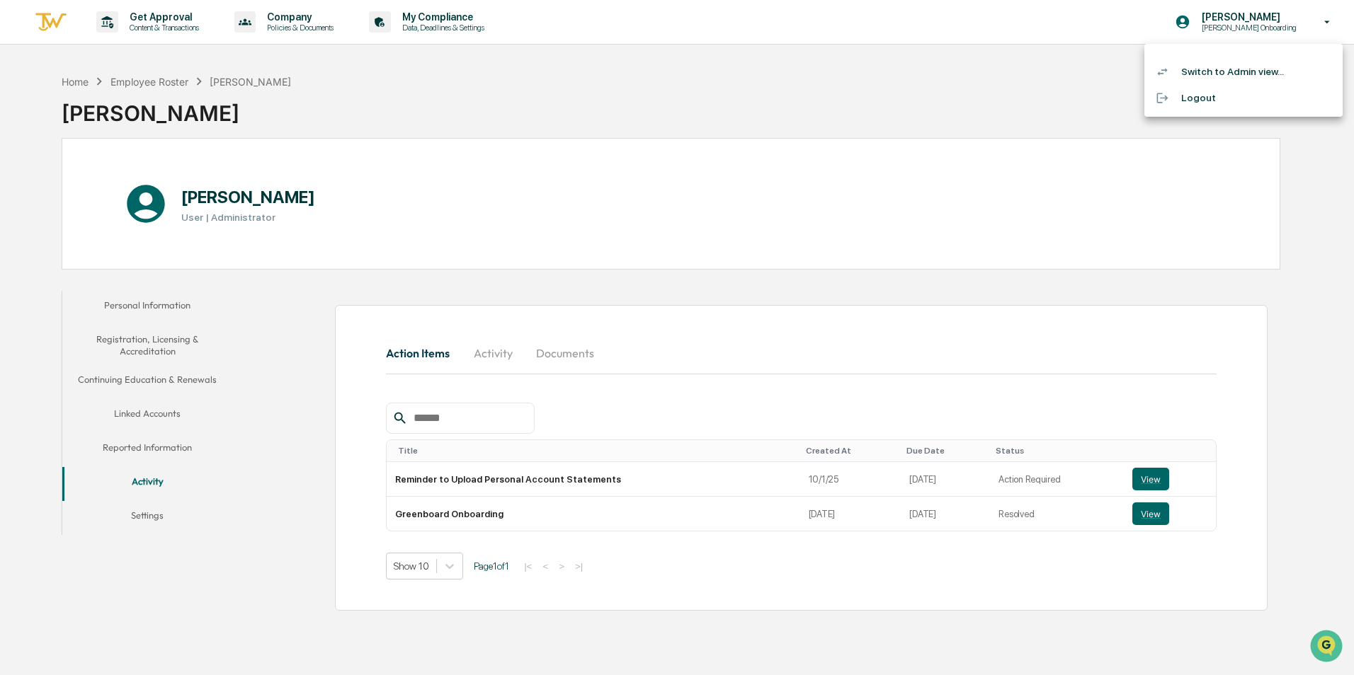
drag, startPoint x: 857, startPoint y: 139, endPoint x: 849, endPoint y: 141, distance: 8.6
click at [854, 140] on div at bounding box center [677, 337] width 1354 height 675
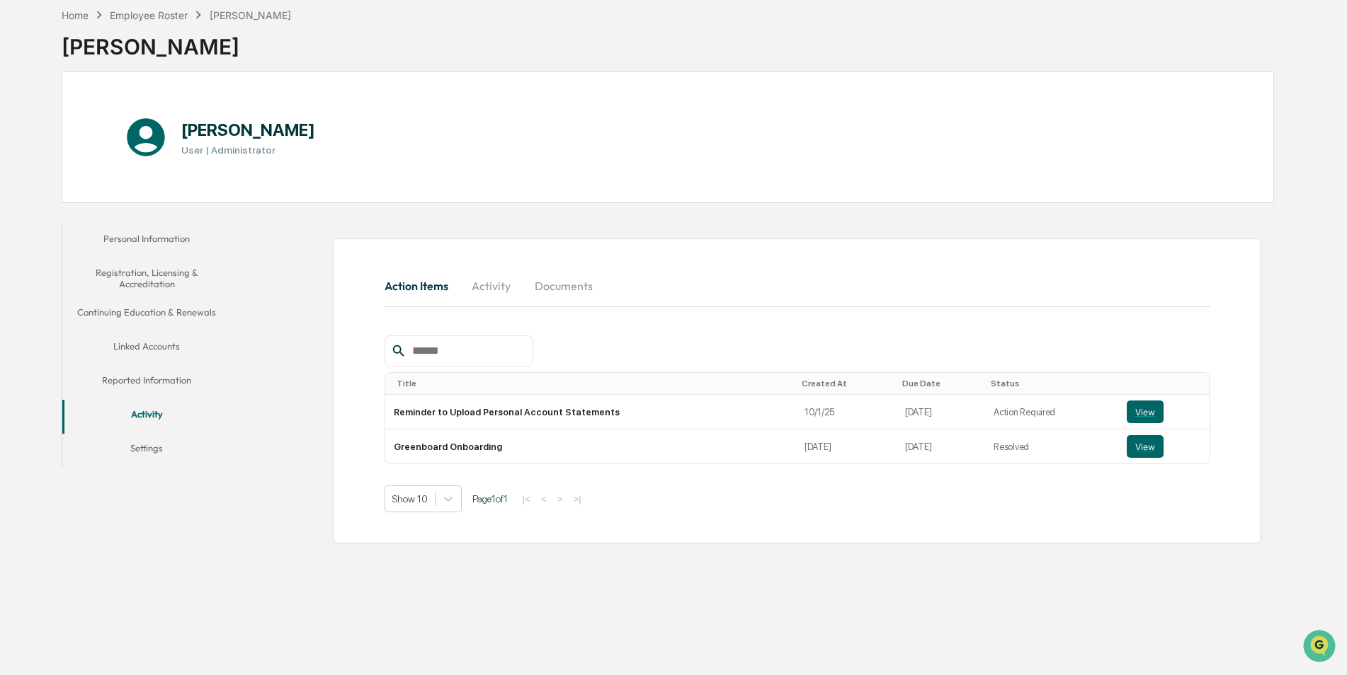
scroll to position [67, 0]
click at [1144, 411] on button "View" at bounding box center [1144, 411] width 37 height 23
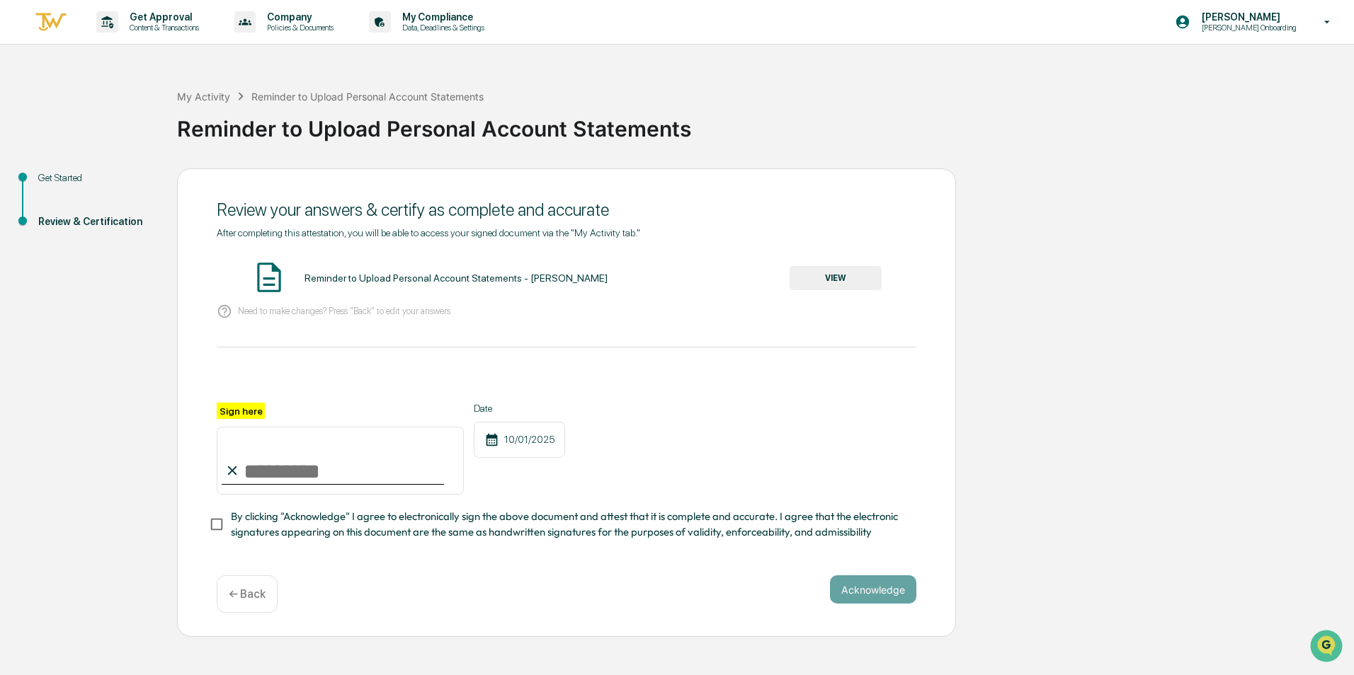
click at [268, 278] on img at bounding box center [268, 277] width 35 height 35
drag, startPoint x: 287, startPoint y: 282, endPoint x: 300, endPoint y: 281, distance: 12.8
click at [290, 282] on div "Reminder to Upload Personal Account Statements - [PERSON_NAME] VIEW" at bounding box center [567, 279] width 700 height 38
click at [347, 280] on div "Reminder to Upload Personal Account Statements - [PERSON_NAME]" at bounding box center [455, 278] width 303 height 11
drag, startPoint x: 398, startPoint y: 280, endPoint x: 412, endPoint y: 280, distance: 14.2
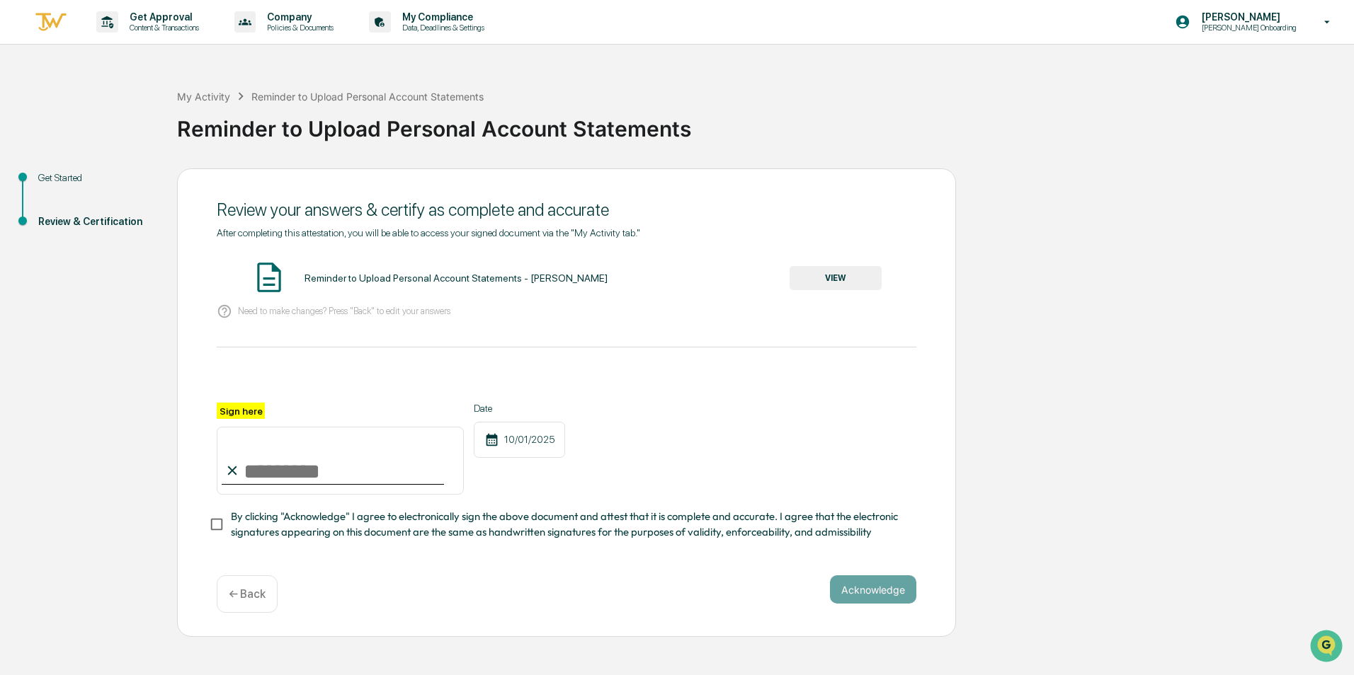
click at [399, 280] on div "Reminder to Upload Personal Account Statements - [PERSON_NAME]" at bounding box center [455, 278] width 303 height 11
click at [456, 280] on div "Reminder to Upload Personal Account Statements - [PERSON_NAME]" at bounding box center [455, 278] width 303 height 11
drag, startPoint x: 456, startPoint y: 280, endPoint x: 500, endPoint y: 280, distance: 43.9
click at [491, 280] on div "Reminder to Upload Personal Account Statements - [PERSON_NAME]" at bounding box center [455, 278] width 303 height 11
click at [600, 229] on span "After completing this attestation, you will be able to access your signed docum…" at bounding box center [428, 232] width 423 height 11
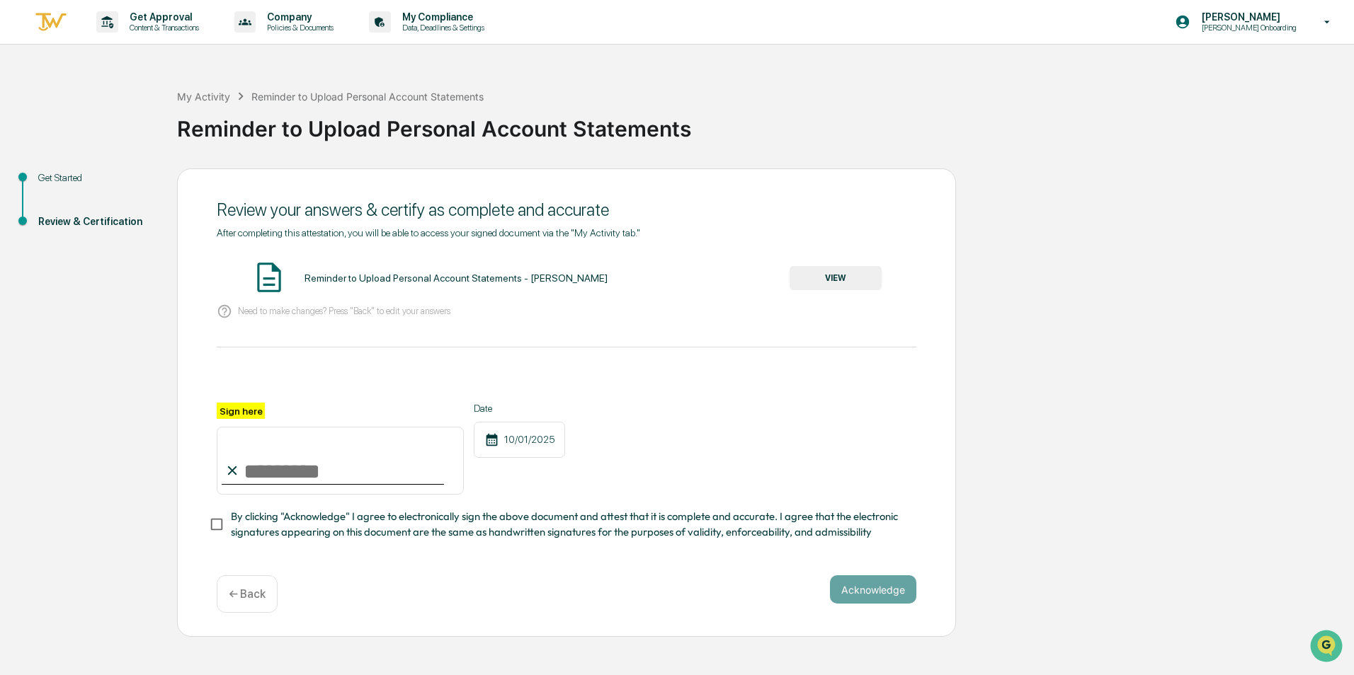
click at [835, 276] on button "VIEW" at bounding box center [835, 278] width 92 height 24
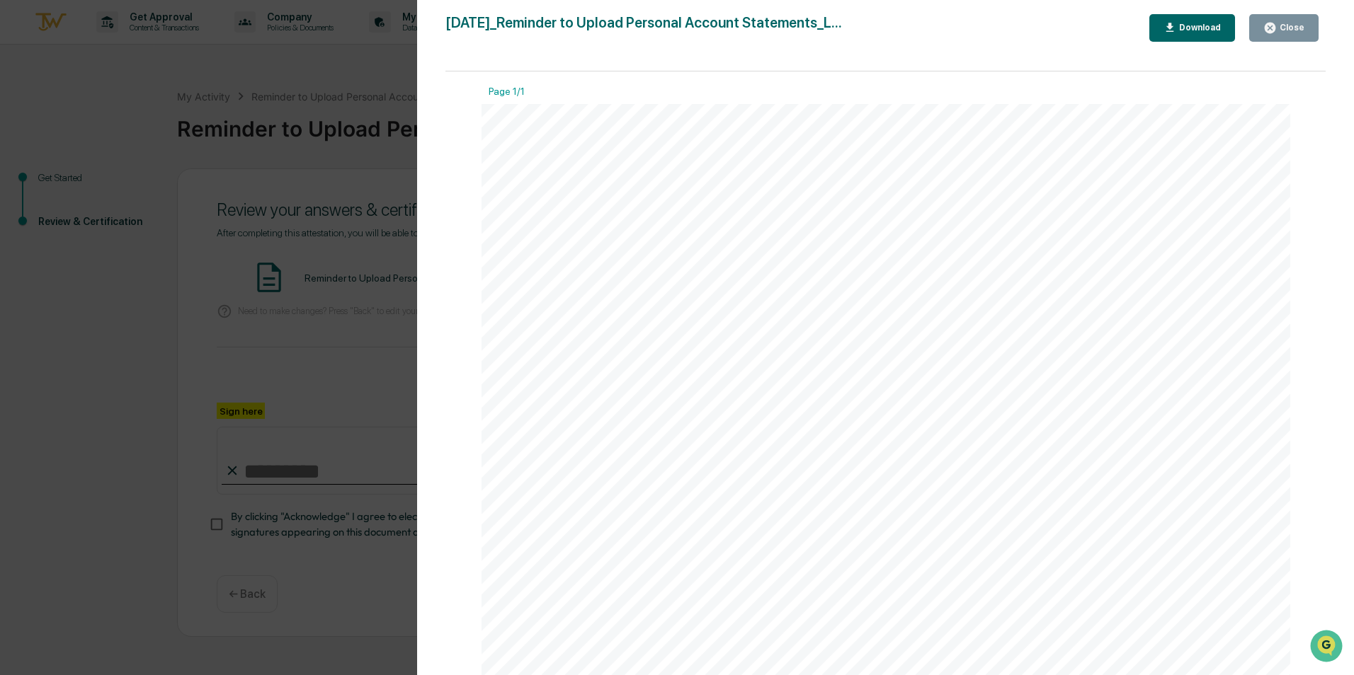
click at [1199, 26] on div "Download" at bounding box center [1198, 28] width 45 height 10
click at [1271, 26] on icon "button" at bounding box center [1269, 27] width 13 height 13
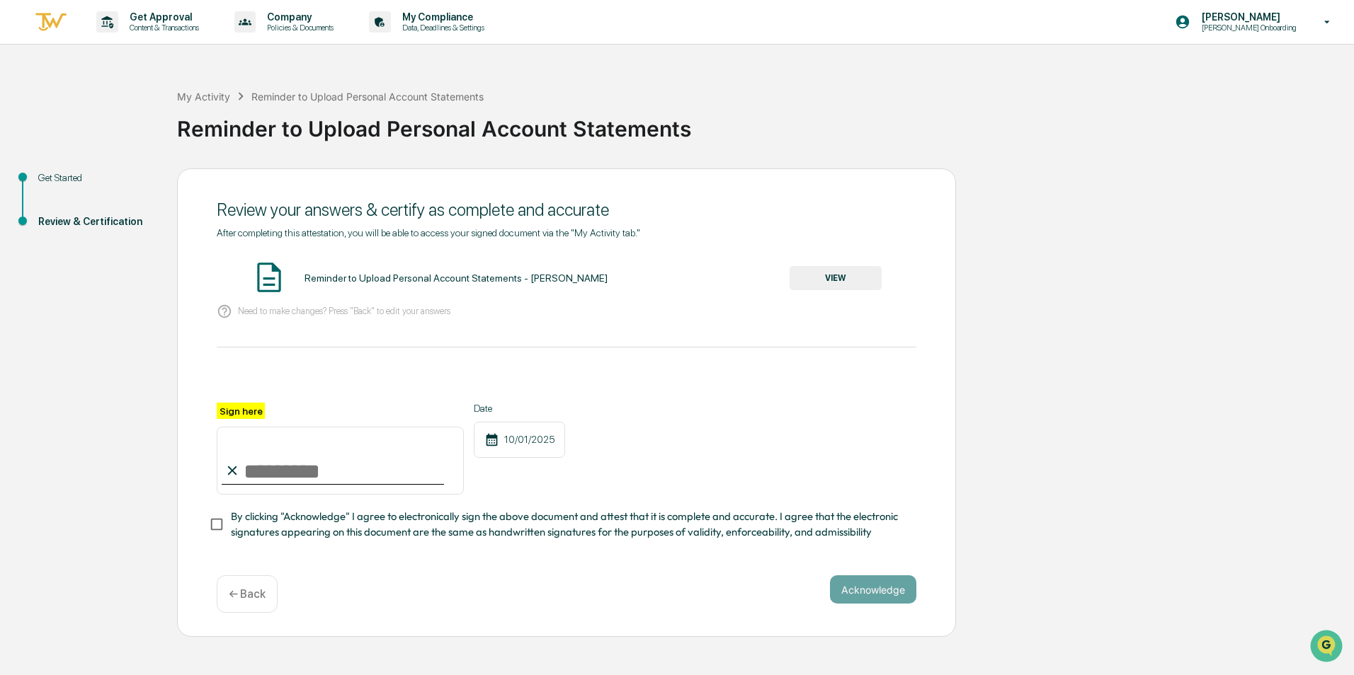
click at [267, 468] on input "Sign here" at bounding box center [340, 461] width 247 height 68
type input "**********"
click at [867, 592] on button "Acknowledge" at bounding box center [873, 590] width 86 height 28
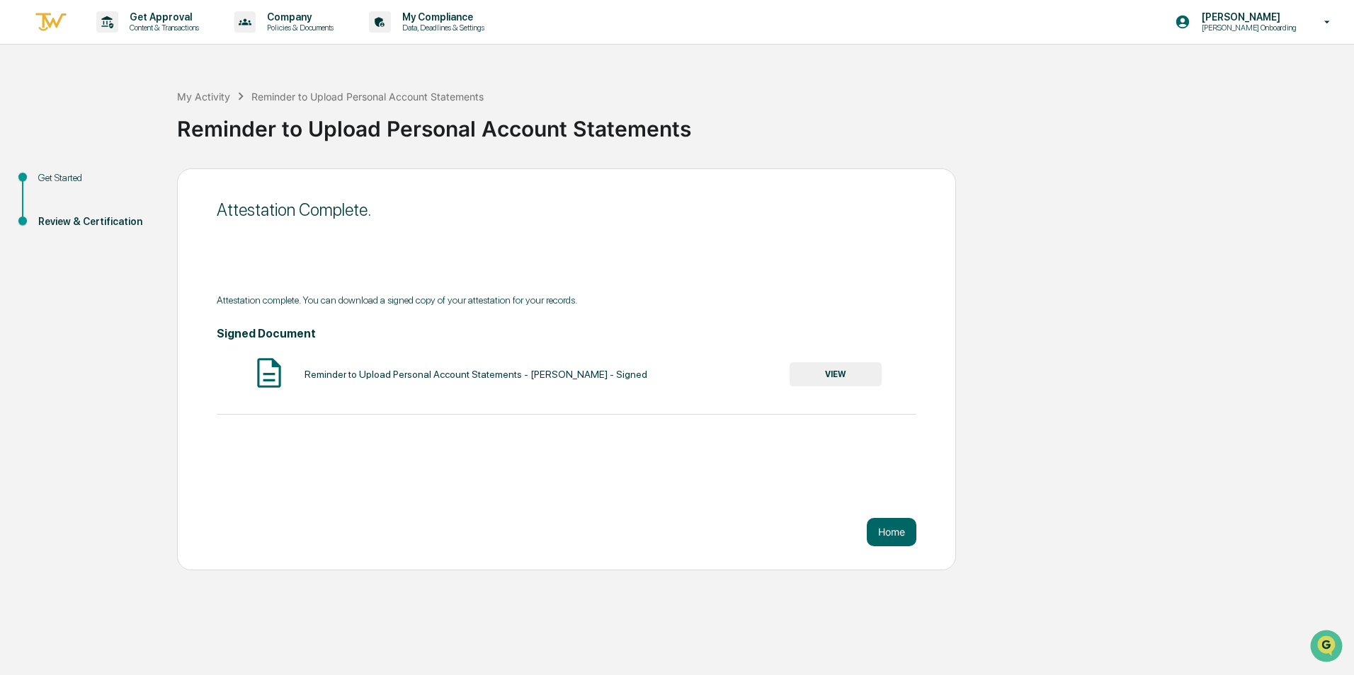
click at [841, 372] on button "VIEW" at bounding box center [835, 374] width 92 height 24
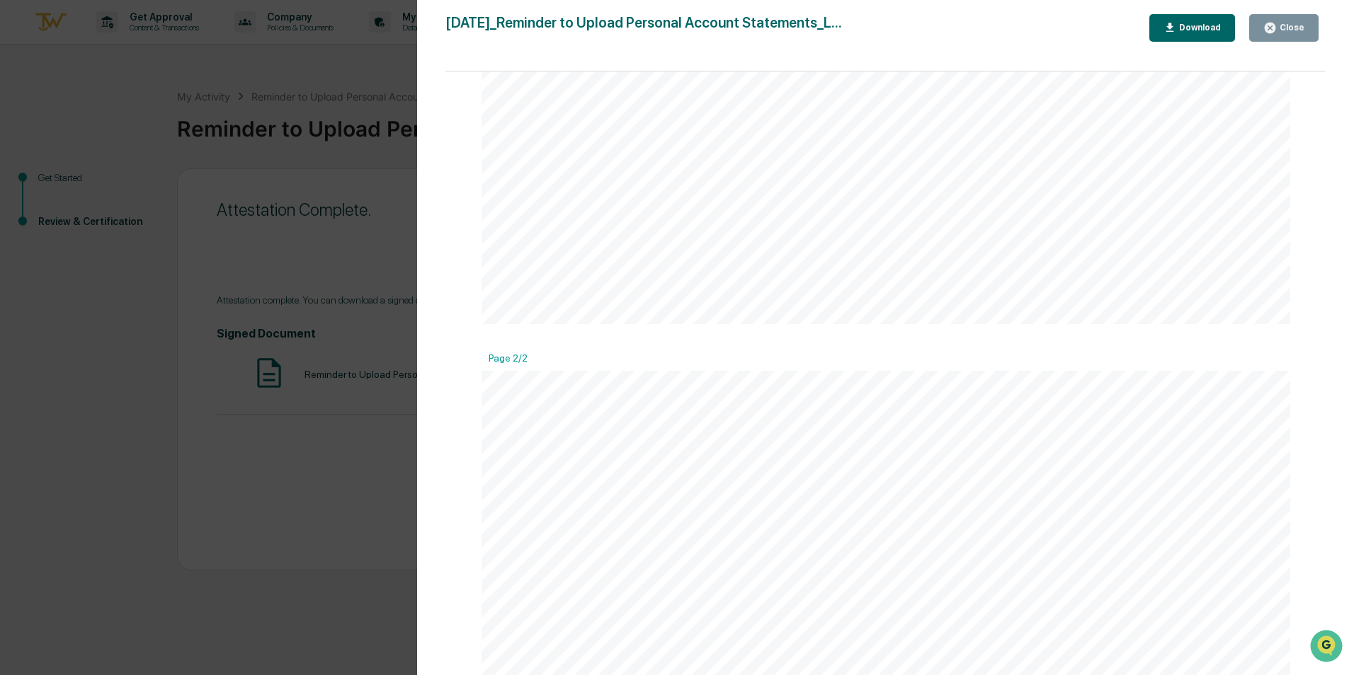
scroll to position [816, 0]
click at [1198, 28] on div "Download" at bounding box center [1198, 28] width 45 height 10
click at [1283, 91] on div "Page 1/2" at bounding box center [885, 95] width 809 height 18
click at [1286, 30] on div "Close" at bounding box center [1291, 28] width 28 height 10
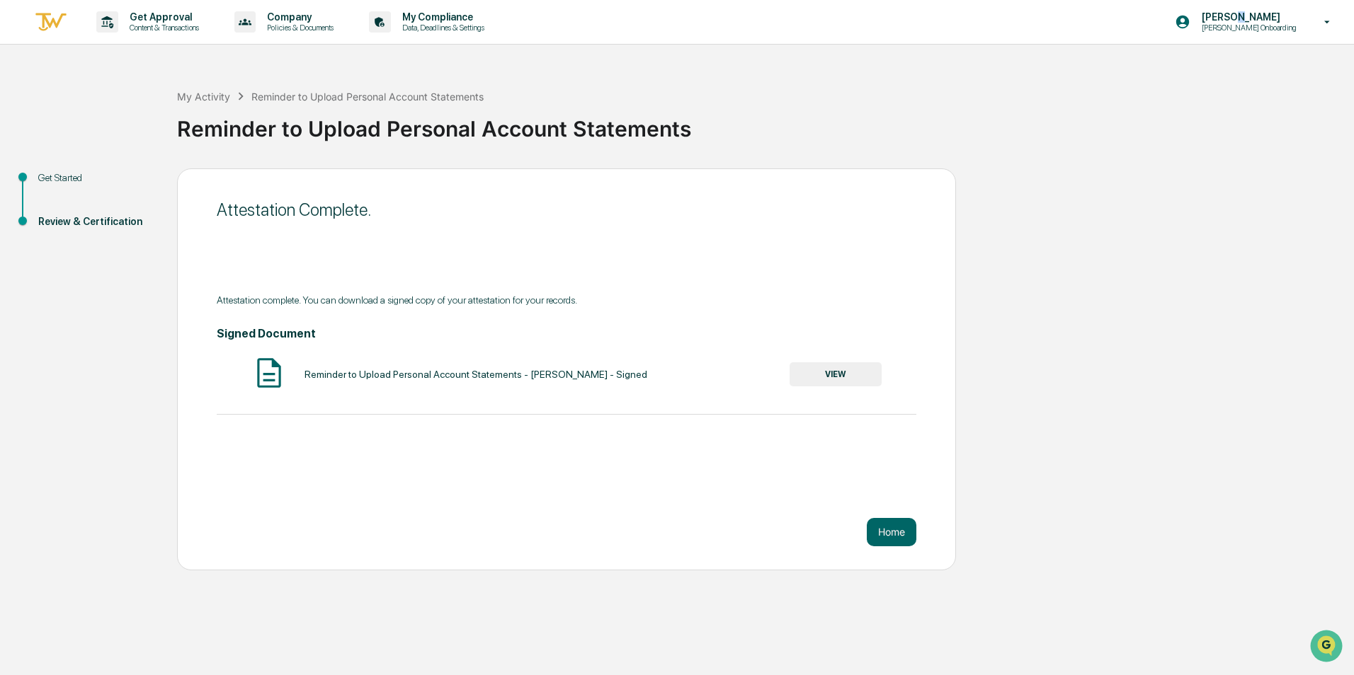
click at [1272, 16] on p "[PERSON_NAME]" at bounding box center [1246, 16] width 113 height 11
drag, startPoint x: 1199, startPoint y: 92, endPoint x: 1194, endPoint y: 98, distance: 7.5
click at [1199, 94] on li "Logout" at bounding box center [1243, 98] width 198 height 26
